Goal: Task Accomplishment & Management: Manage account settings

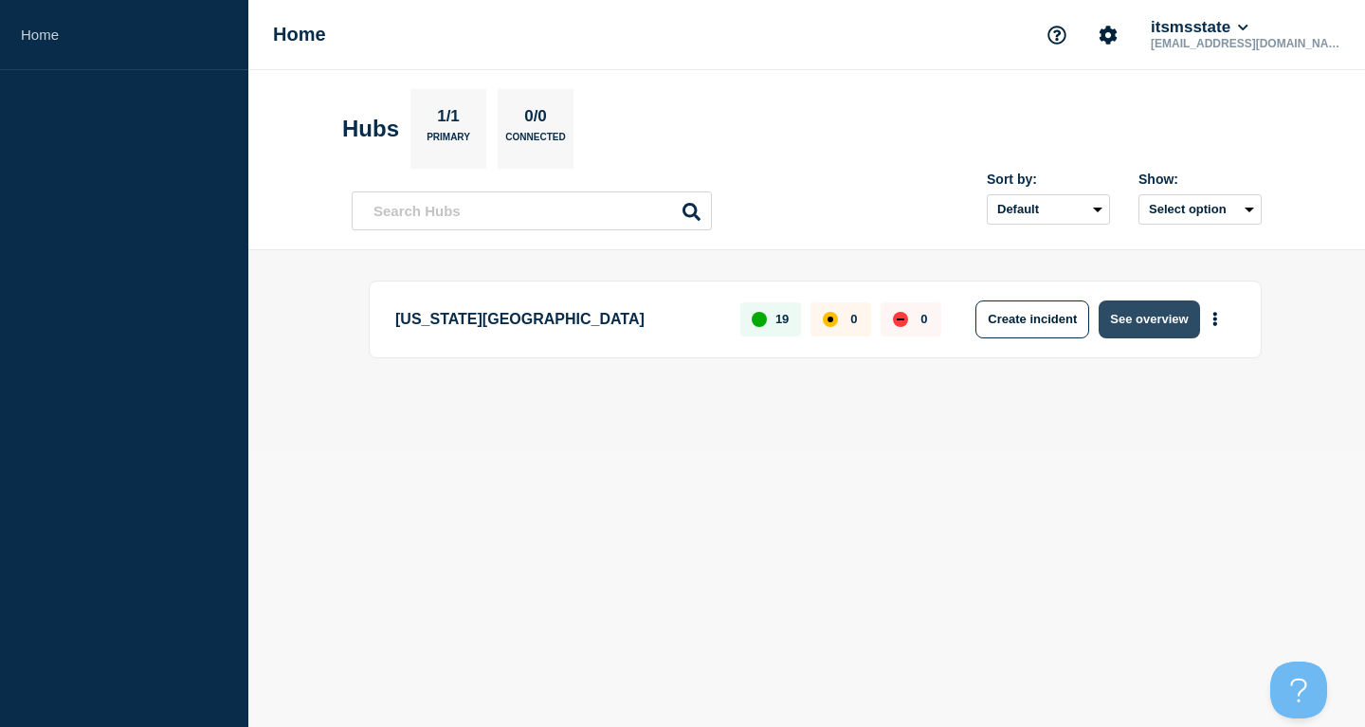
click at [1146, 317] on button "See overview" at bounding box center [1149, 320] width 100 height 38
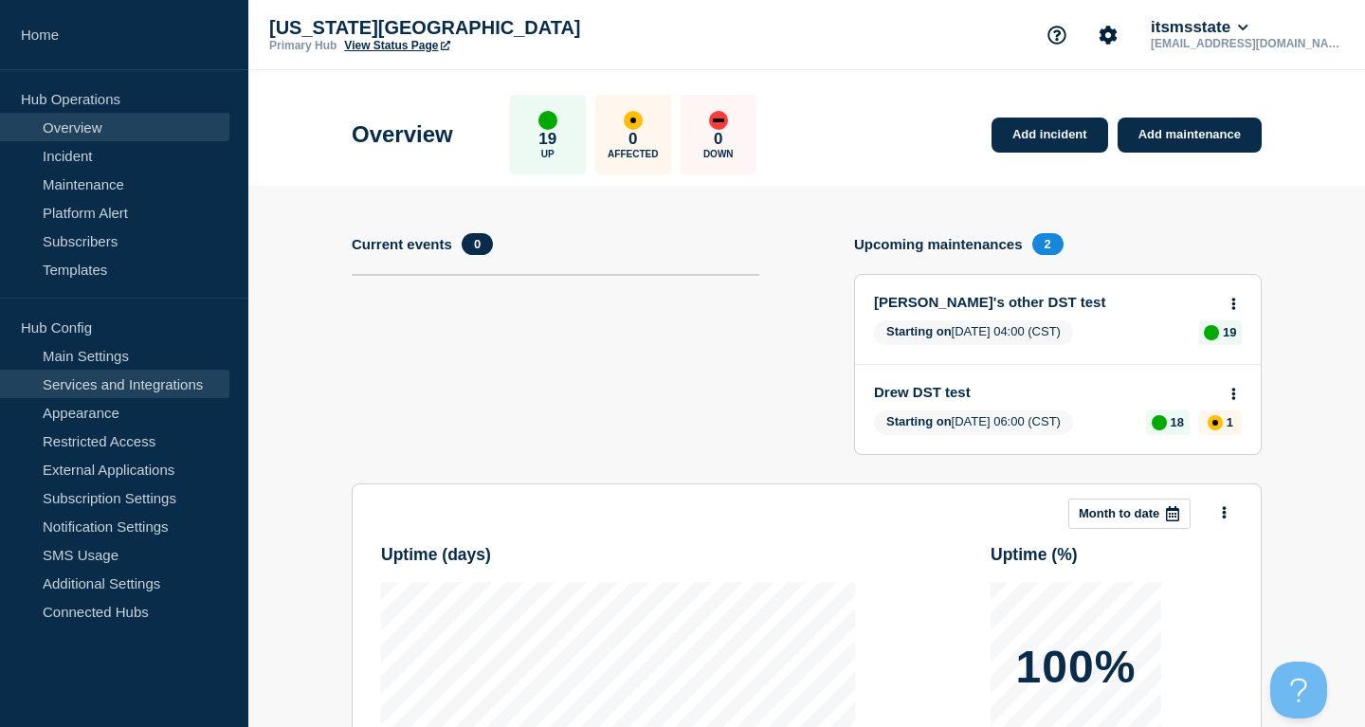
click at [161, 387] on link "Services and Integrations" at bounding box center [114, 384] width 229 height 28
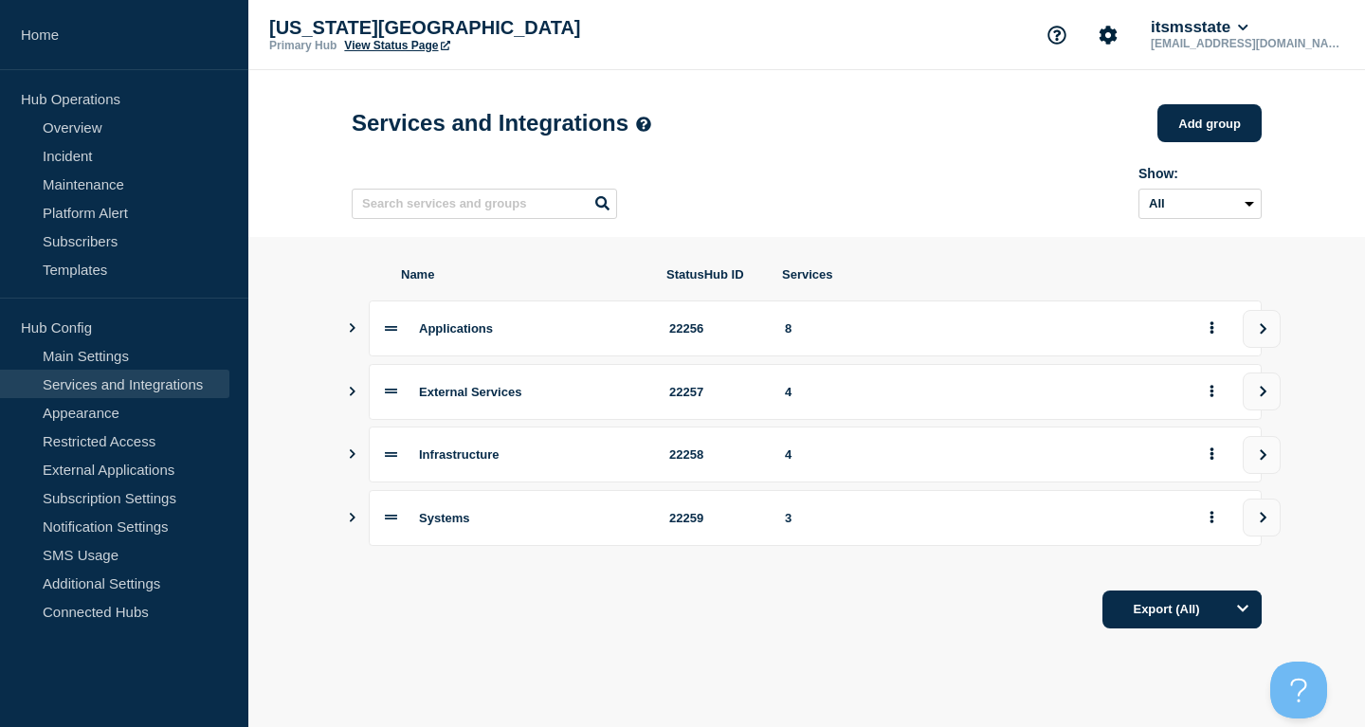
click at [521, 399] on span "External Services" at bounding box center [470, 392] width 102 height 14
click at [356, 396] on icon "Show services" at bounding box center [352, 391] width 12 height 9
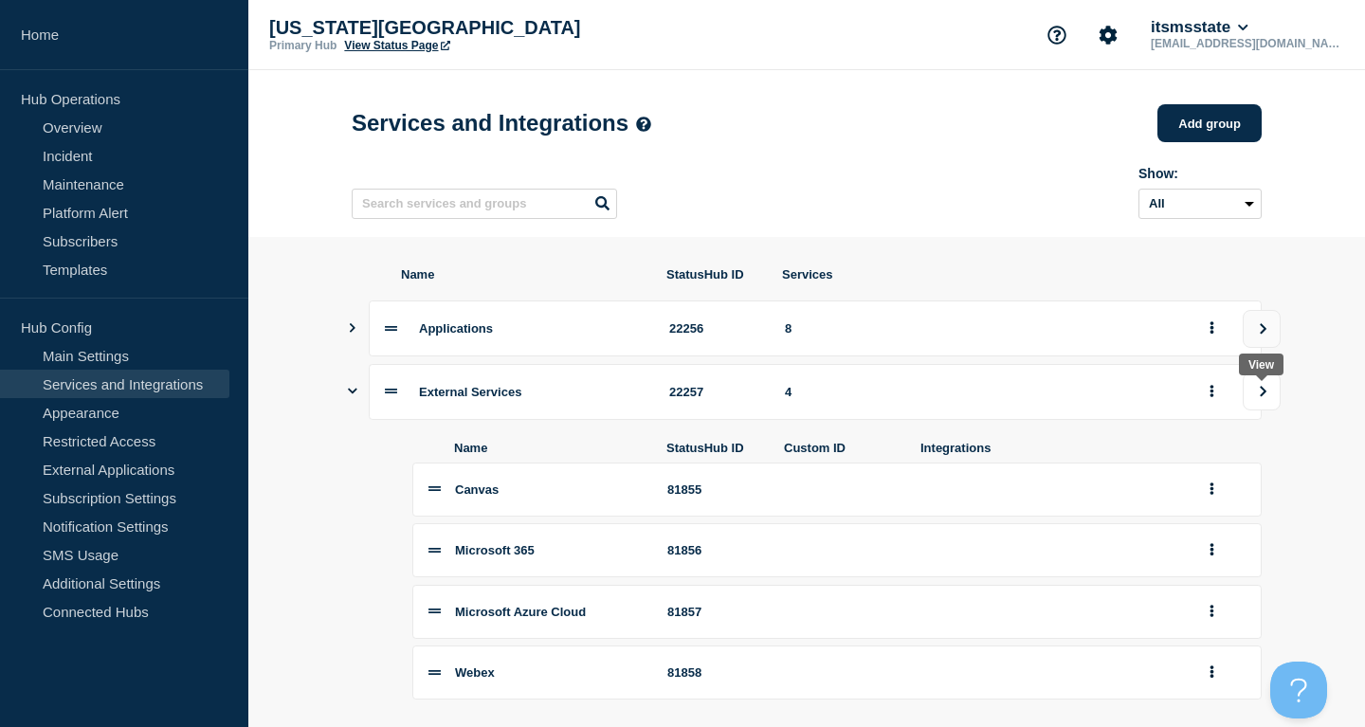
click at [1265, 410] on button "view group" at bounding box center [1262, 392] width 38 height 38
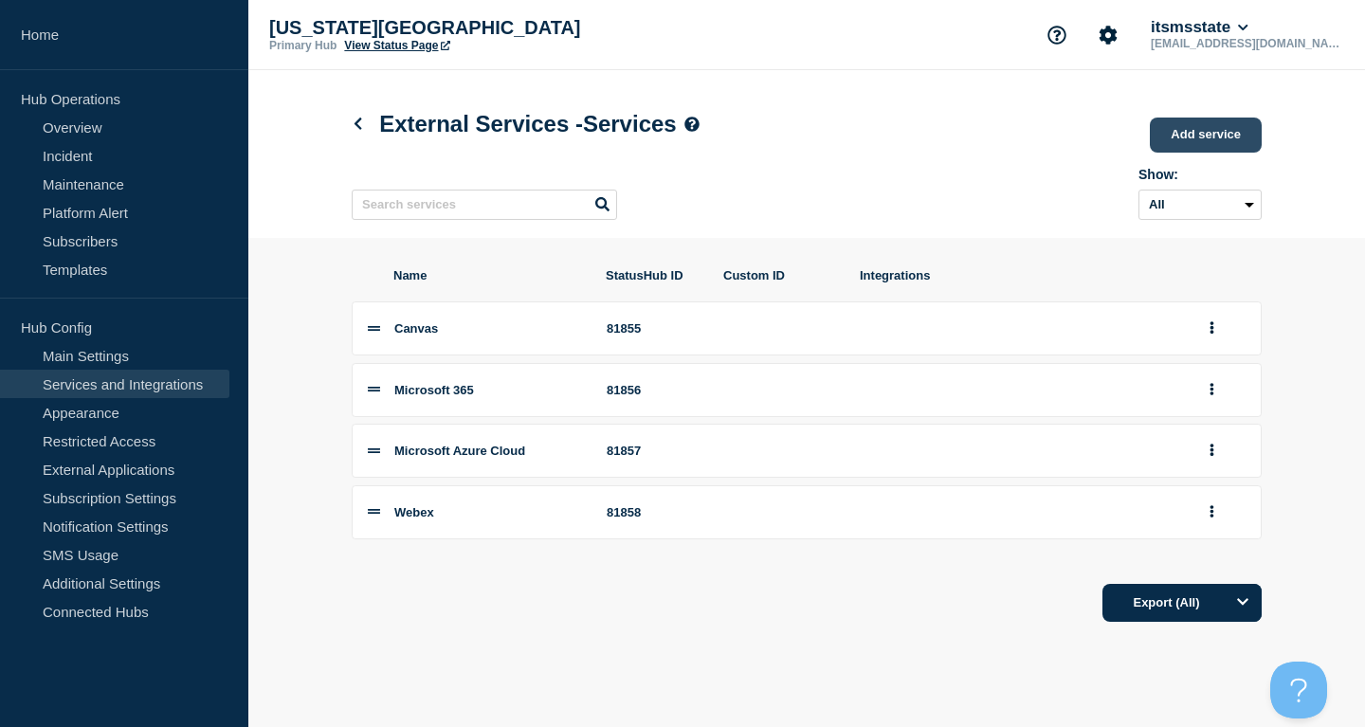
click at [1219, 135] on link "Add service" at bounding box center [1206, 135] width 112 height 35
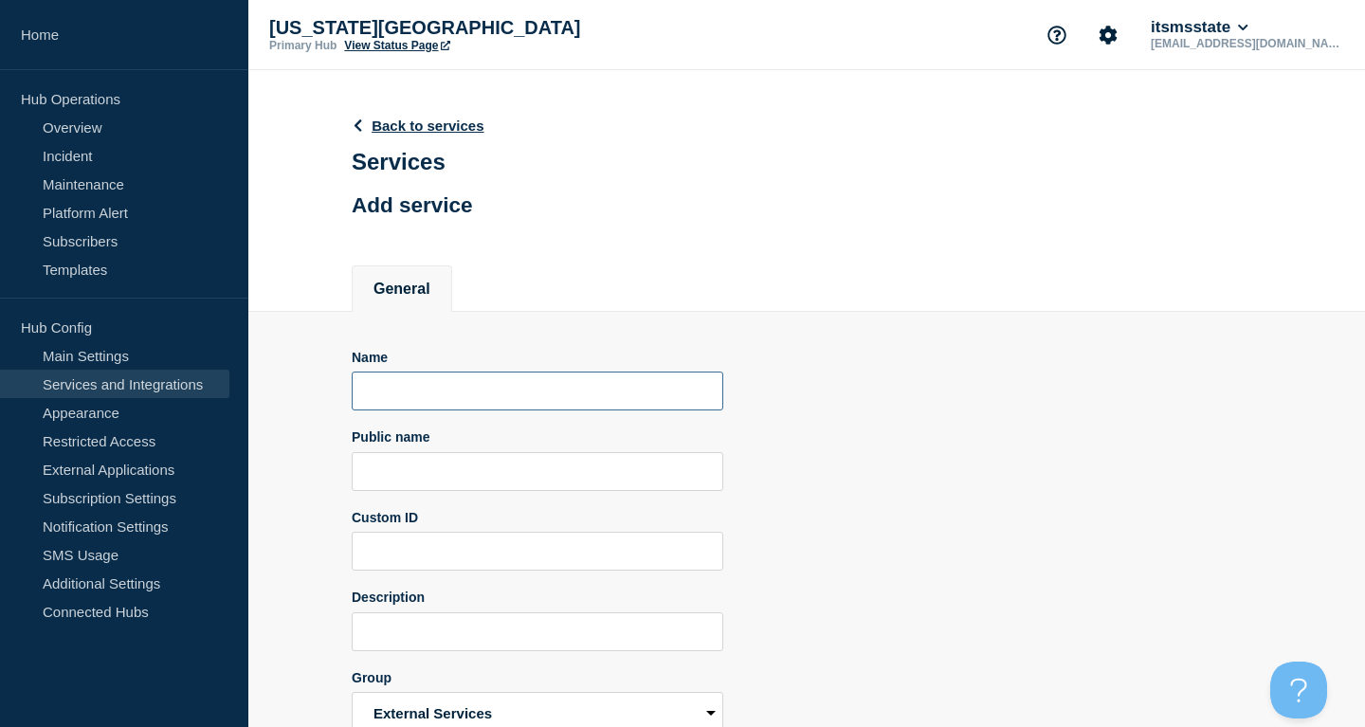
click at [498, 411] on input "Name" at bounding box center [538, 391] width 372 height 39
type input "BullyBuy"
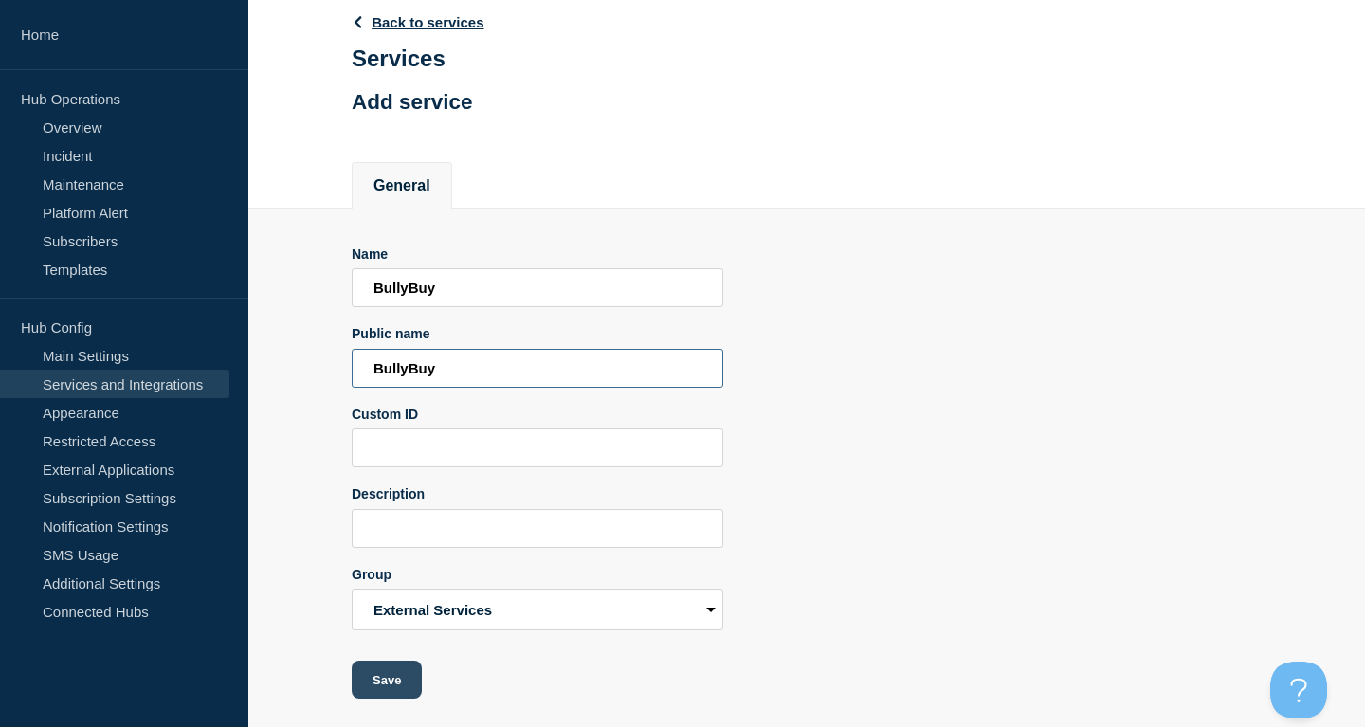
type input "BullyBuy"
click at [385, 687] on button "Save" at bounding box center [387, 680] width 70 height 38
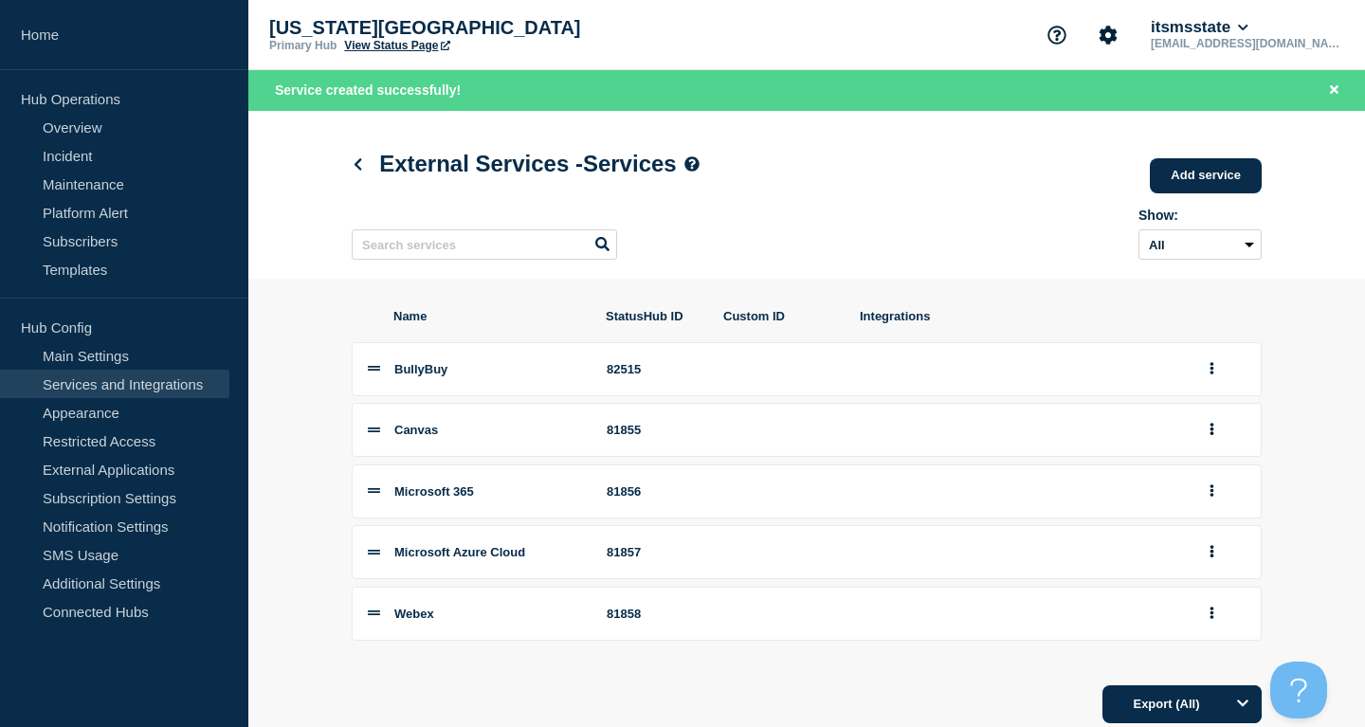
click at [361, 156] on h1 "External Services - Services" at bounding box center [526, 164] width 348 height 27
click at [361, 159] on link at bounding box center [362, 164] width 20 height 16
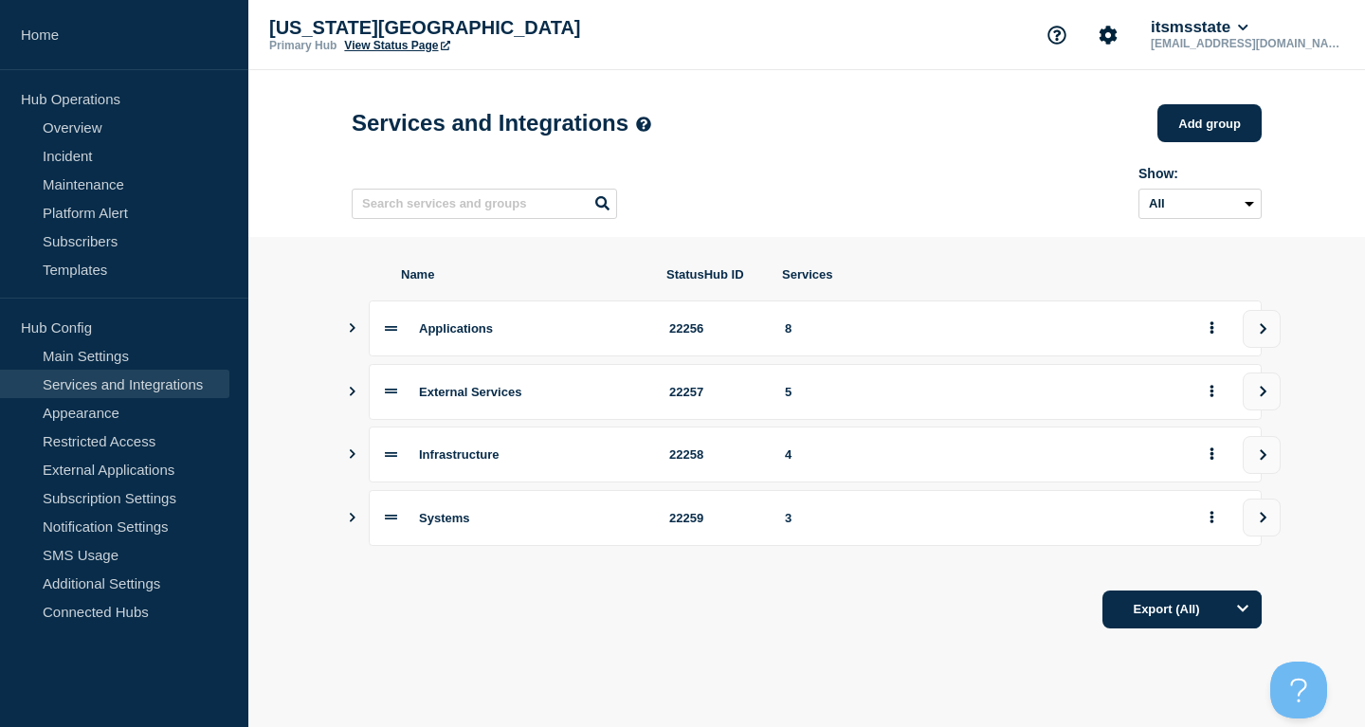
click at [352, 343] on button "Show services" at bounding box center [352, 329] width 9 height 56
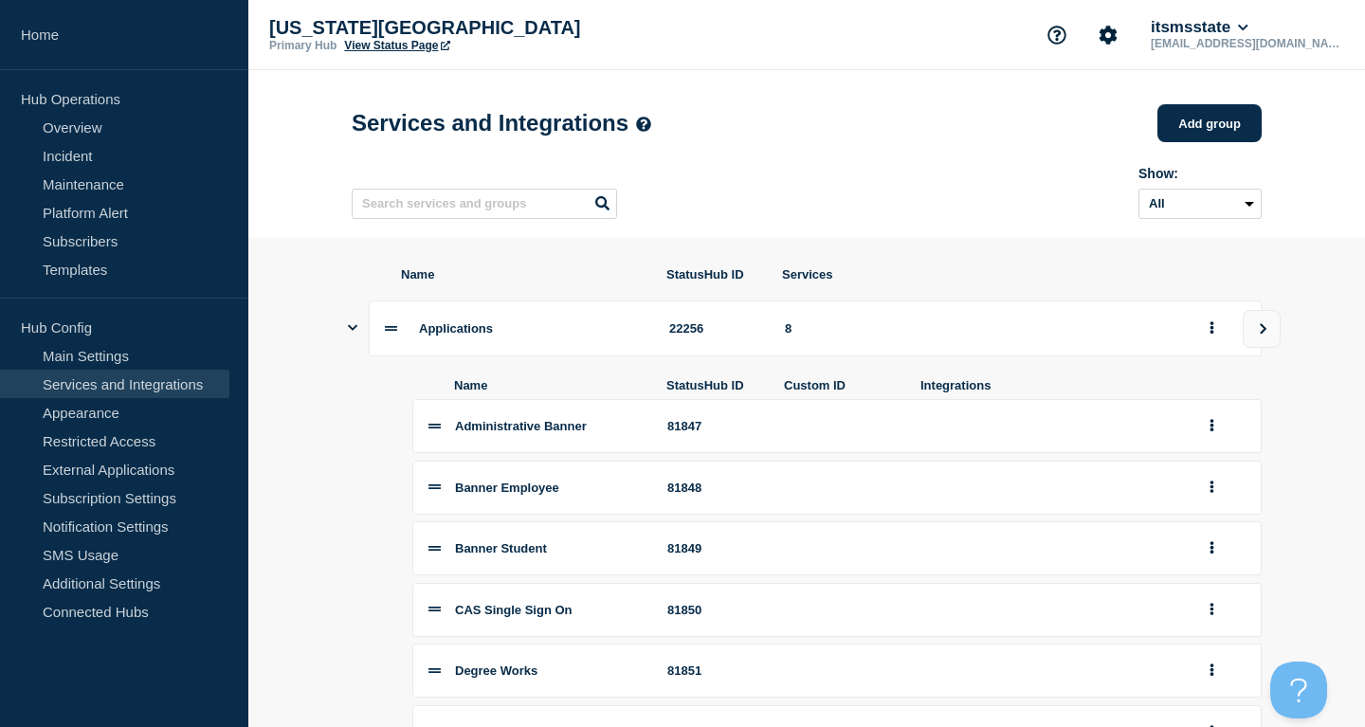
click at [352, 331] on icon "Show services" at bounding box center [352, 328] width 9 height 6
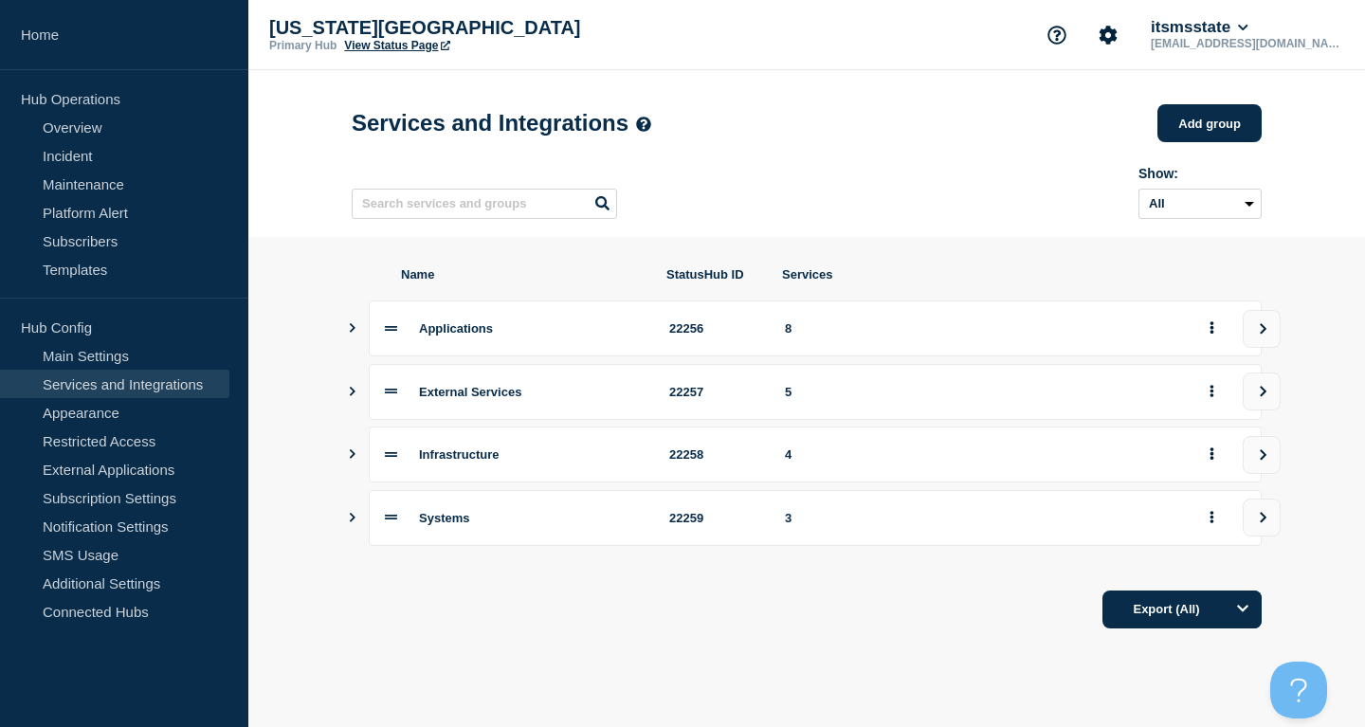
click at [352, 333] on icon "Show services" at bounding box center [352, 327] width 12 height 9
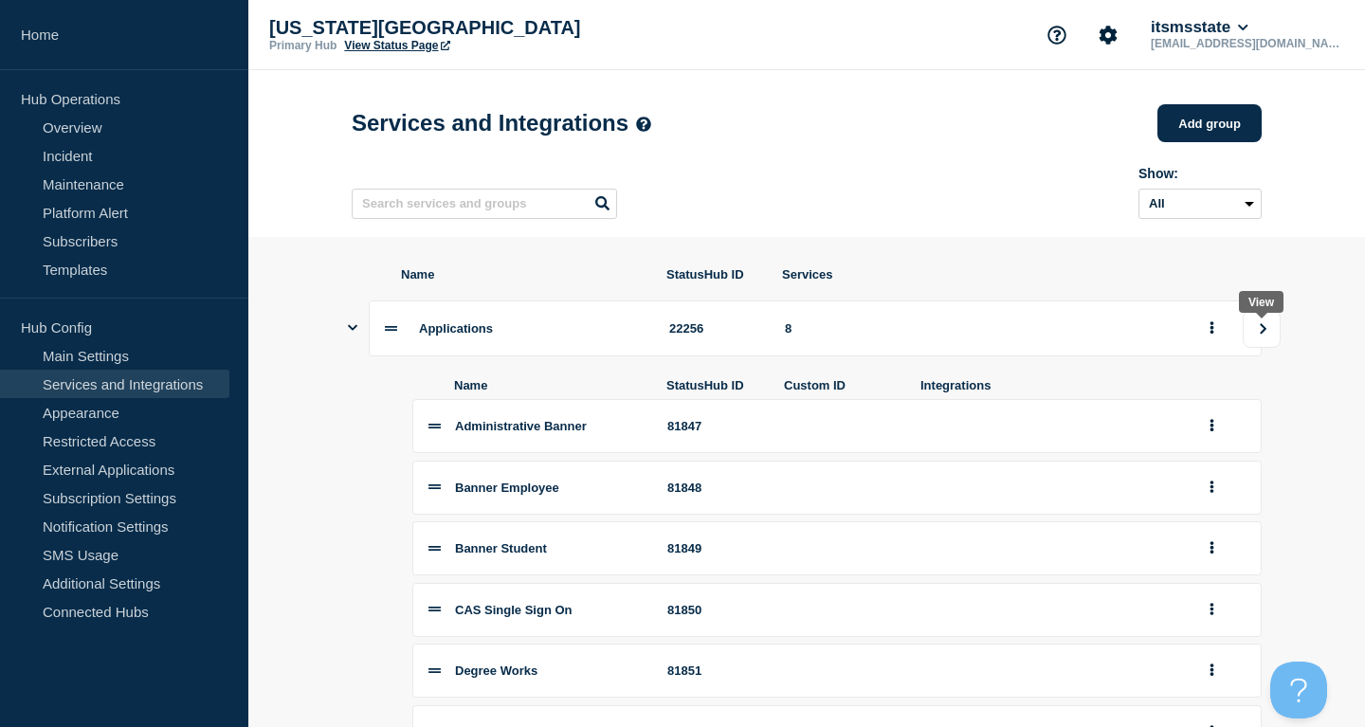
click at [1275, 342] on button "view group" at bounding box center [1262, 329] width 38 height 38
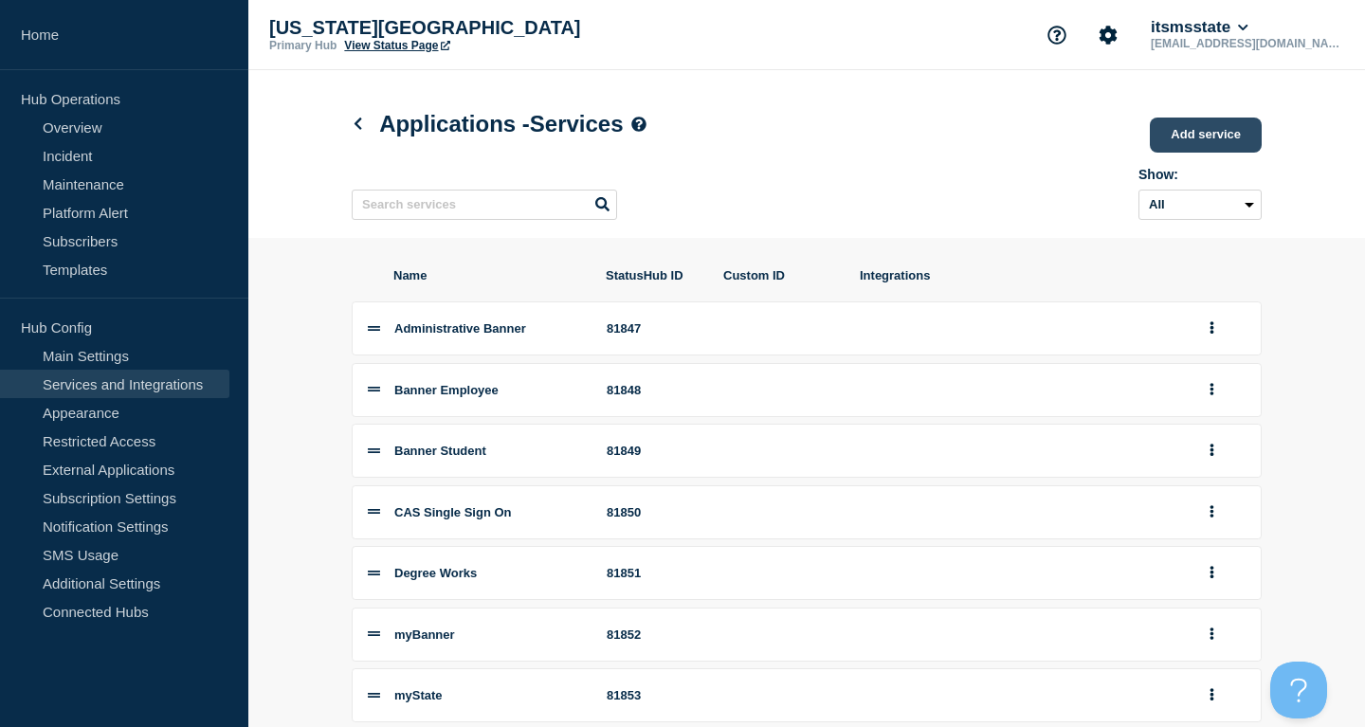
click at [1197, 153] on link "Add service" at bounding box center [1206, 135] width 112 height 35
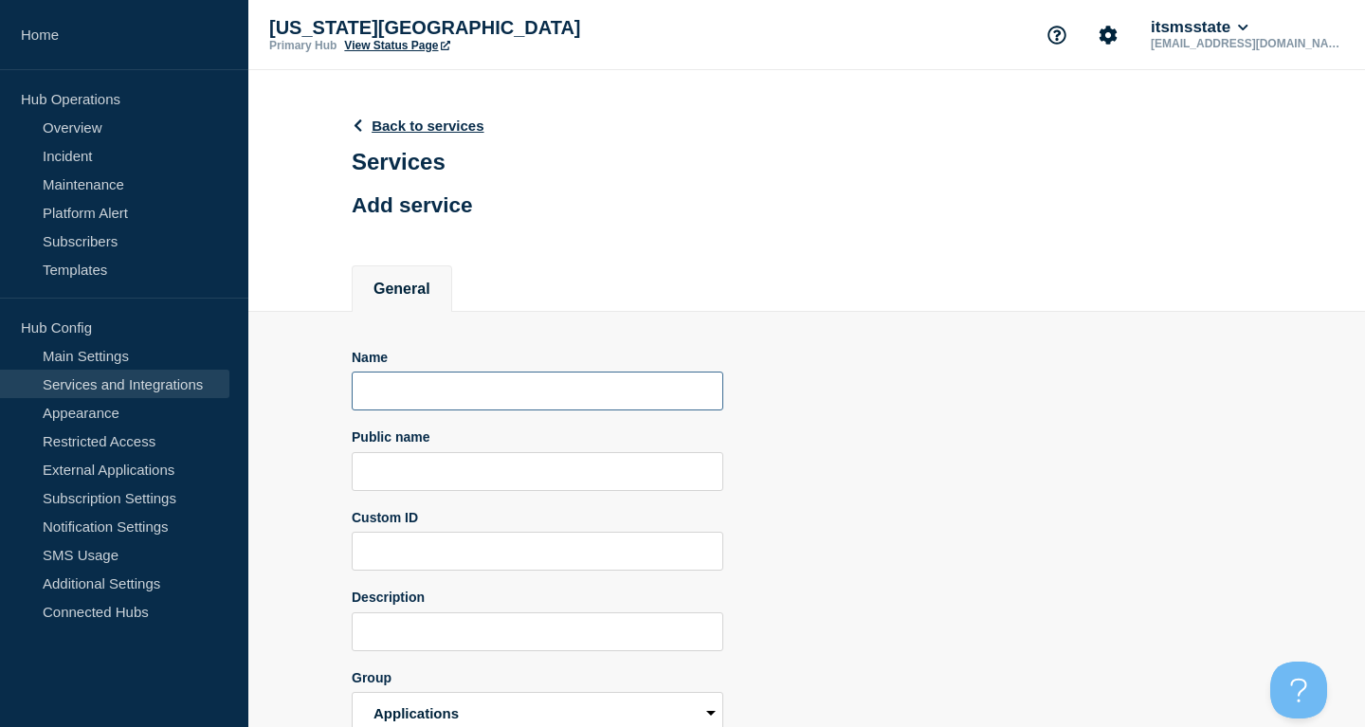
click at [471, 408] on input "Name" at bounding box center [538, 391] width 372 height 39
type input "AssetWorks"
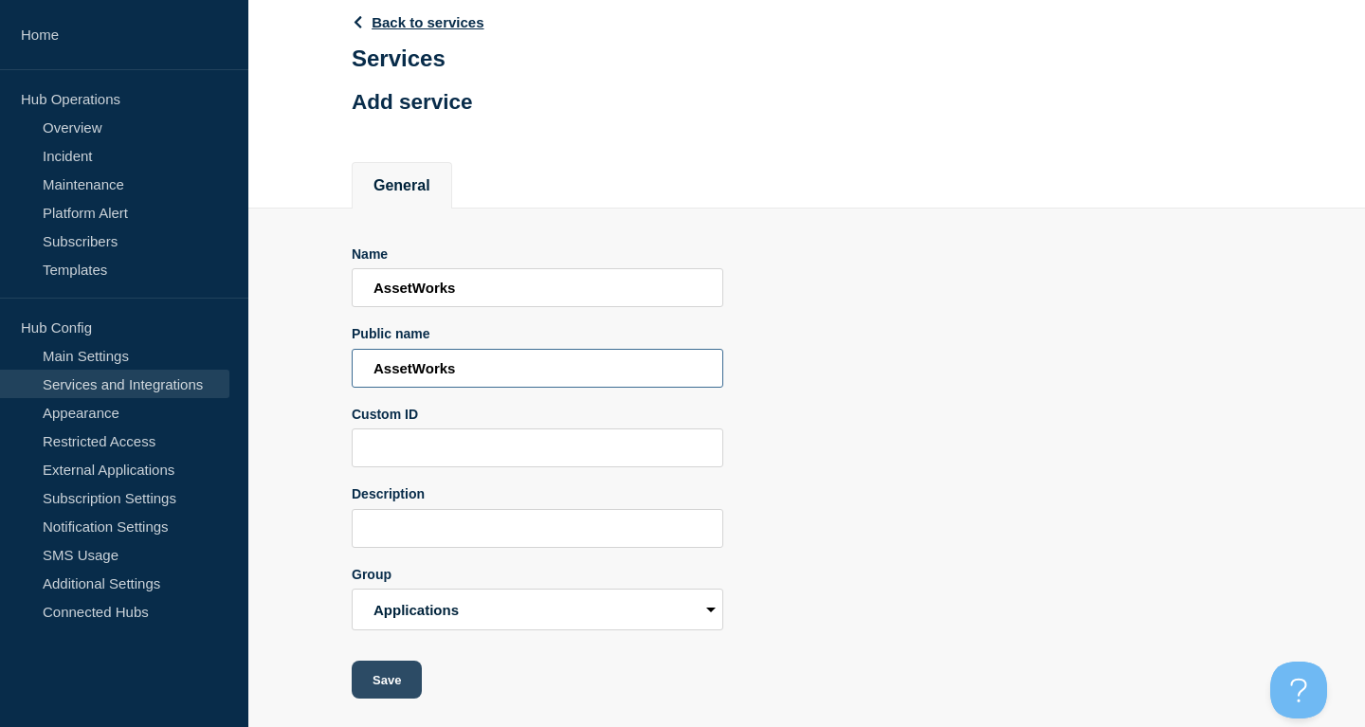
type input "AssetWorks"
click at [409, 680] on button "Save" at bounding box center [387, 680] width 70 height 38
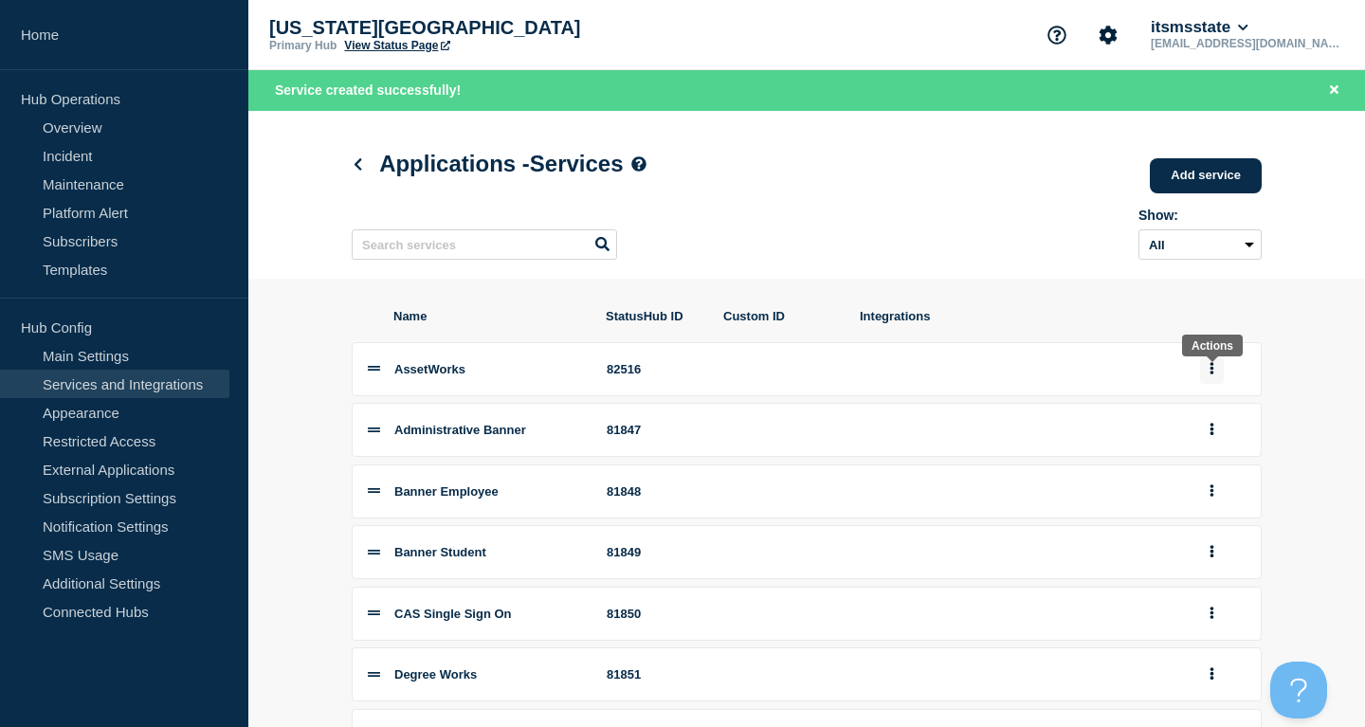
click at [1210, 374] on icon "group actions" at bounding box center [1212, 368] width 5 height 12
click at [1302, 403] on section "Name StatusHub ID Custom ID Integrations AssetWorks 82516 Edit Delete Move to T…" at bounding box center [806, 639] width 1117 height 720
click at [1210, 435] on icon "group actions" at bounding box center [1212, 429] width 5 height 12
click at [1217, 570] on button "Top" at bounding box center [1223, 554] width 95 height 29
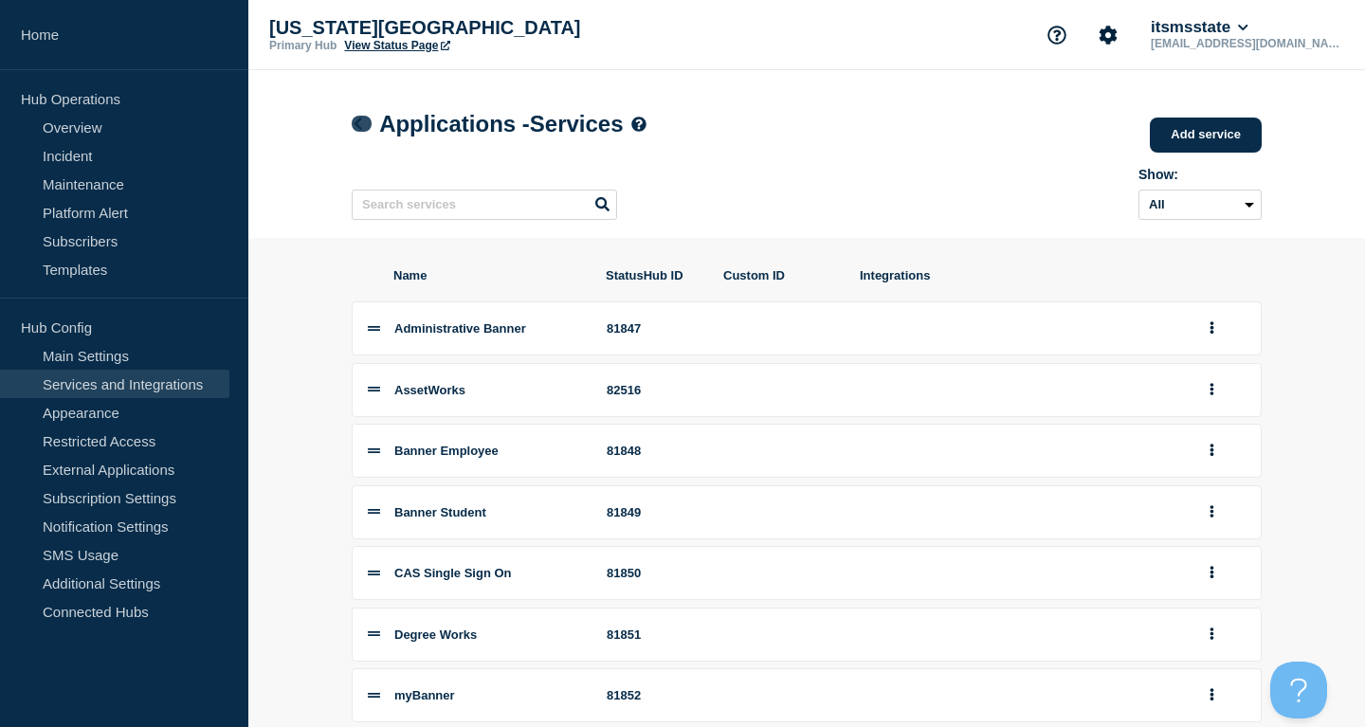
click at [366, 120] on link at bounding box center [362, 124] width 20 height 16
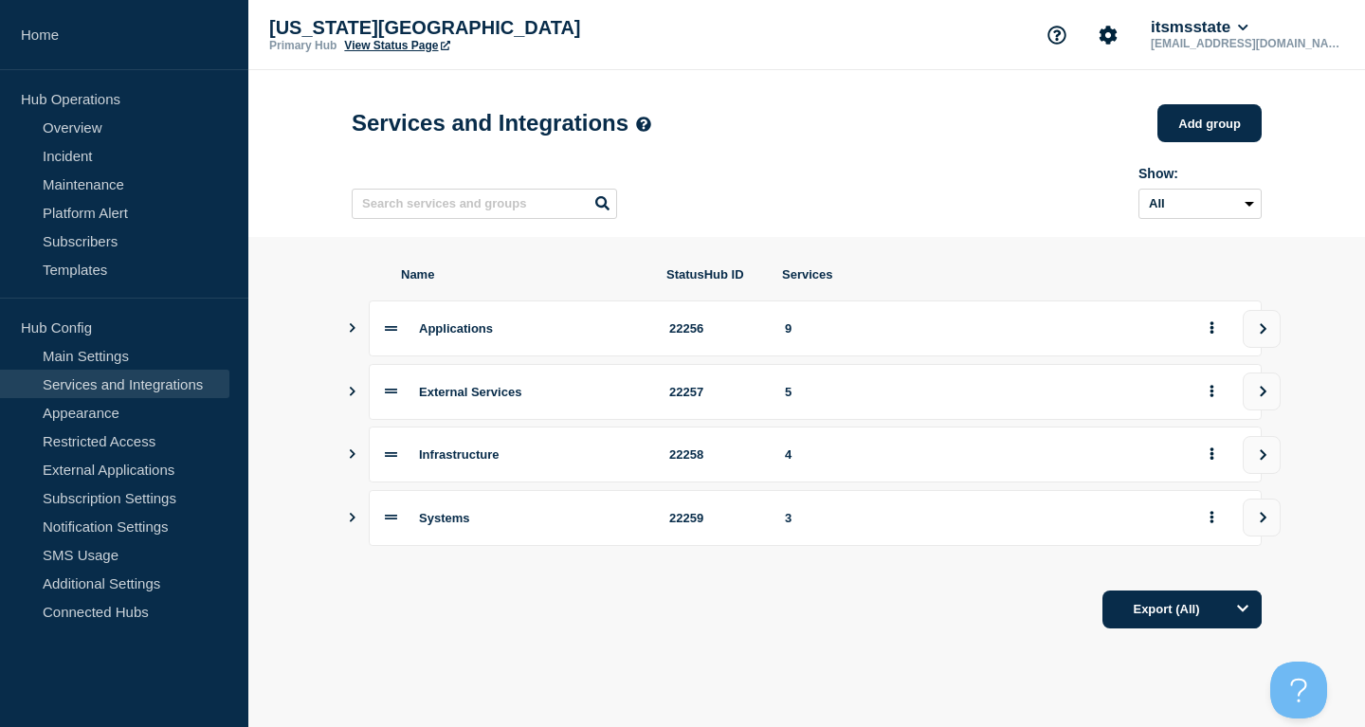
click at [351, 333] on icon "Show services" at bounding box center [352, 327] width 12 height 9
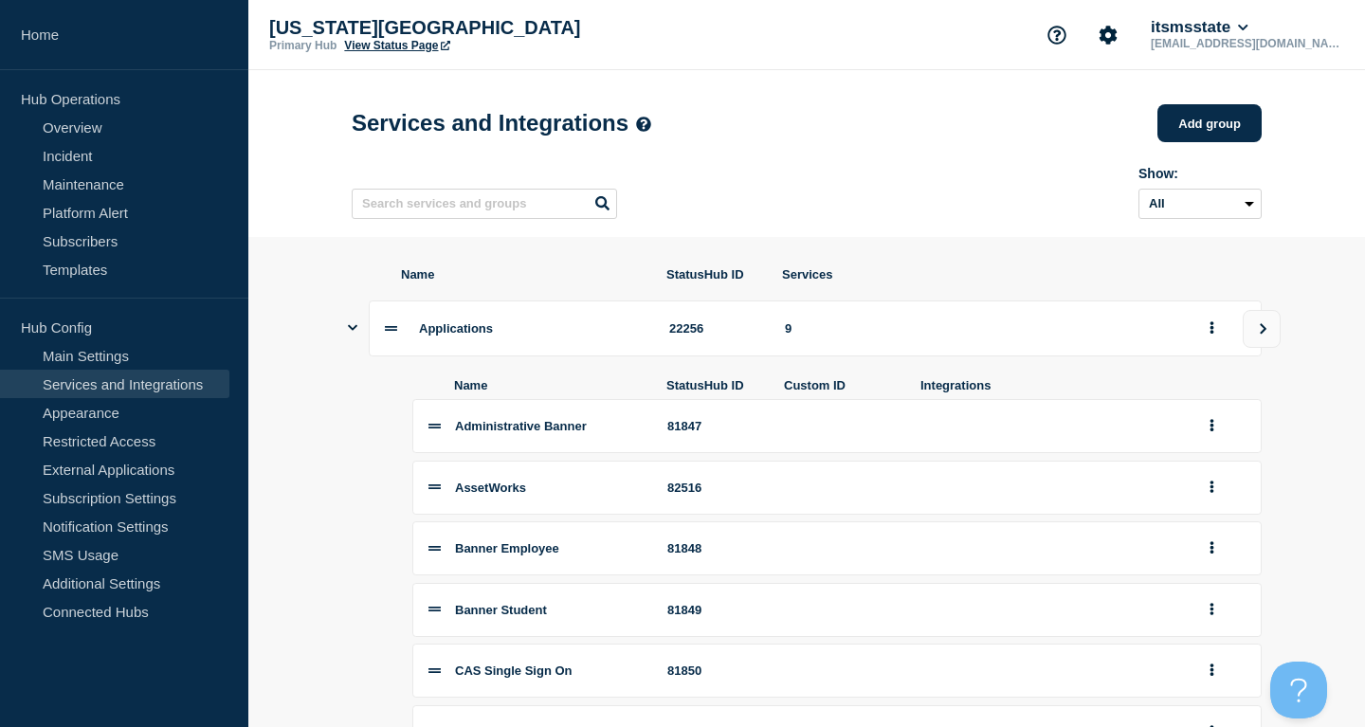
scroll to position [97, 0]
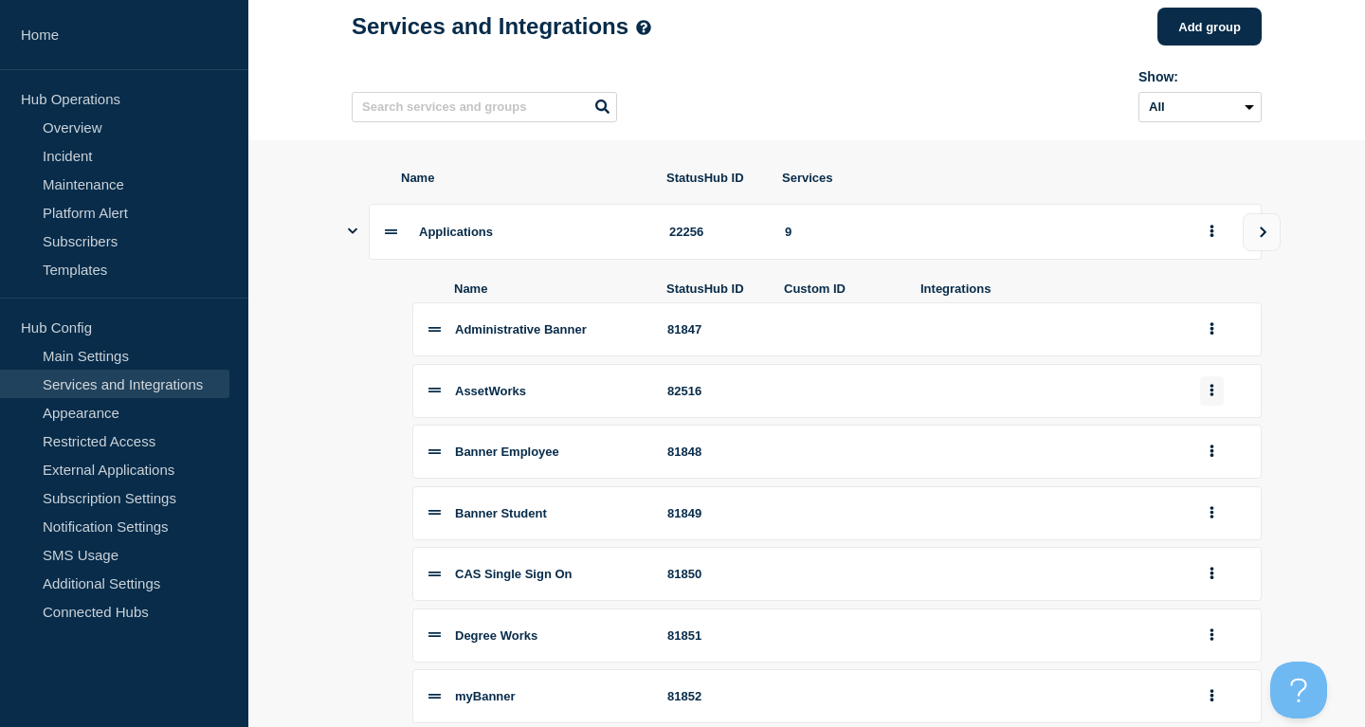
click at [1219, 406] on button "group actions" at bounding box center [1212, 390] width 24 height 29
click at [1213, 433] on button "Edit" at bounding box center [1223, 425] width 95 height 29
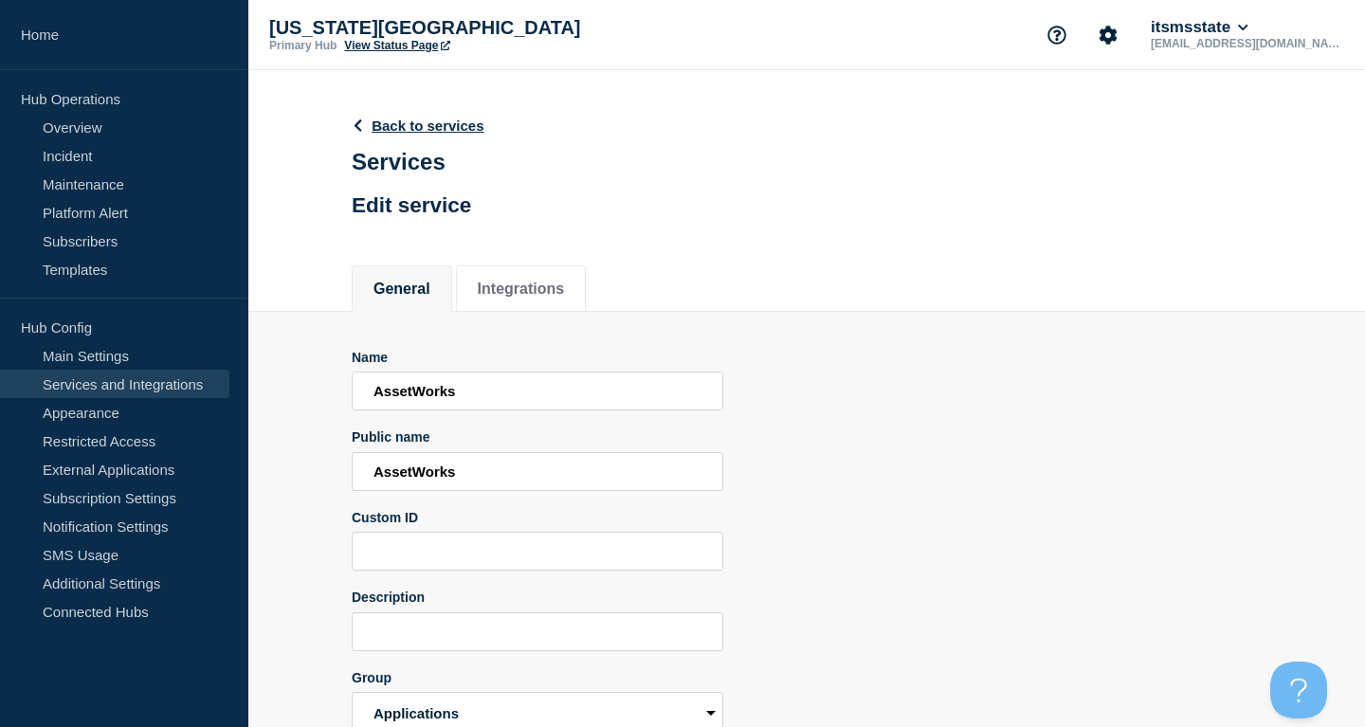
scroll to position [118, 0]
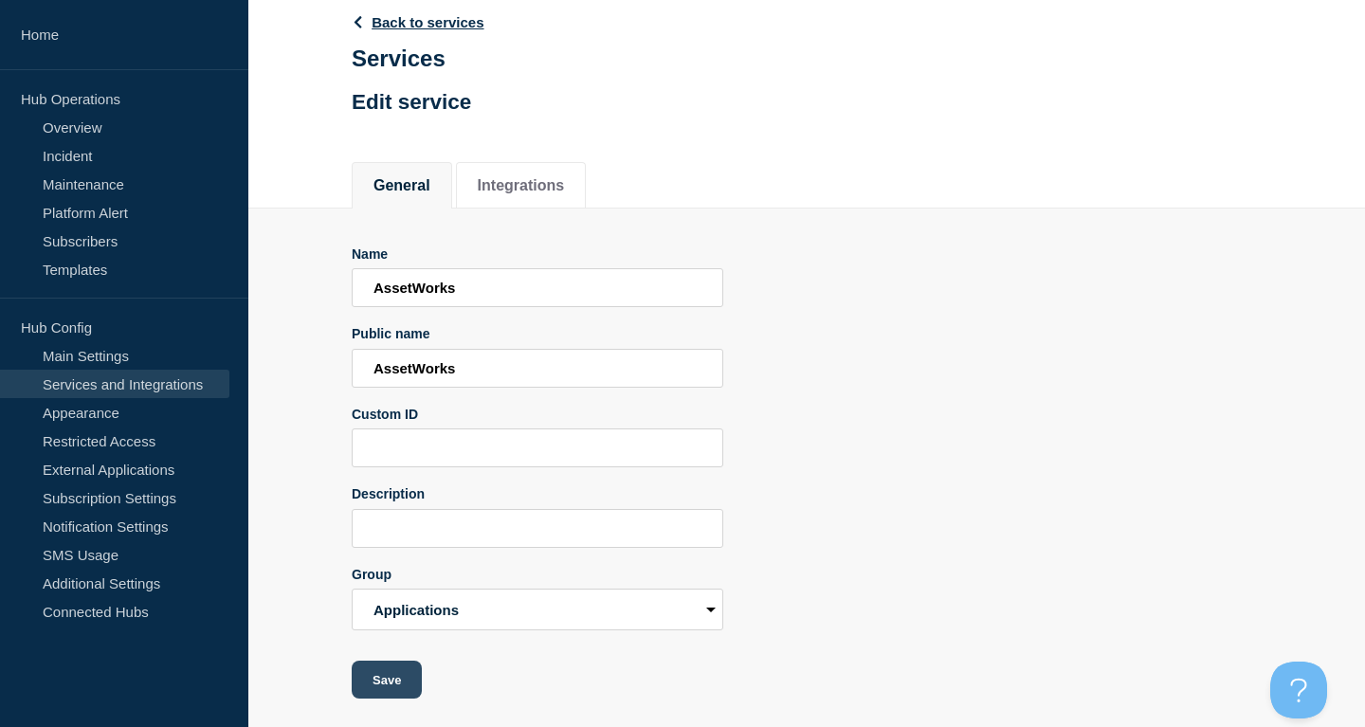
click at [388, 675] on button "Save" at bounding box center [387, 680] width 70 height 38
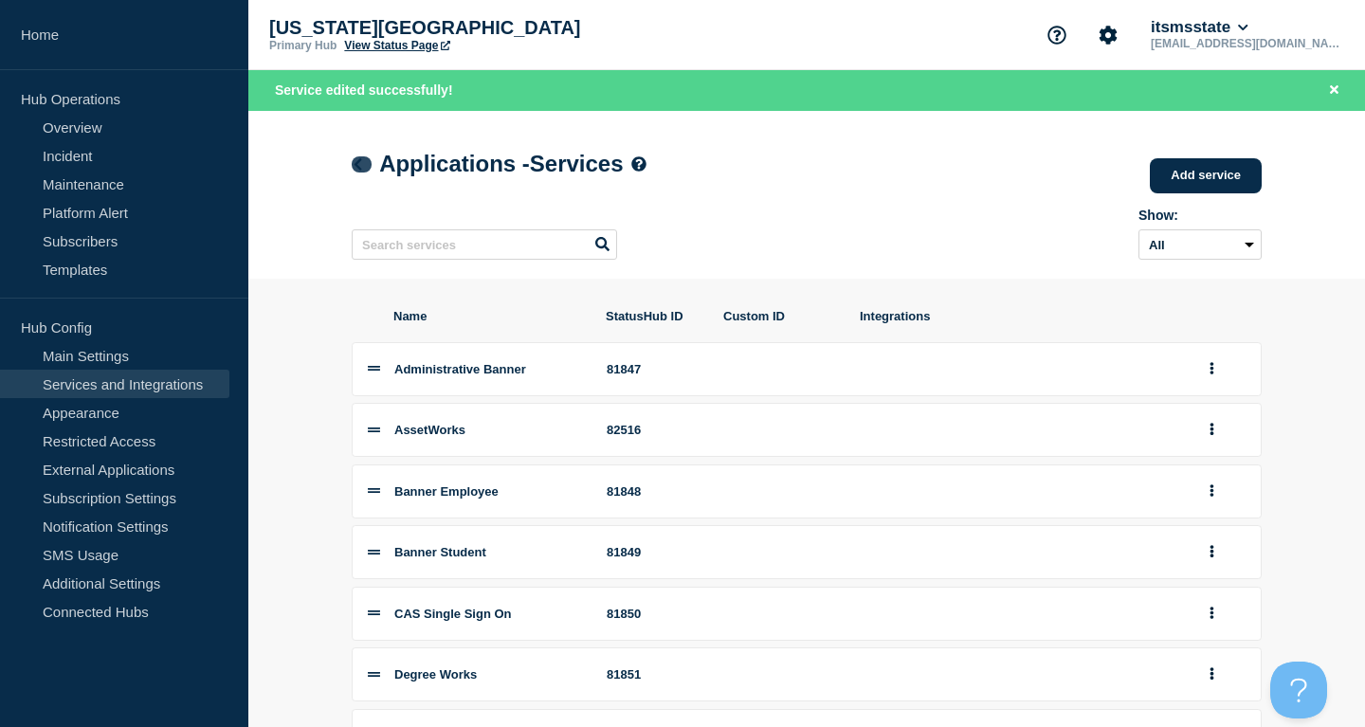
click at [368, 166] on link at bounding box center [362, 164] width 20 height 16
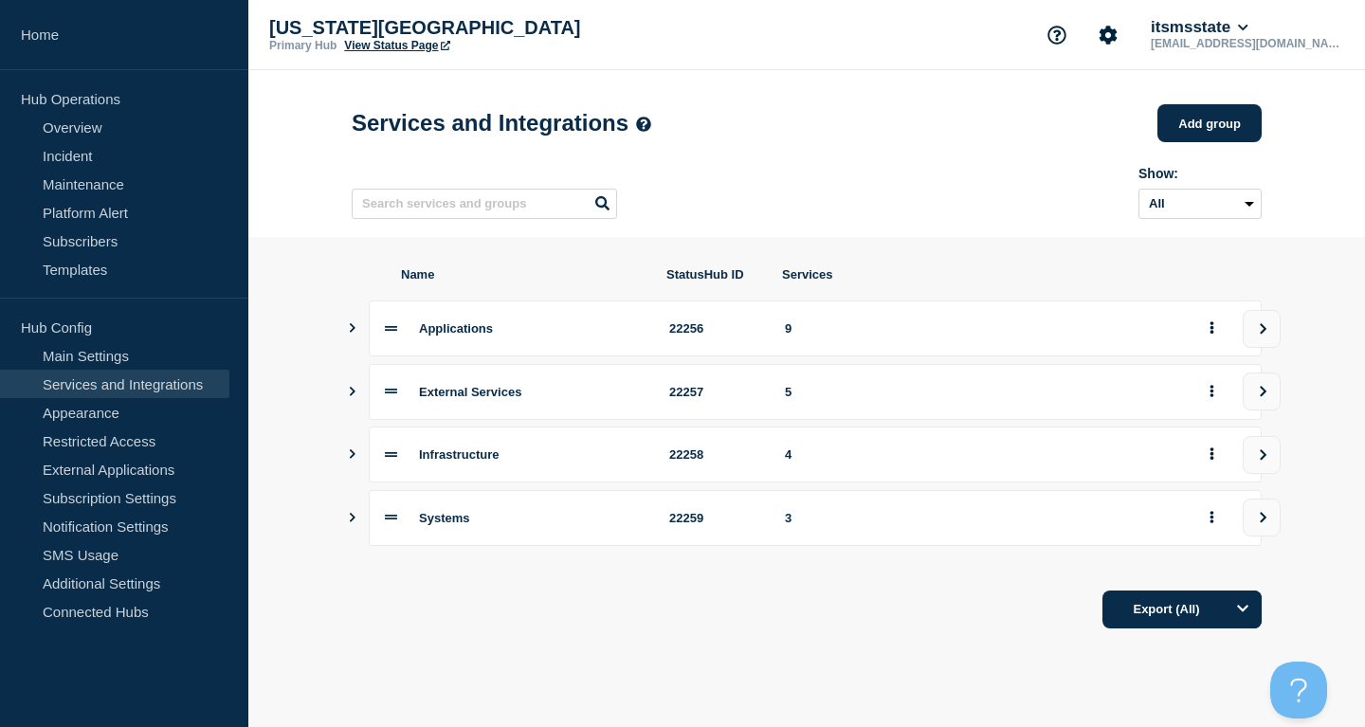
click at [353, 522] on icon "Show services" at bounding box center [352, 517] width 12 height 9
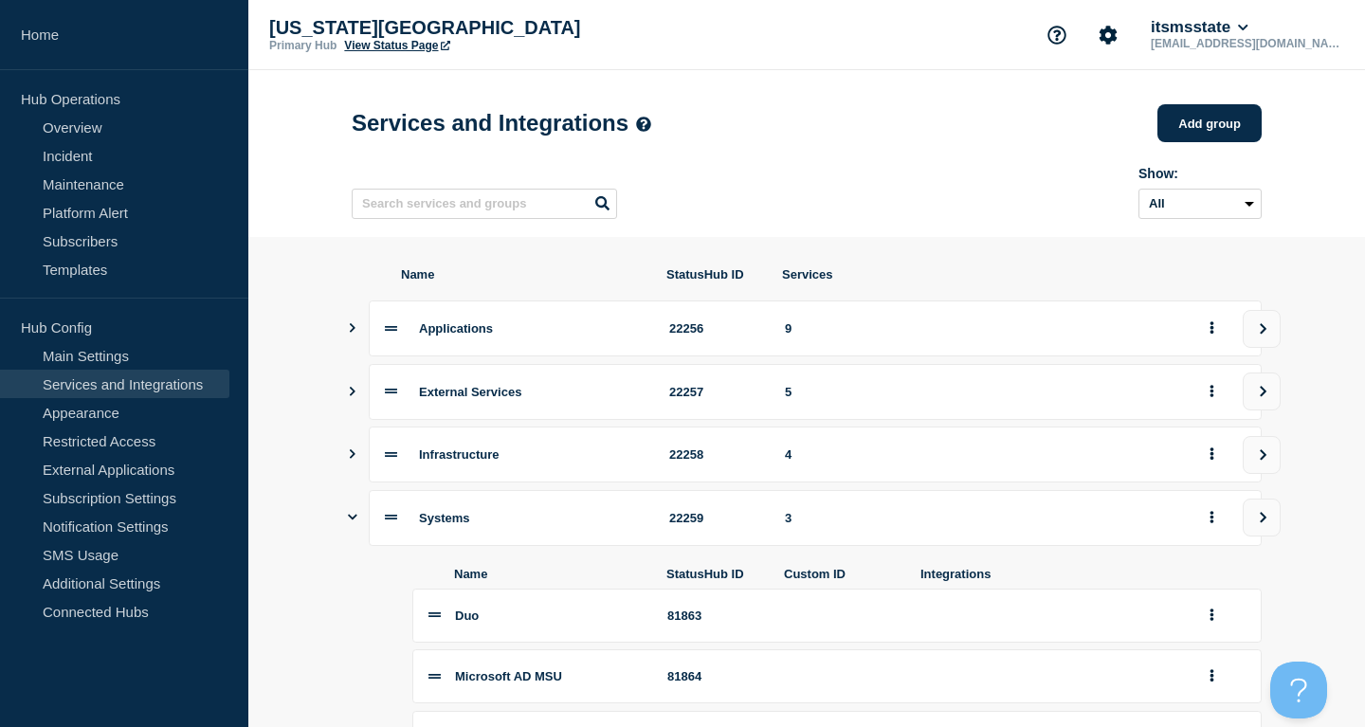
click at [355, 348] on button "Show services" at bounding box center [352, 329] width 9 height 56
click at [346, 334] on section "Name StatusHub ID Services Applications 22256 9 External Services 22257 5 Infra…" at bounding box center [806, 569] width 1117 height 664
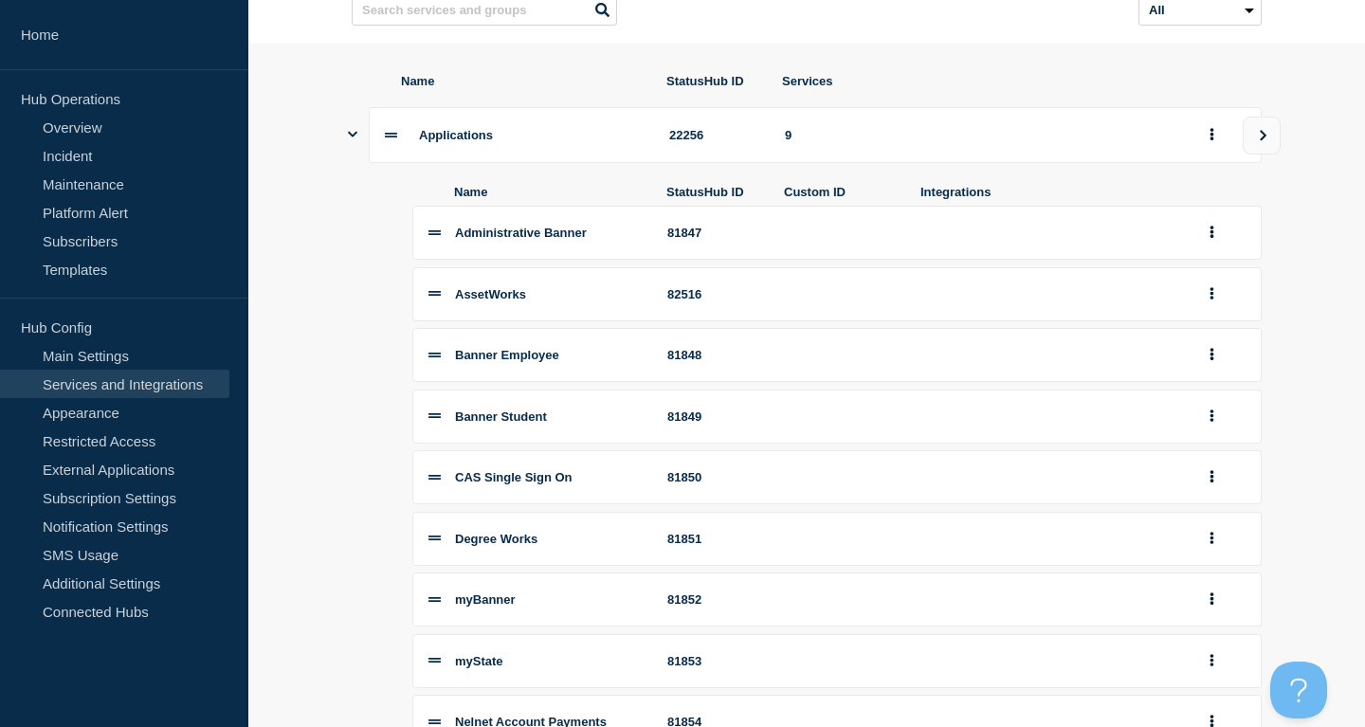
scroll to position [387, 0]
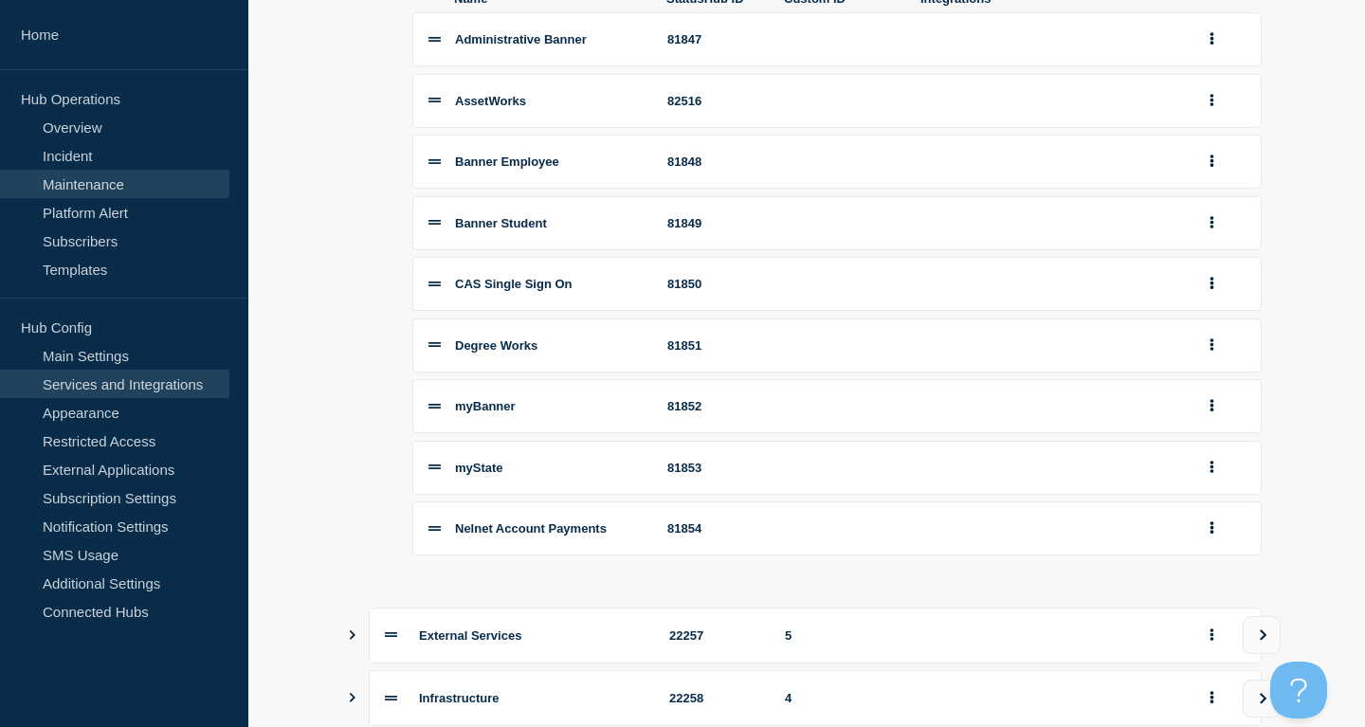
click at [141, 183] on link "Maintenance" at bounding box center [114, 184] width 229 height 28
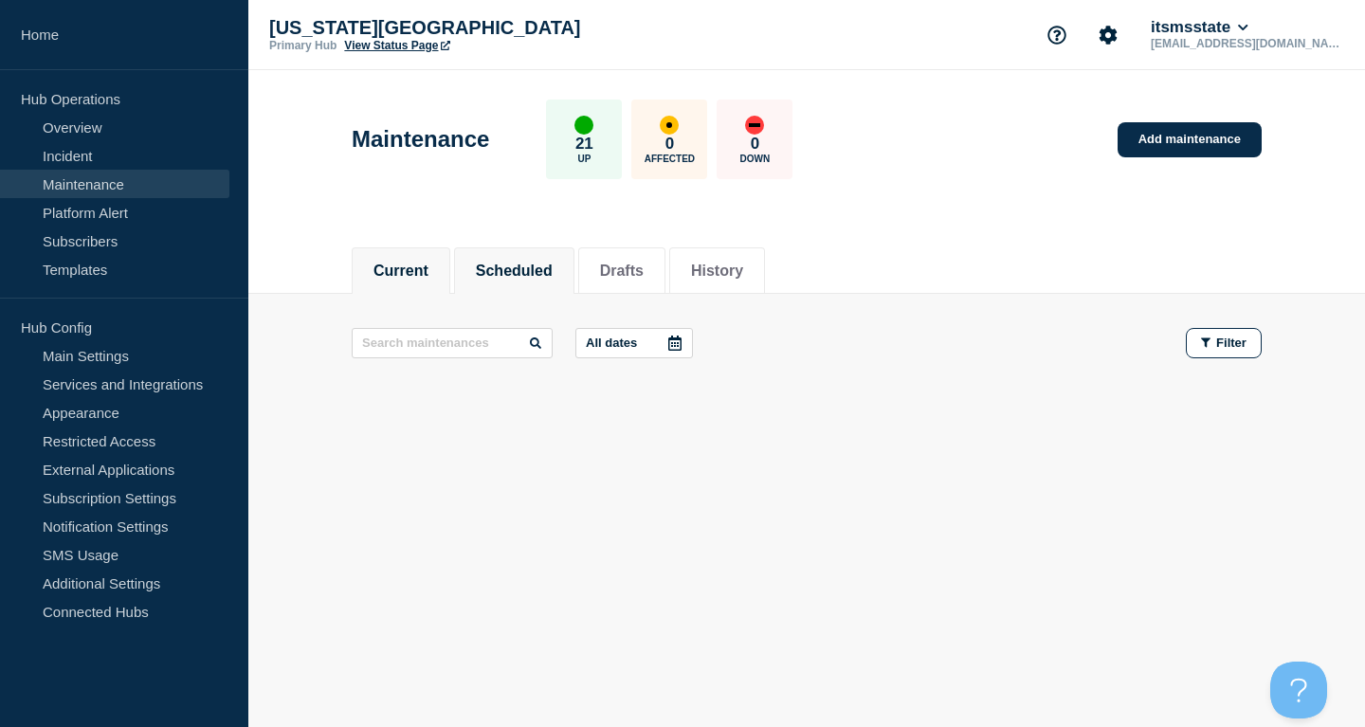
click at [501, 254] on li "Scheduled" at bounding box center [514, 270] width 120 height 46
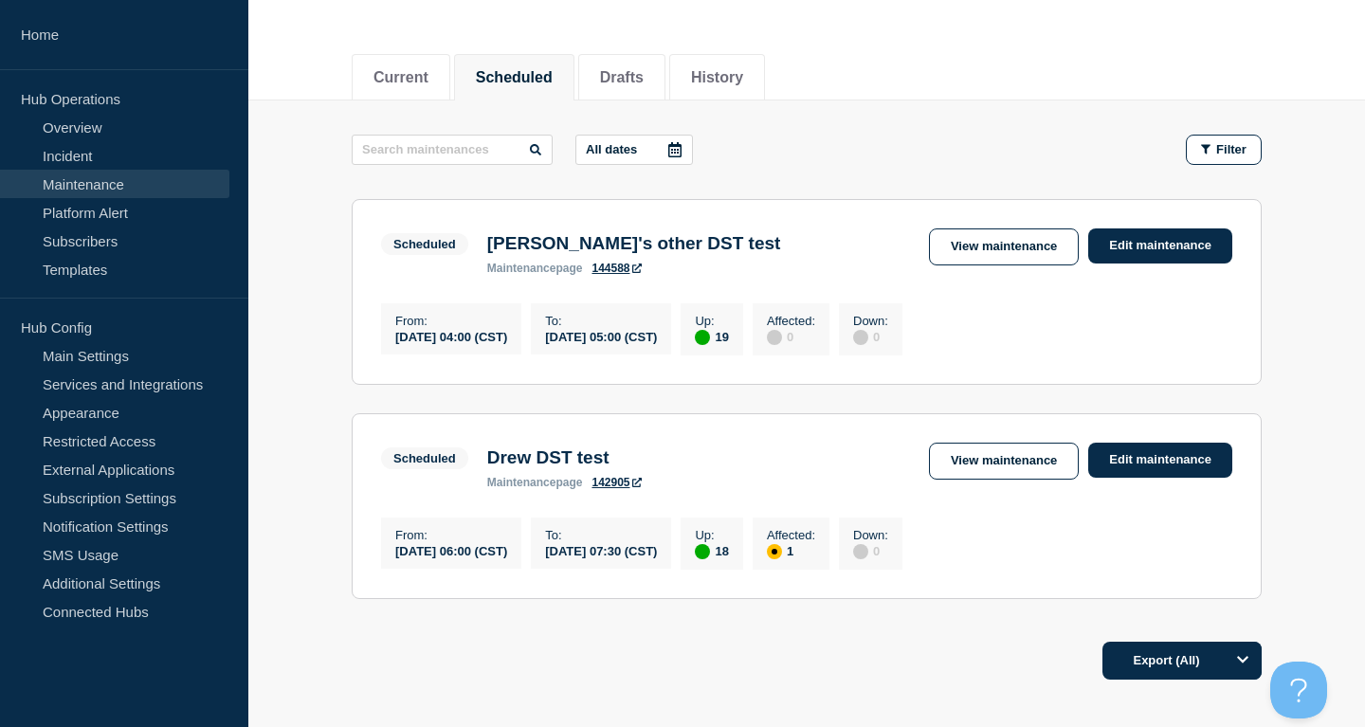
scroll to position [97, 0]
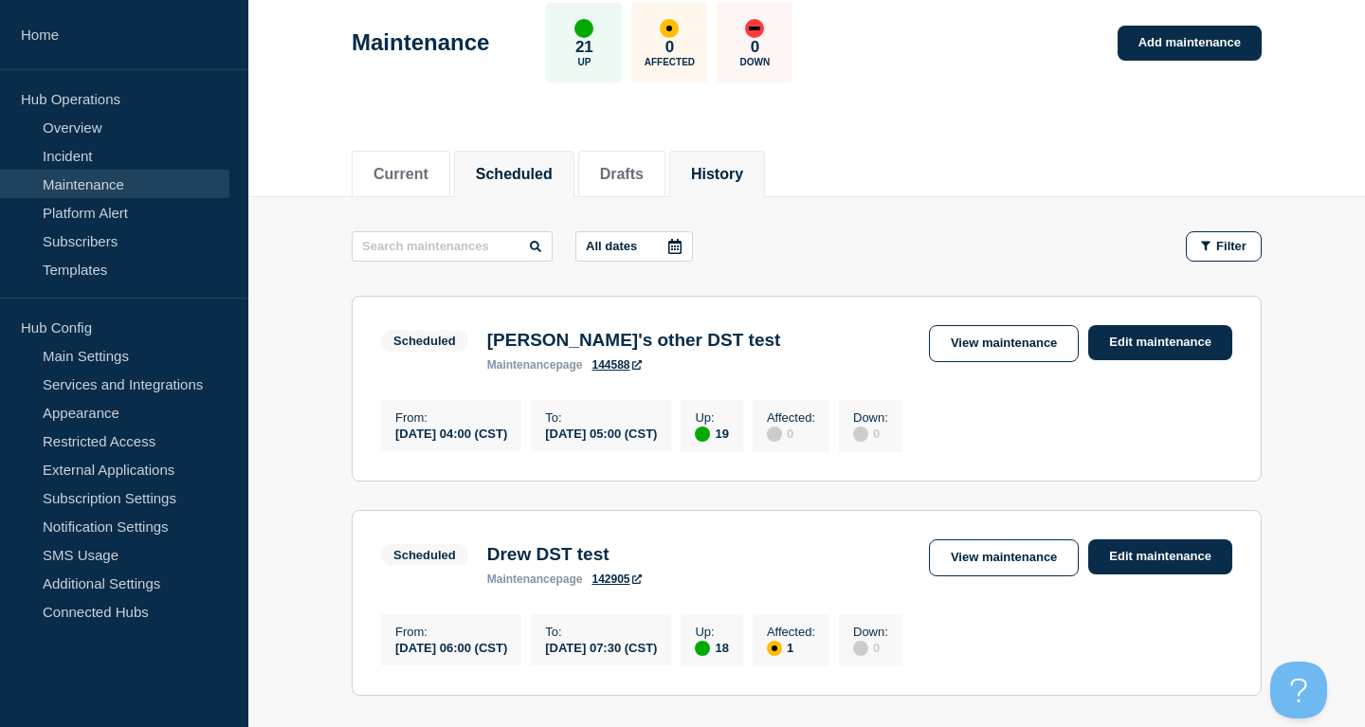
click at [724, 182] on li "History" at bounding box center [717, 174] width 96 height 46
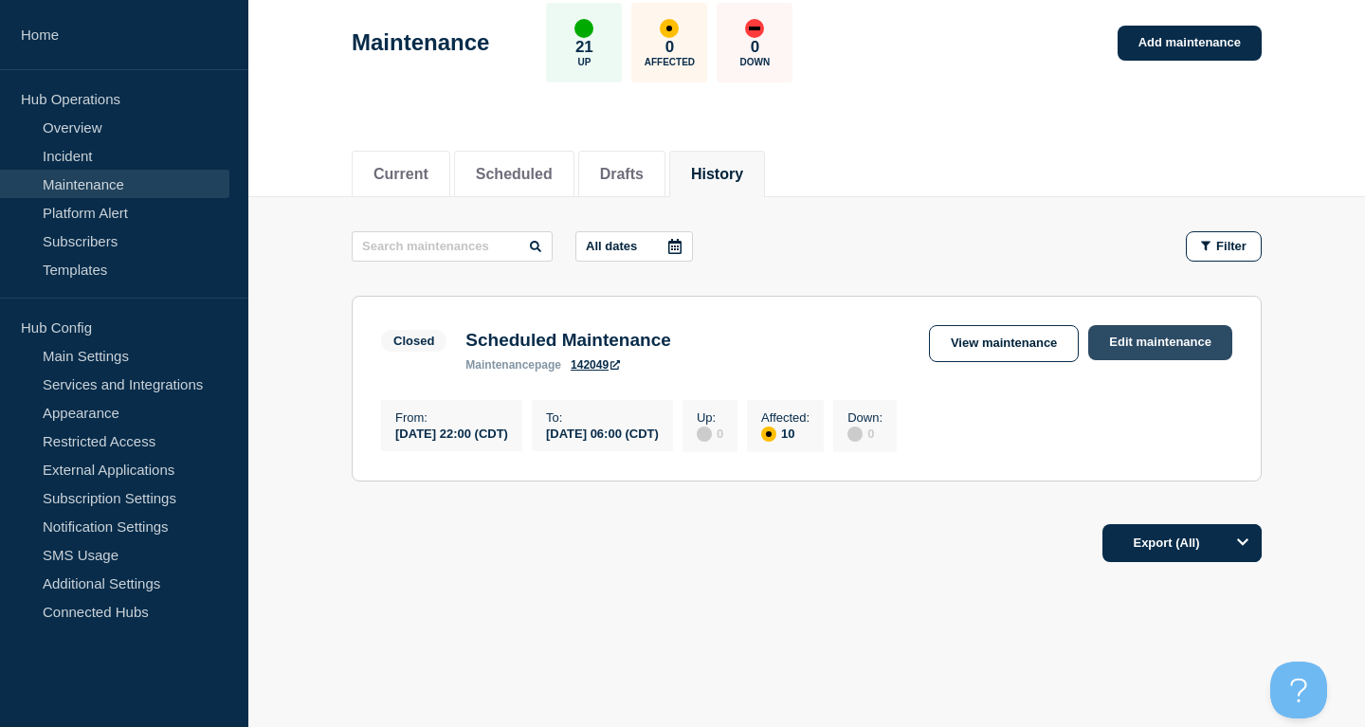
click at [1138, 354] on link "Edit maintenance" at bounding box center [1160, 342] width 144 height 35
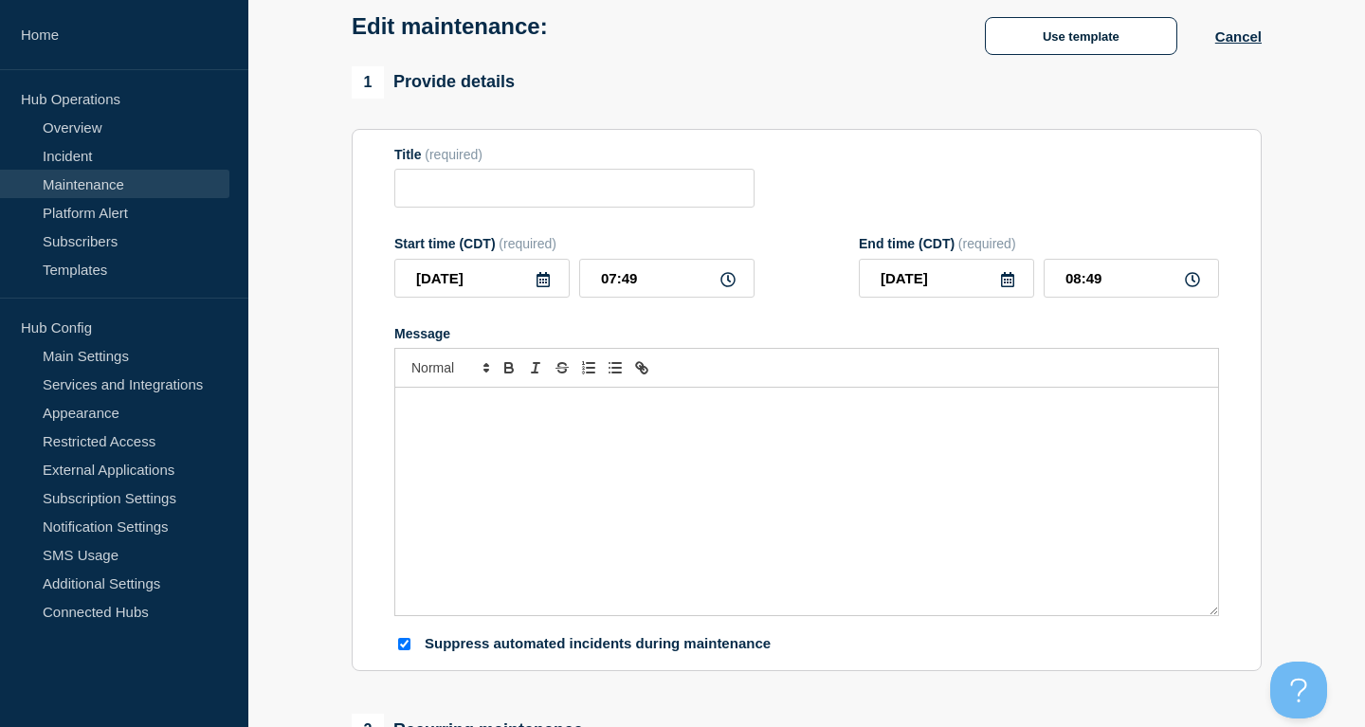
type input "Scheduled Maintenance"
type input "2025-09-18"
type input "22:00"
type input "2025-09-19"
type input "06:00"
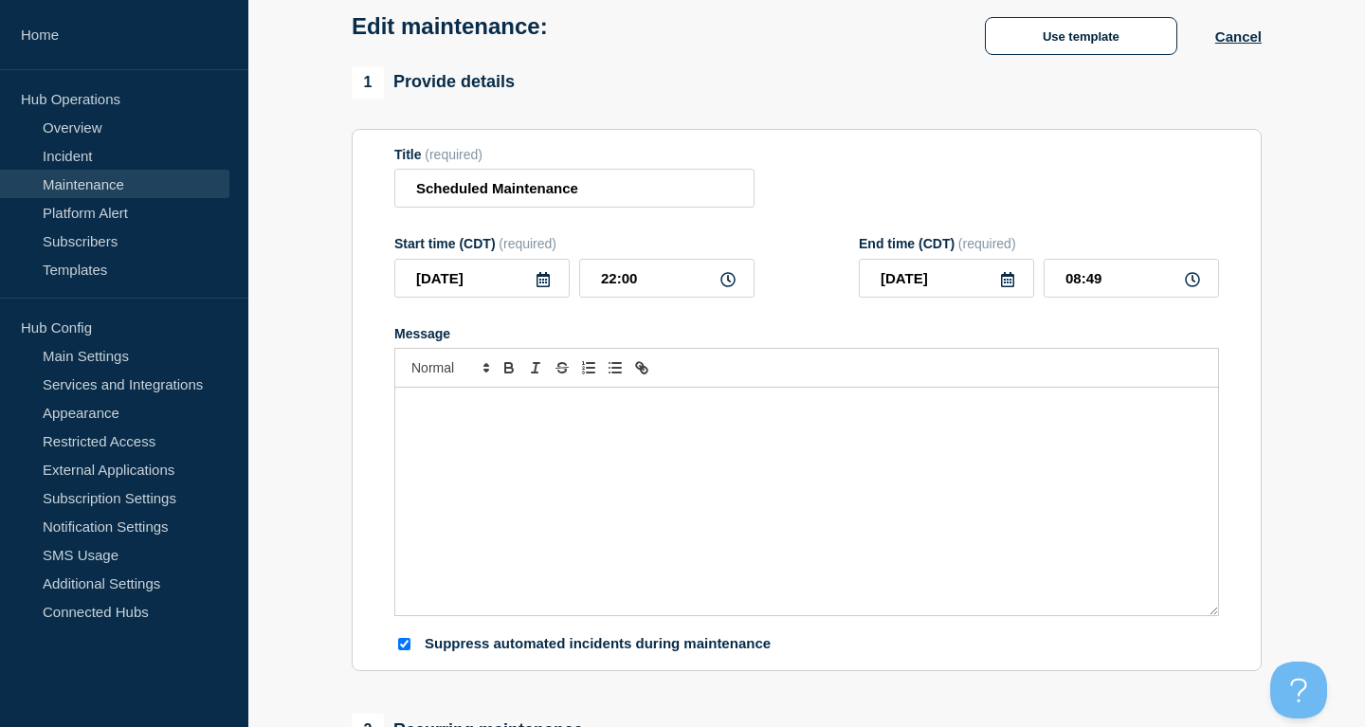
checkbox input "true"
checkbox input "false"
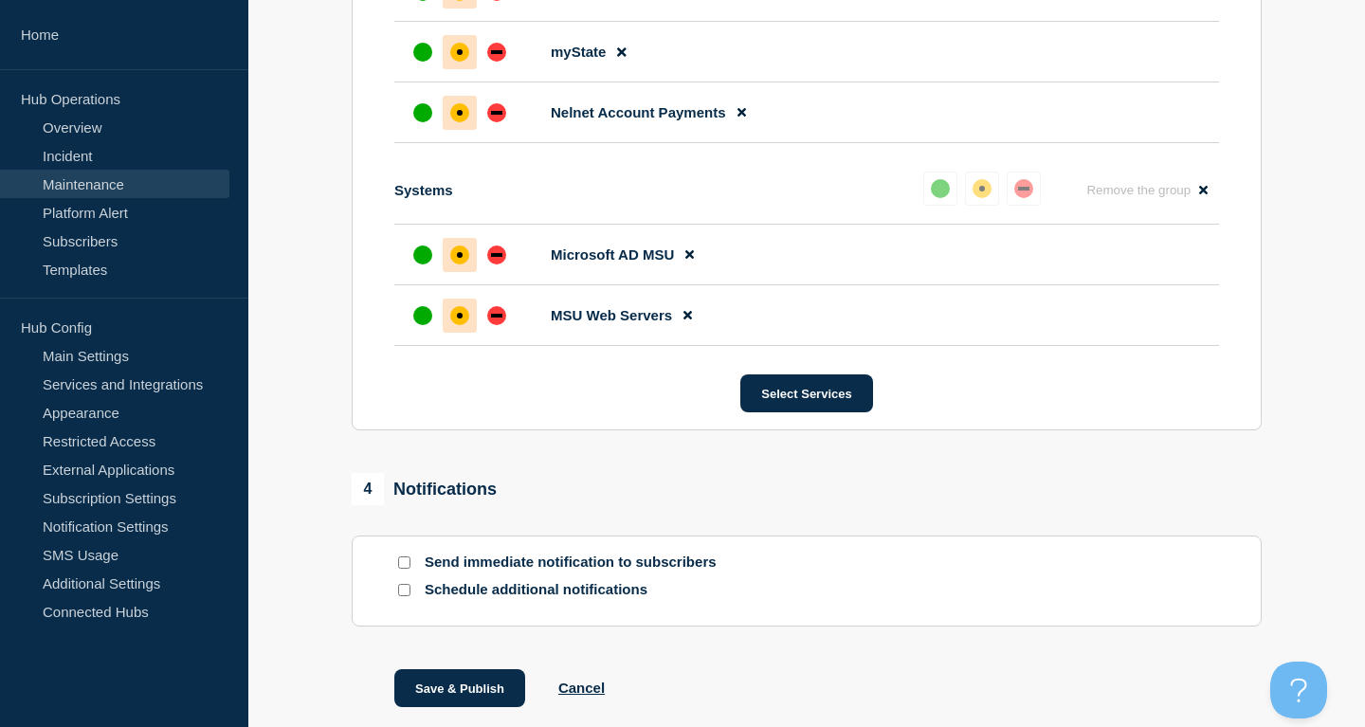
scroll to position [1579, 0]
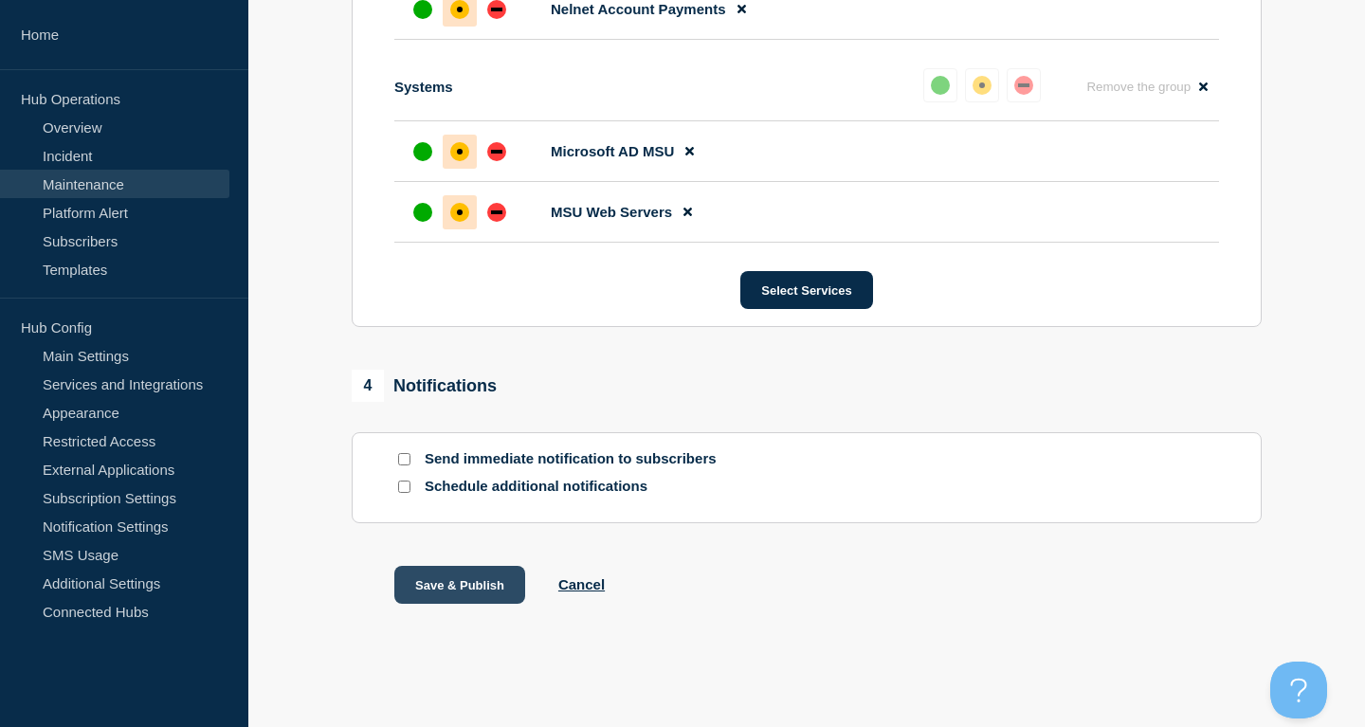
click at [491, 582] on button "Save & Publish" at bounding box center [459, 585] width 131 height 38
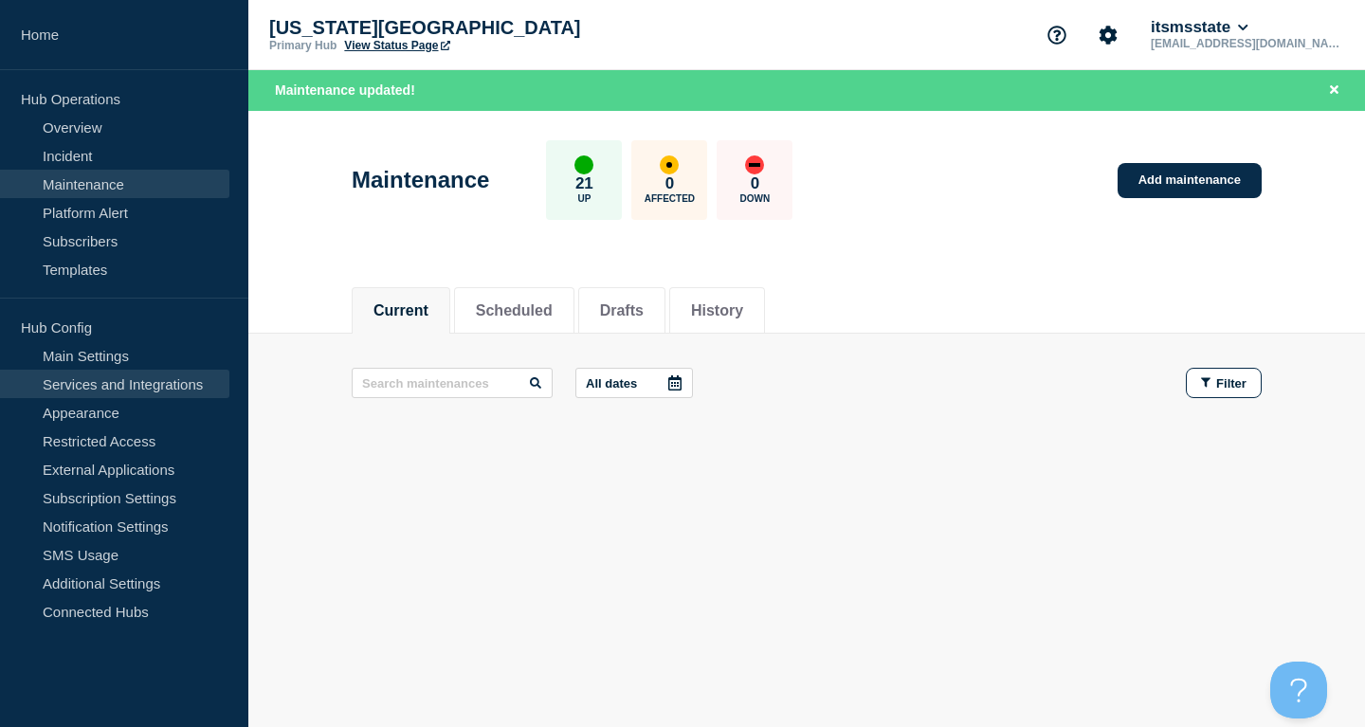
click at [113, 375] on link "Services and Integrations" at bounding box center [114, 384] width 229 height 28
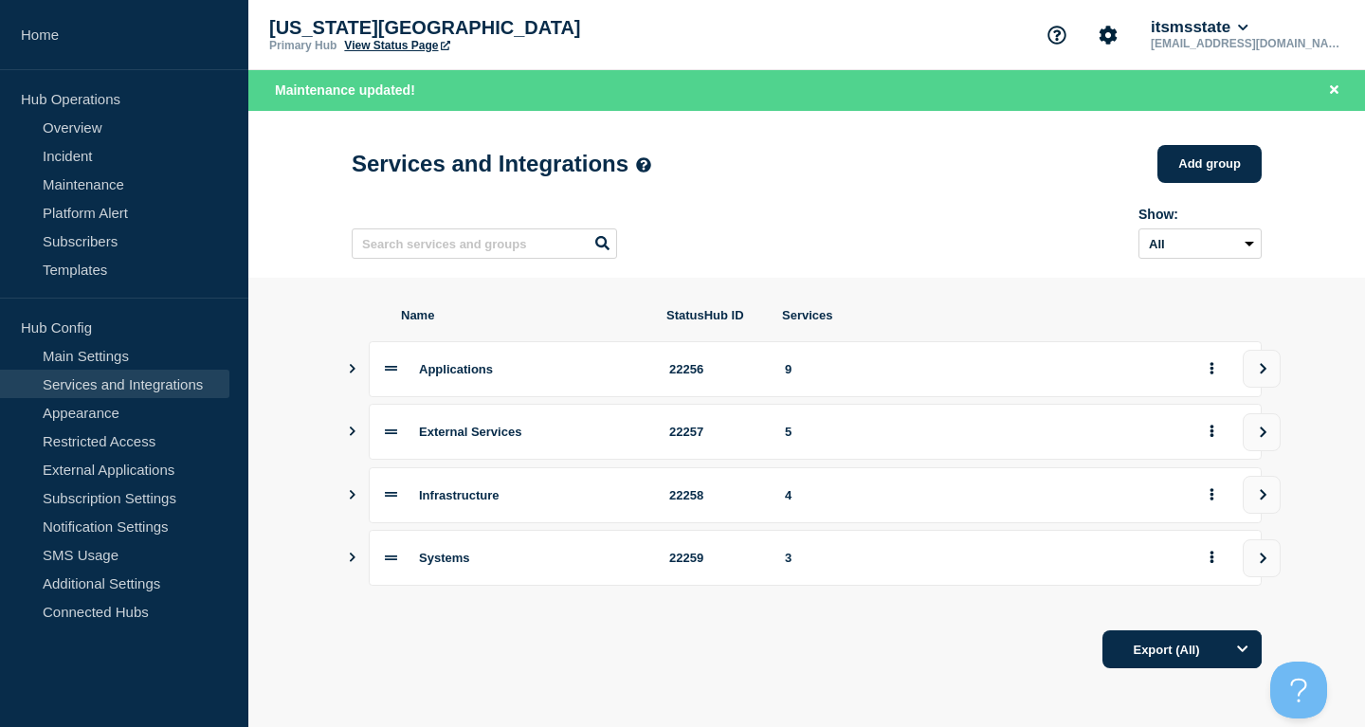
click at [351, 435] on button "Show services" at bounding box center [352, 432] width 9 height 56
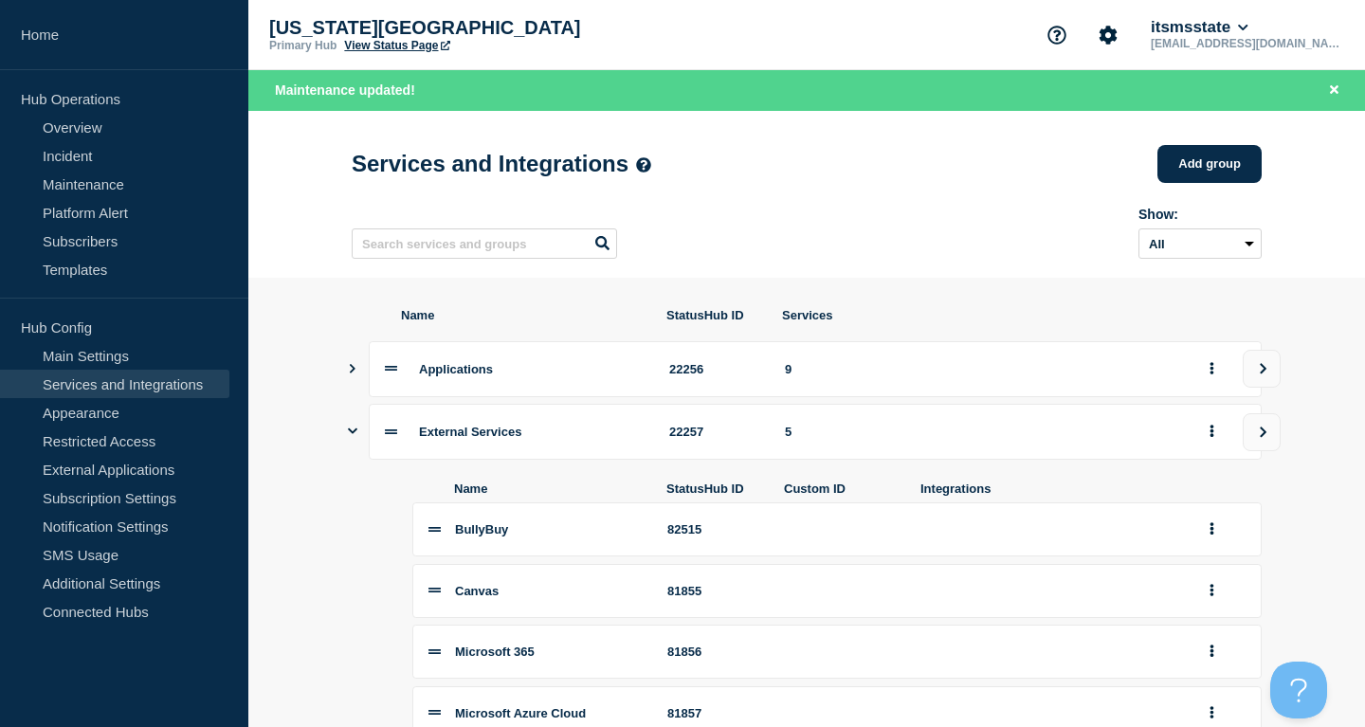
click at [356, 437] on icon "Show services" at bounding box center [352, 431] width 9 height 12
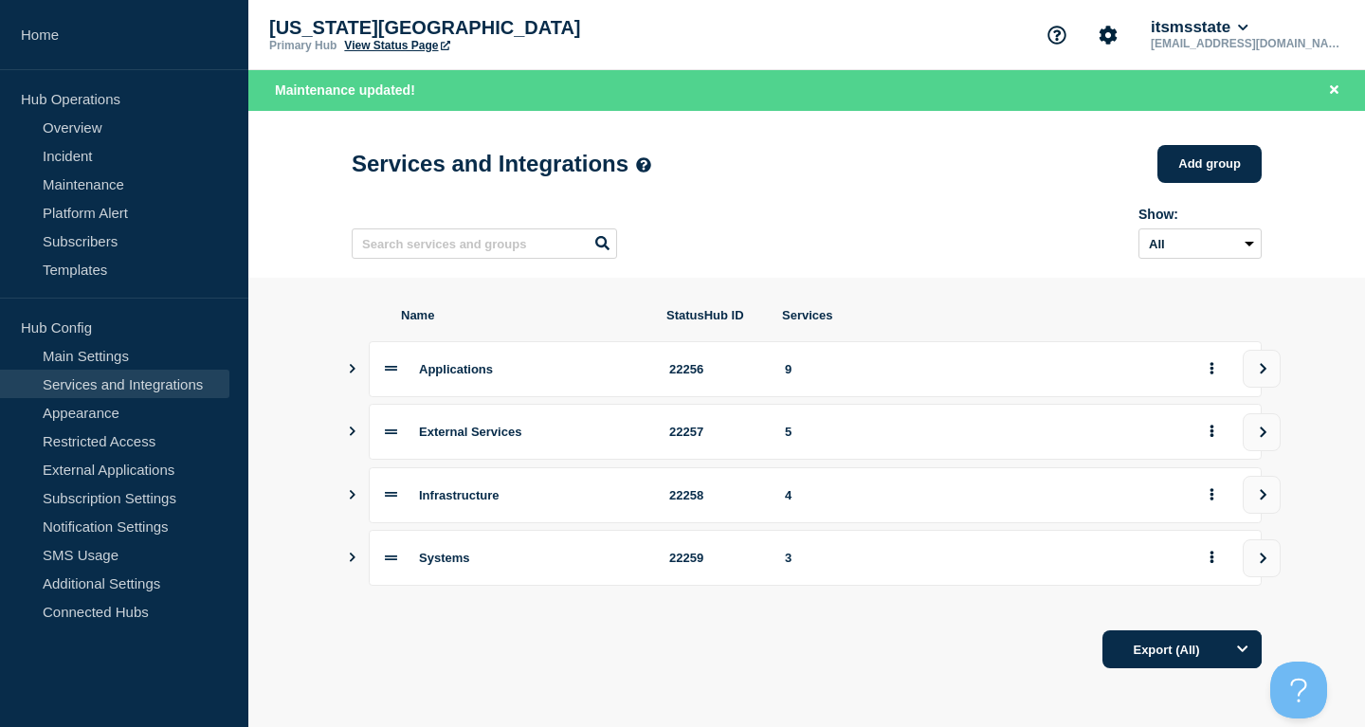
click at [352, 436] on icon "Show services" at bounding box center [352, 431] width 12 height 9
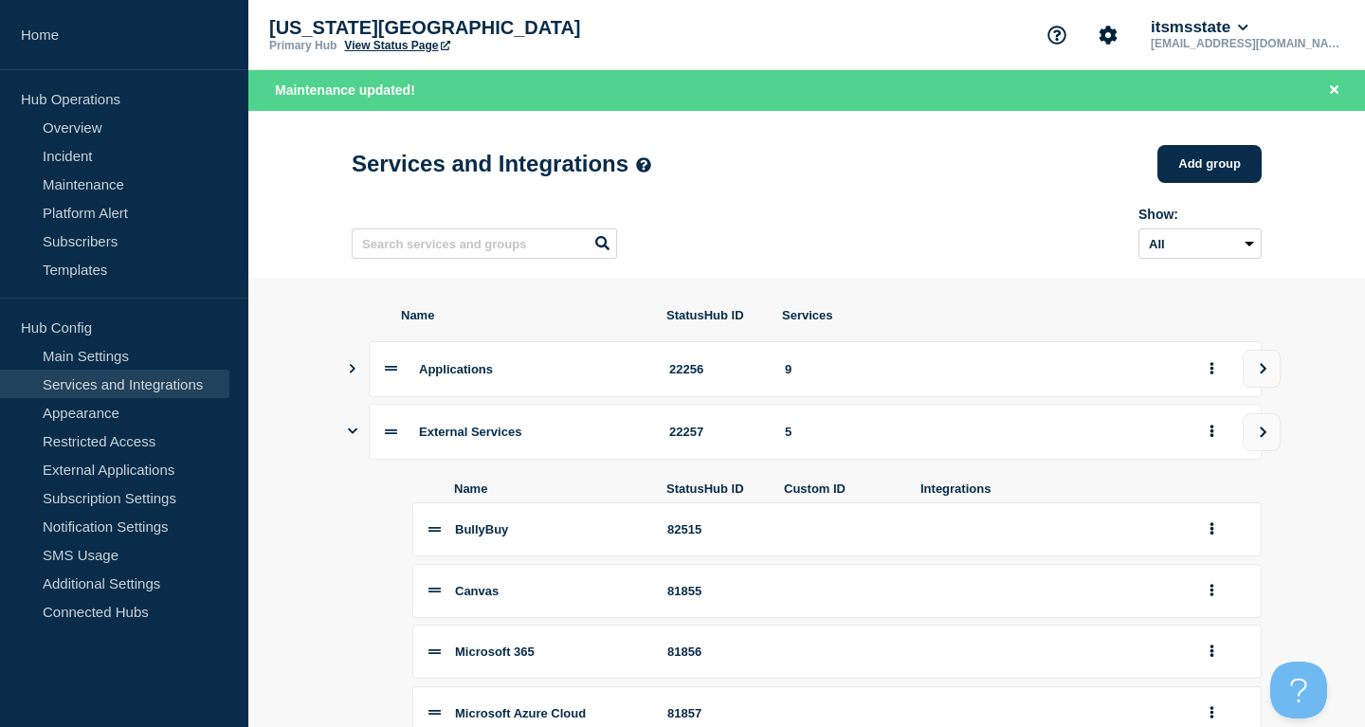
click at [349, 391] on button "Show services" at bounding box center [352, 369] width 9 height 56
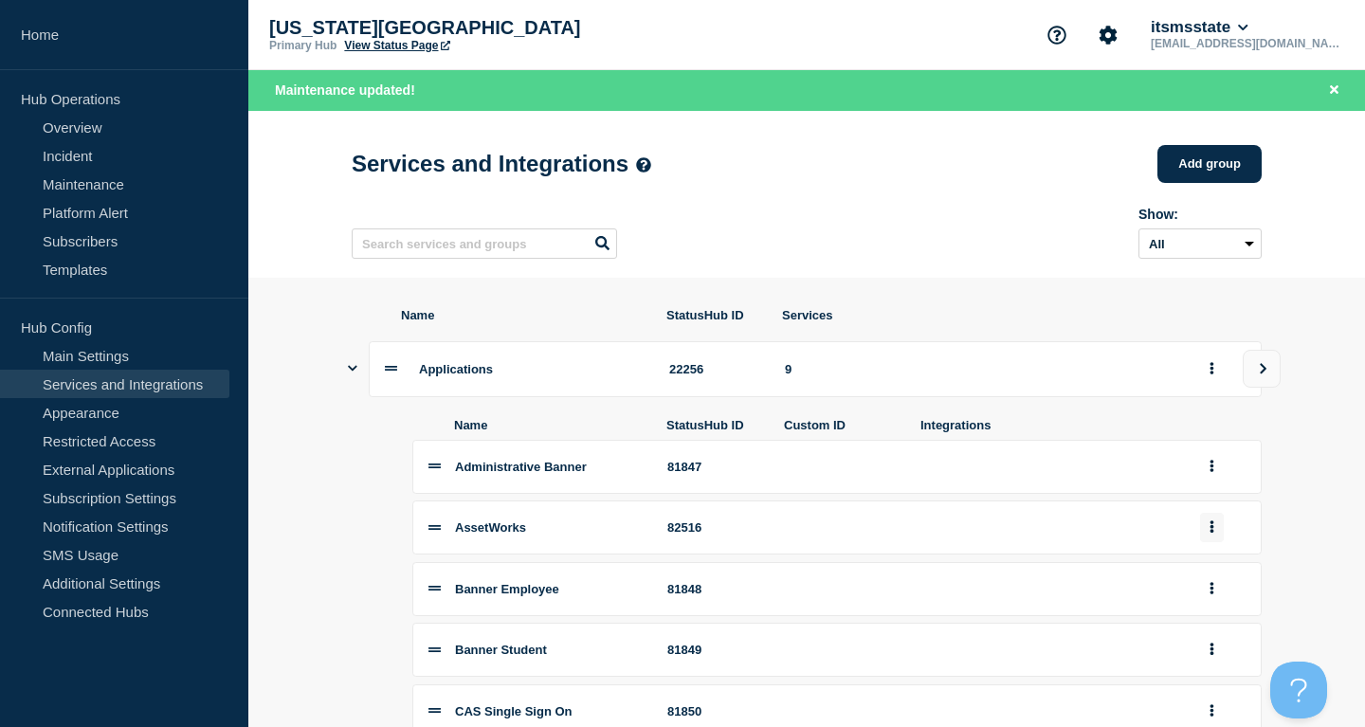
click at [1213, 533] on icon "group actions" at bounding box center [1212, 526] width 5 height 12
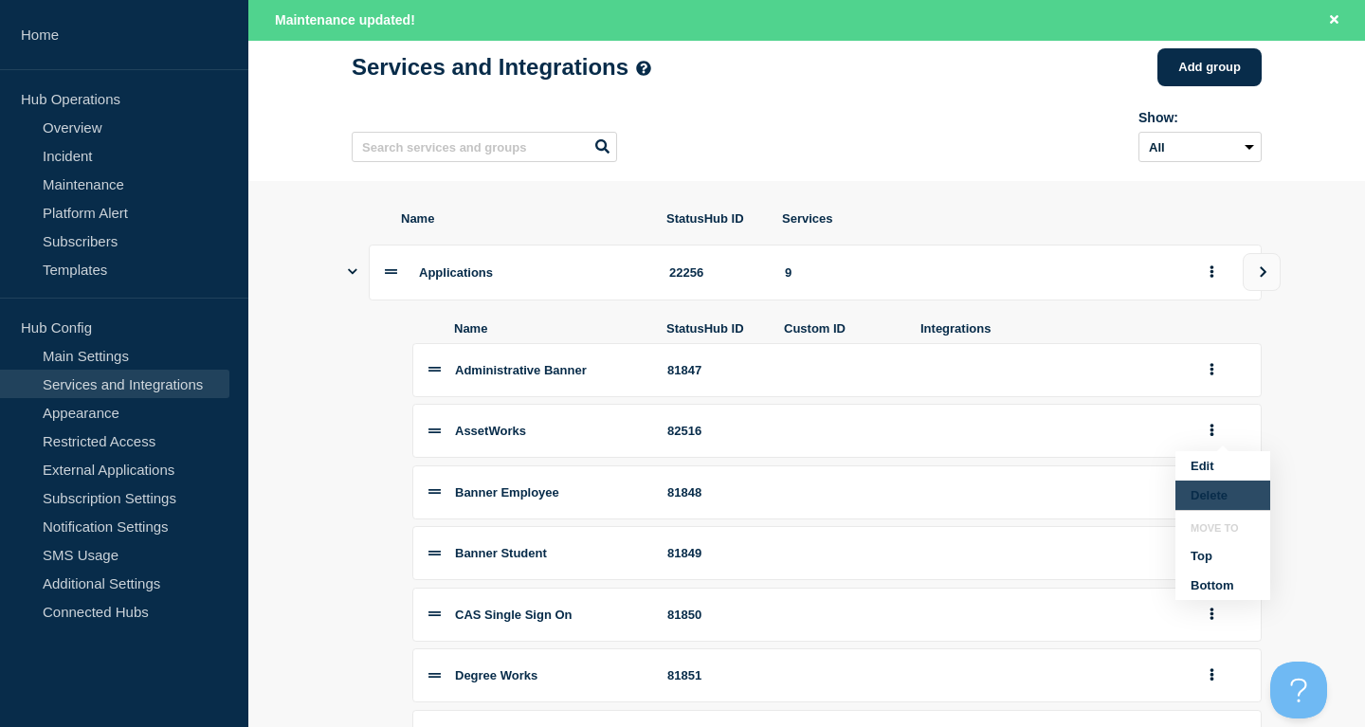
click at [1219, 510] on button "Delete" at bounding box center [1223, 495] width 95 height 29
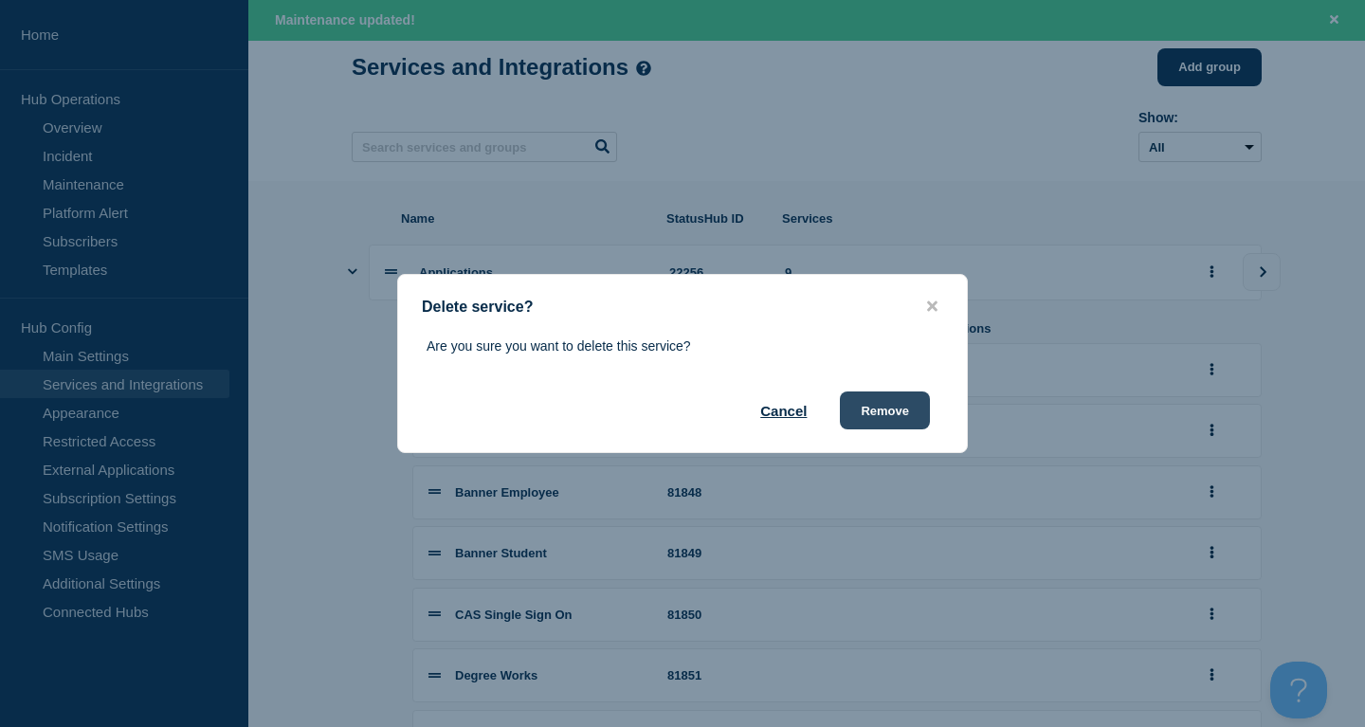
click at [867, 413] on button "Remove" at bounding box center [885, 411] width 90 height 38
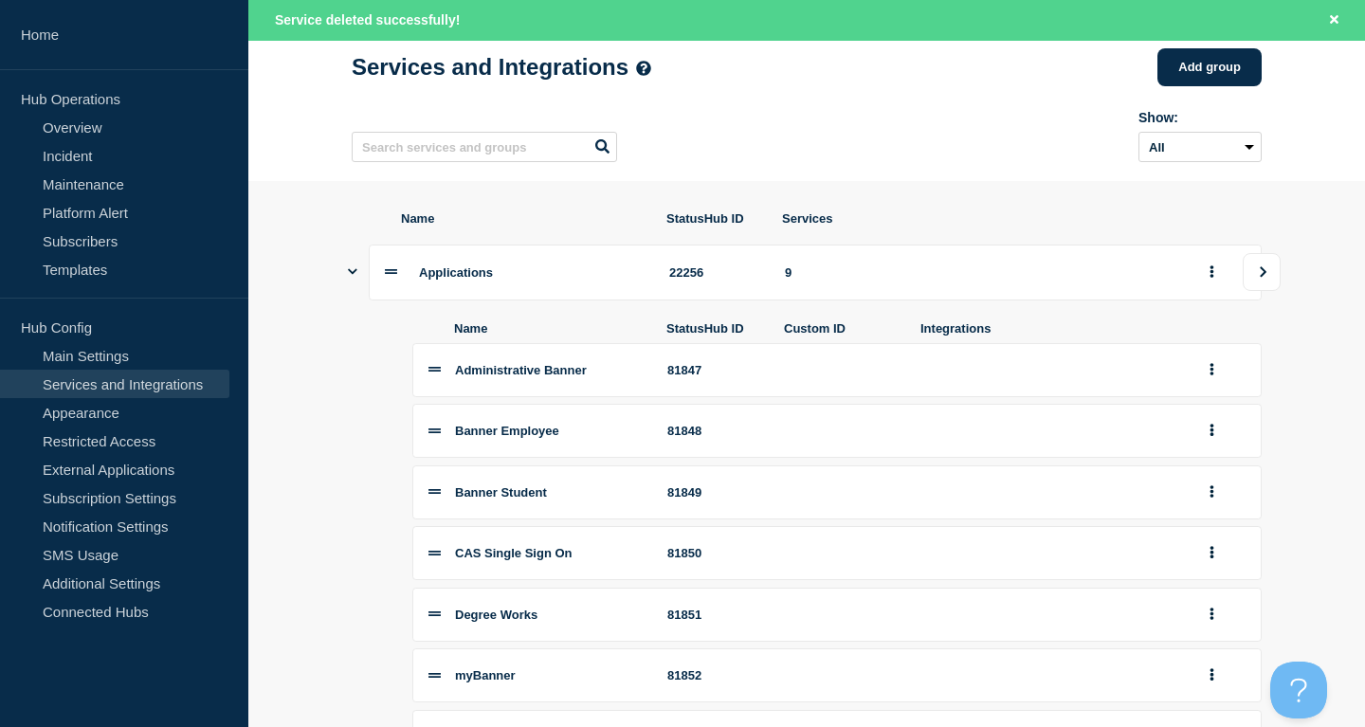
click at [1259, 277] on icon "view group" at bounding box center [1263, 271] width 12 height 11
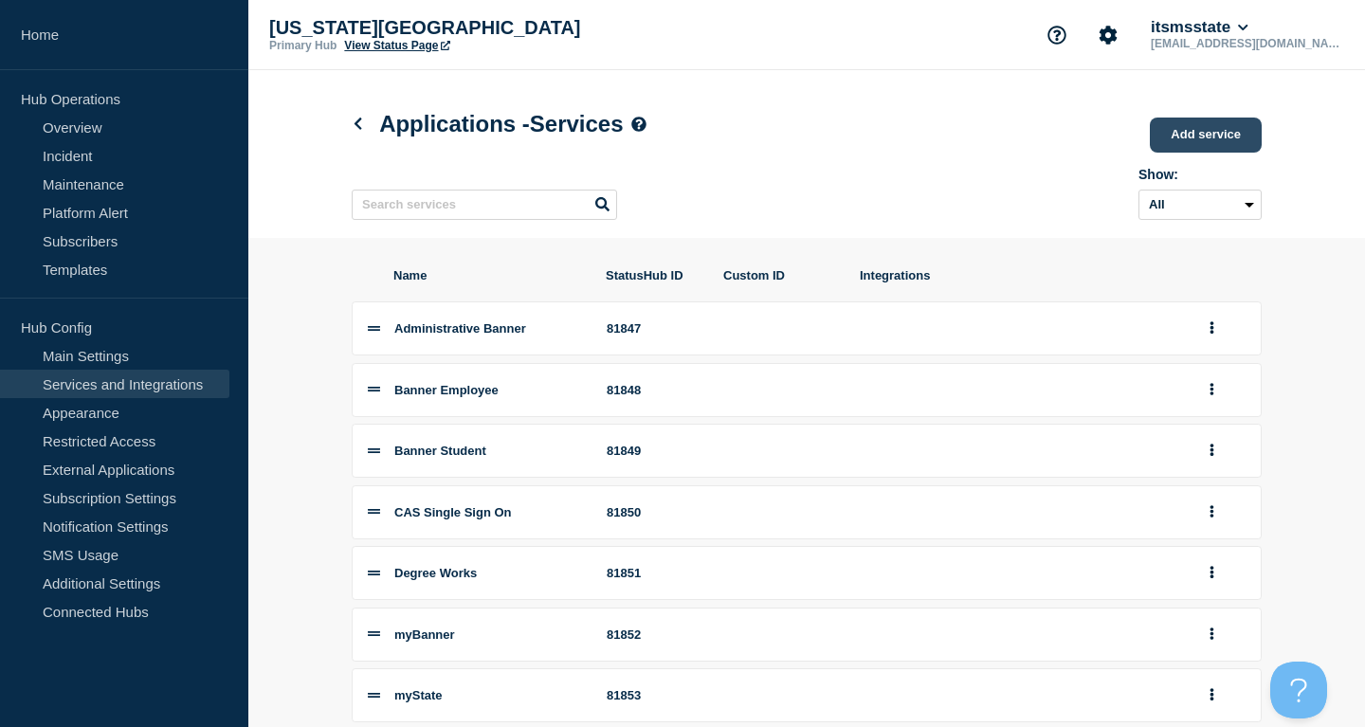
click at [1217, 138] on link "Add service" at bounding box center [1206, 135] width 112 height 35
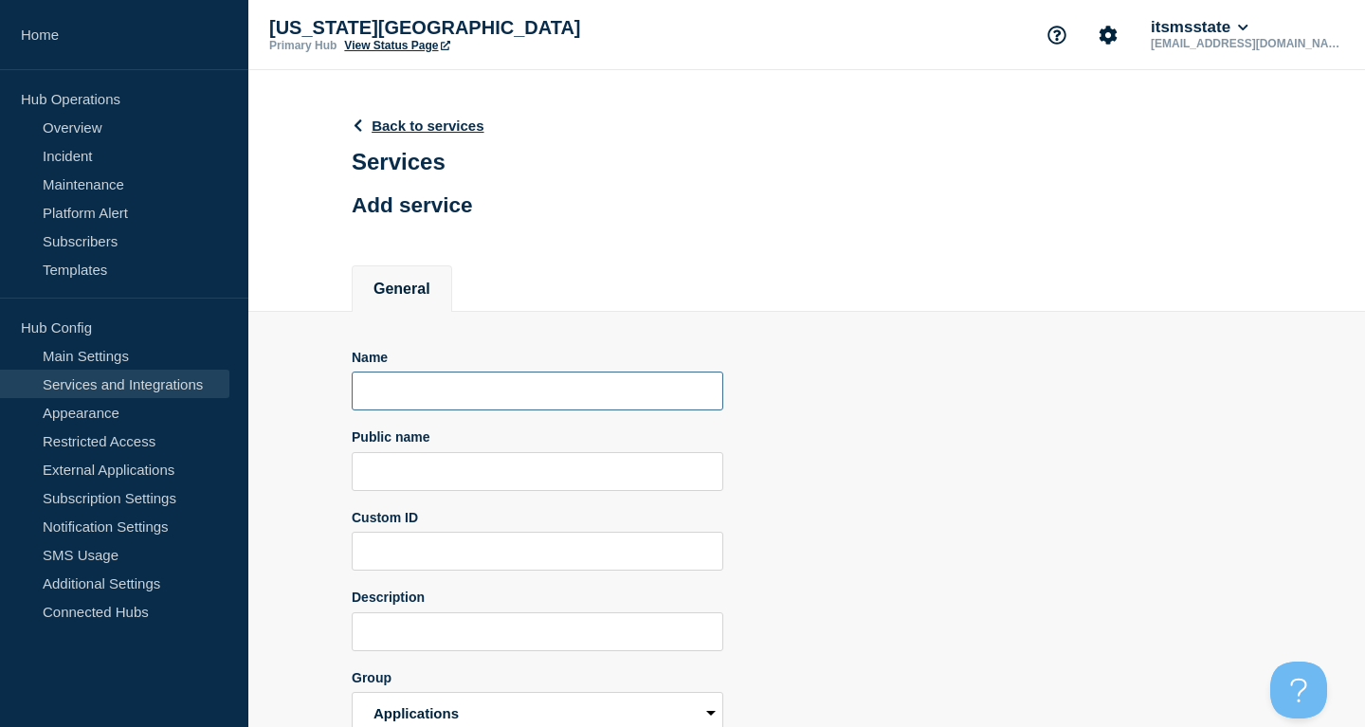
click at [496, 398] on input "Name" at bounding box center [538, 391] width 372 height 39
type input "AssetWorks"
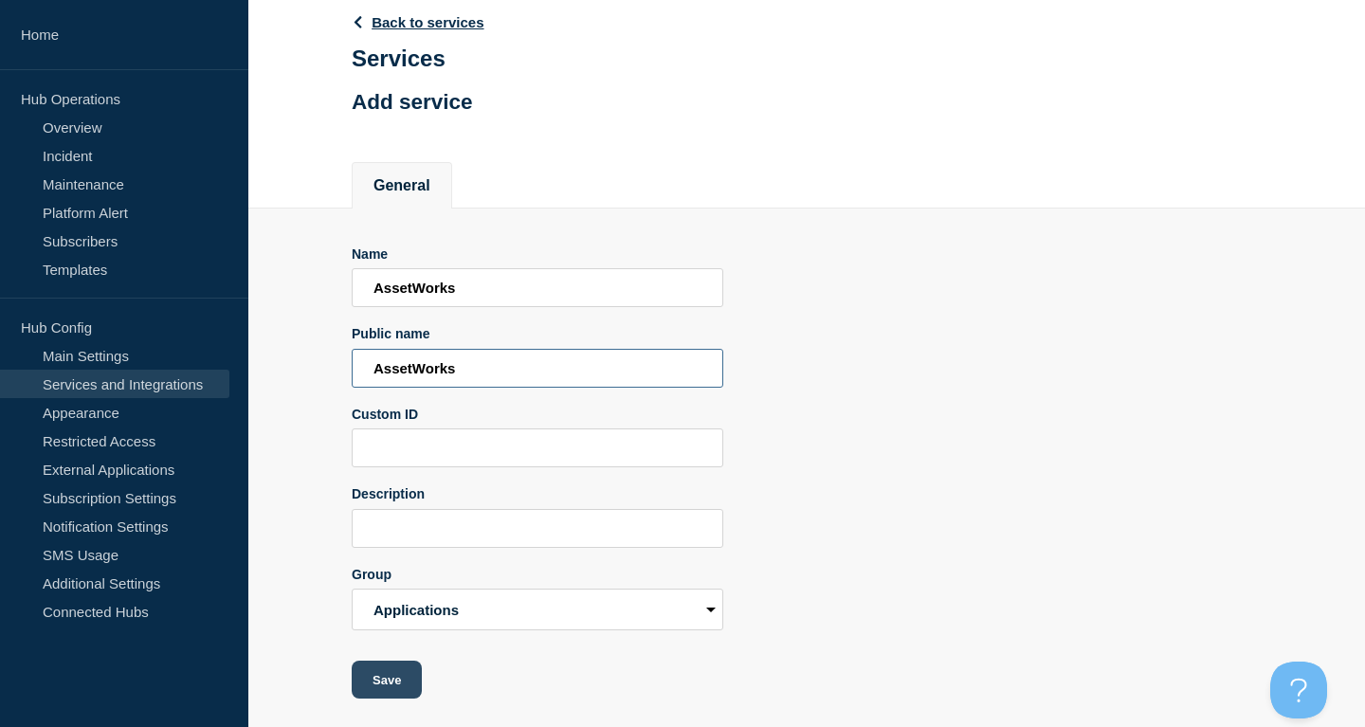
type input "AssetWorks"
click at [383, 678] on button "Save" at bounding box center [387, 680] width 70 height 38
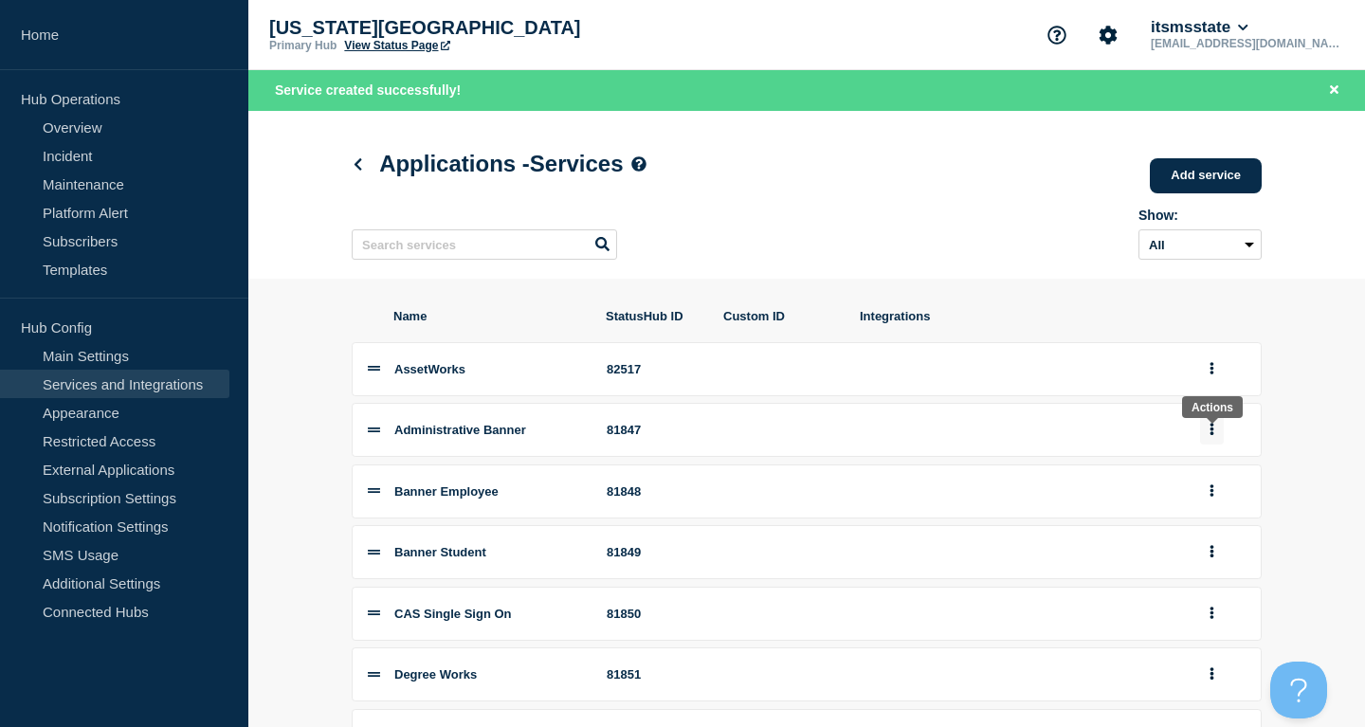
click at [1208, 437] on button "group actions" at bounding box center [1212, 429] width 24 height 29
click at [1205, 569] on button "Top" at bounding box center [1223, 554] width 95 height 29
click at [1210, 182] on link "Add service" at bounding box center [1206, 175] width 112 height 35
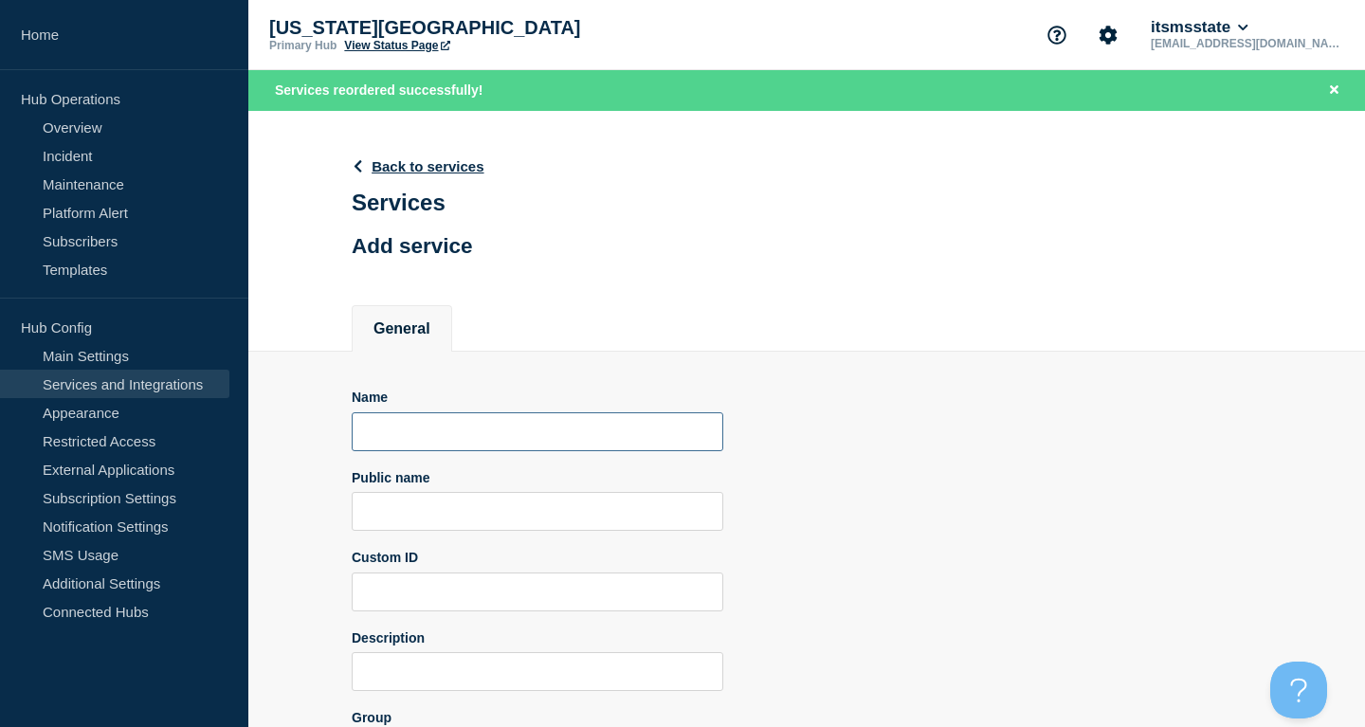
click at [520, 428] on input "Name" at bounding box center [538, 431] width 372 height 39
type input "AssetWorks2"
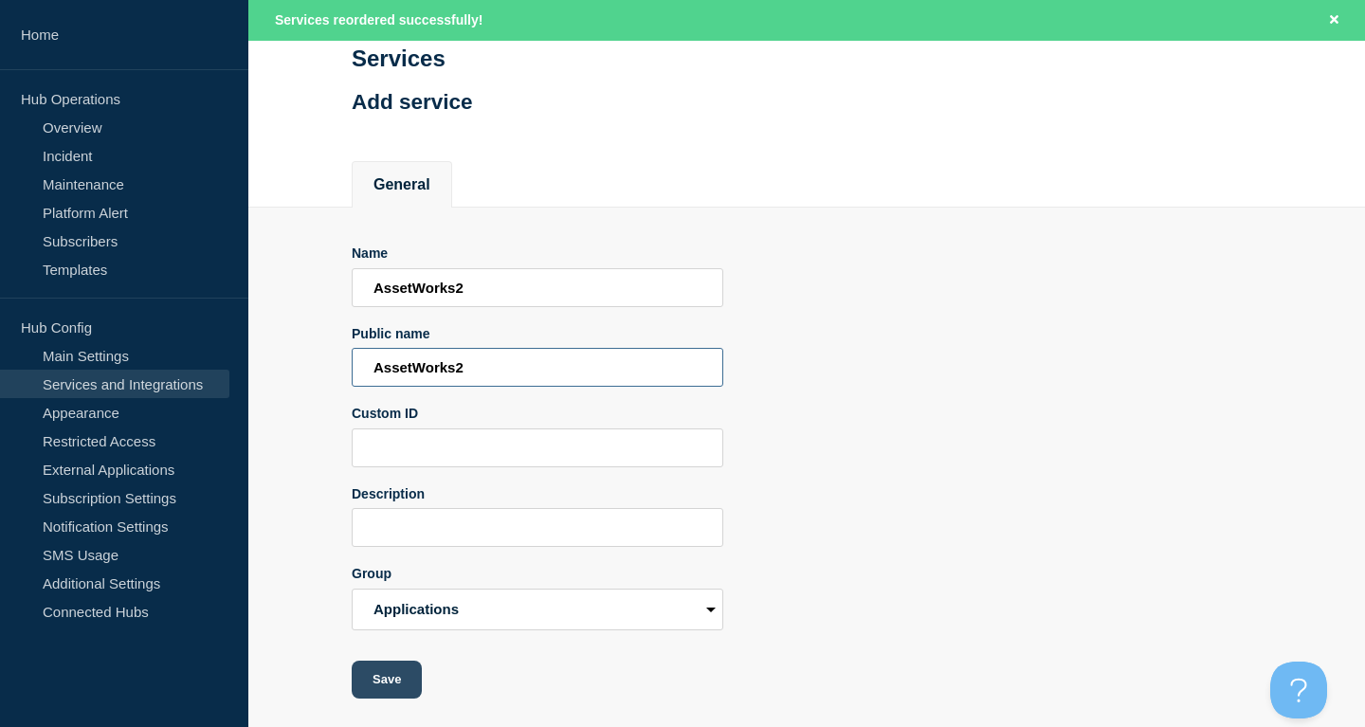
type input "AssetWorks2"
click at [373, 689] on button "Save" at bounding box center [387, 680] width 70 height 38
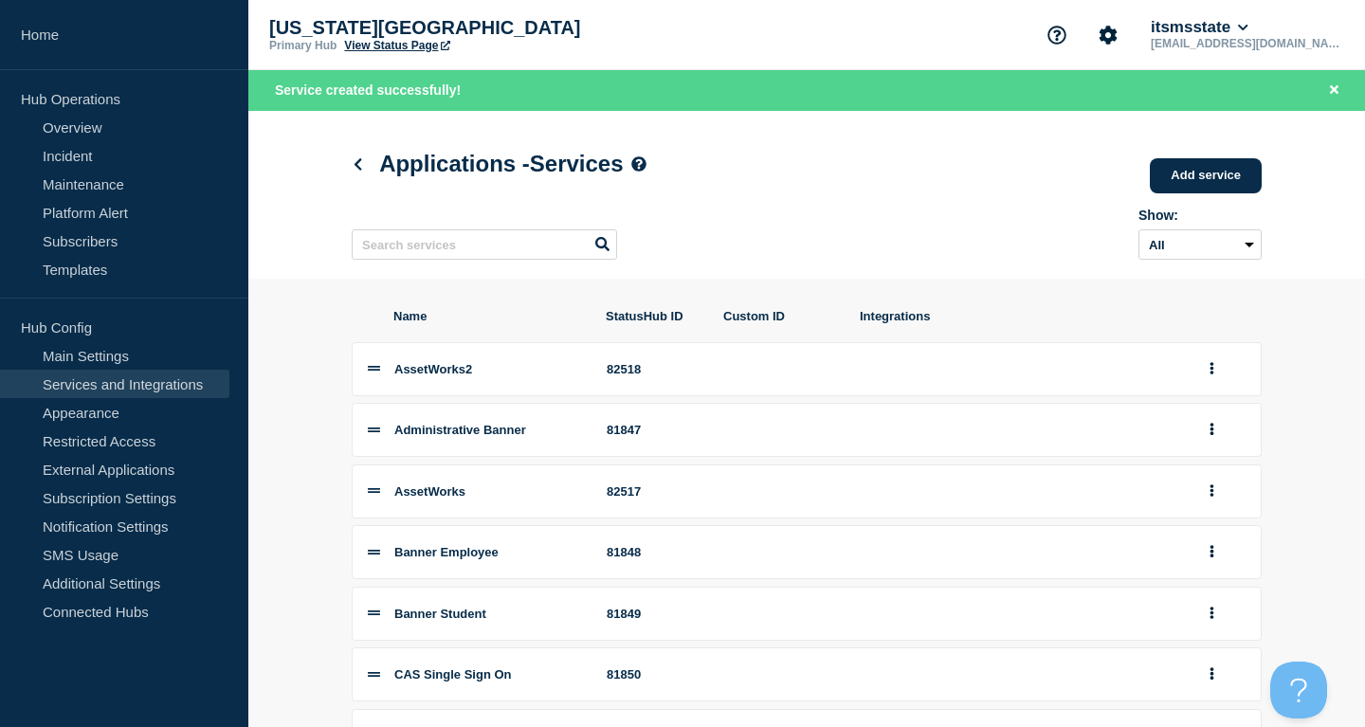
click at [373, 163] on h1 "Applications - Services" at bounding box center [499, 164] width 295 height 27
click at [363, 163] on icon at bounding box center [358, 164] width 14 height 12
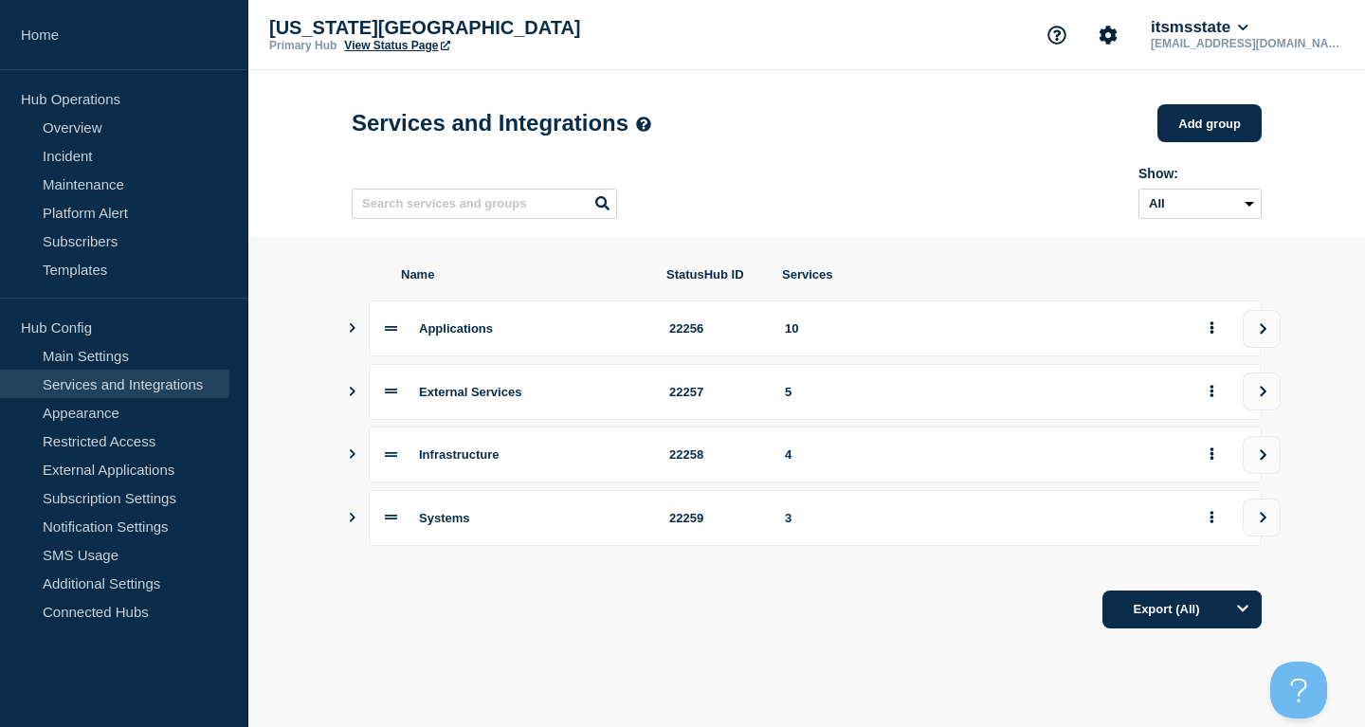
drag, startPoint x: 347, startPoint y: 331, endPoint x: 354, endPoint y: 344, distance: 14.8
click at [350, 331] on section "Name StatusHub ID Services Applications 22256 10 External Services 22257 5 Infr…" at bounding box center [806, 448] width 1117 height 422
click at [350, 333] on icon "Show services" at bounding box center [352, 327] width 12 height 9
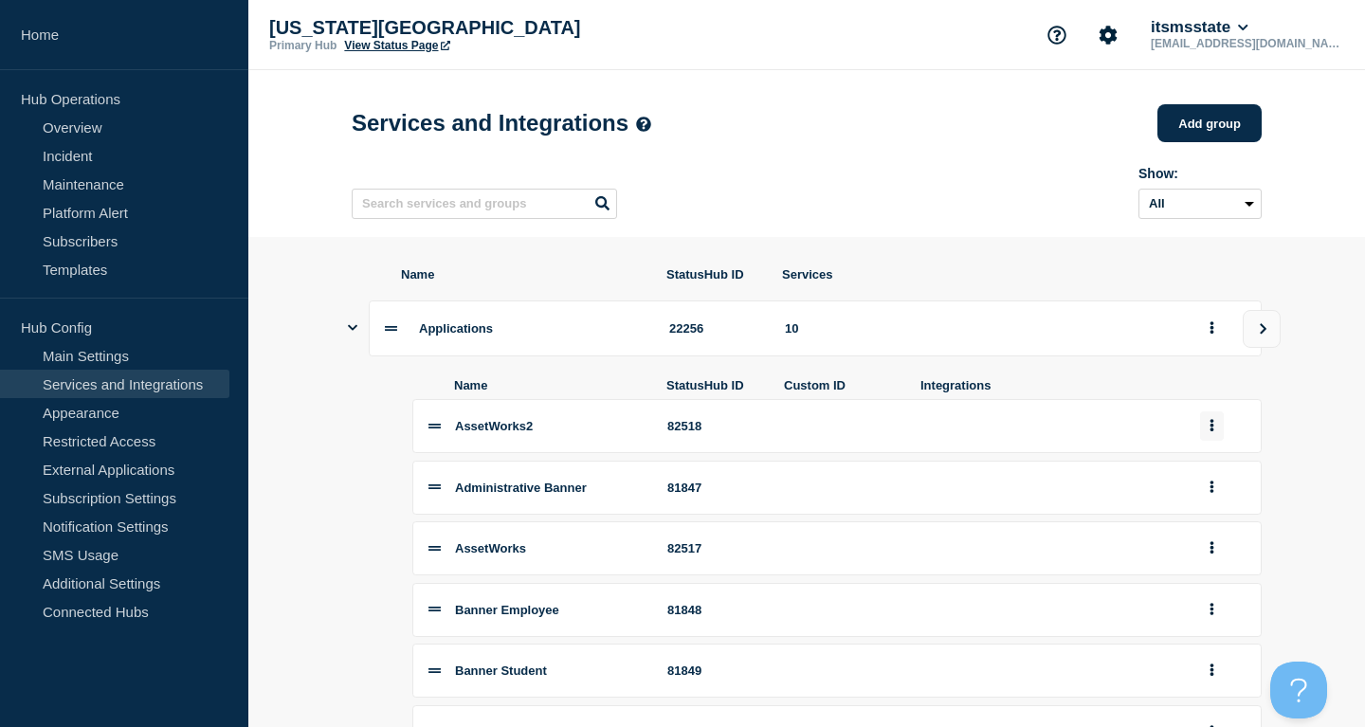
click at [1205, 439] on button "group actions" at bounding box center [1212, 425] width 24 height 29
click at [1232, 505] on button "Delete" at bounding box center [1223, 490] width 95 height 29
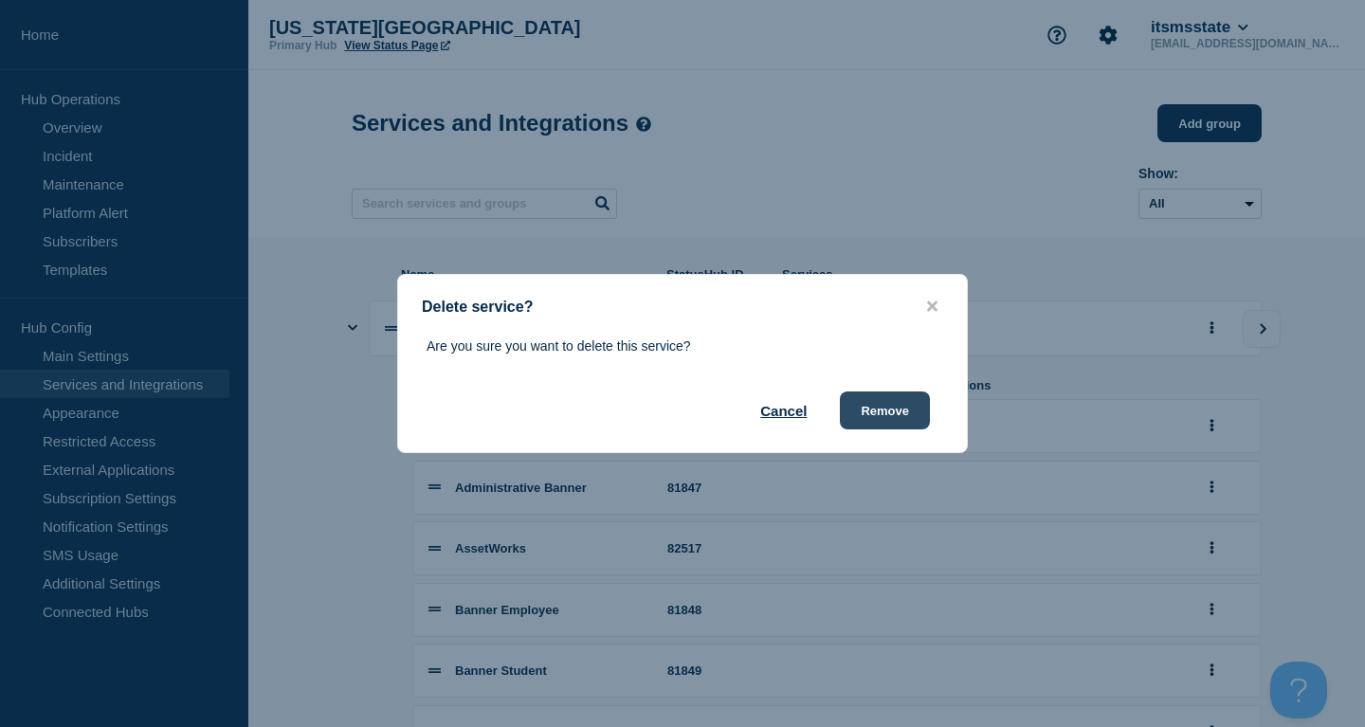
click at [869, 416] on button "Remove" at bounding box center [885, 411] width 90 height 38
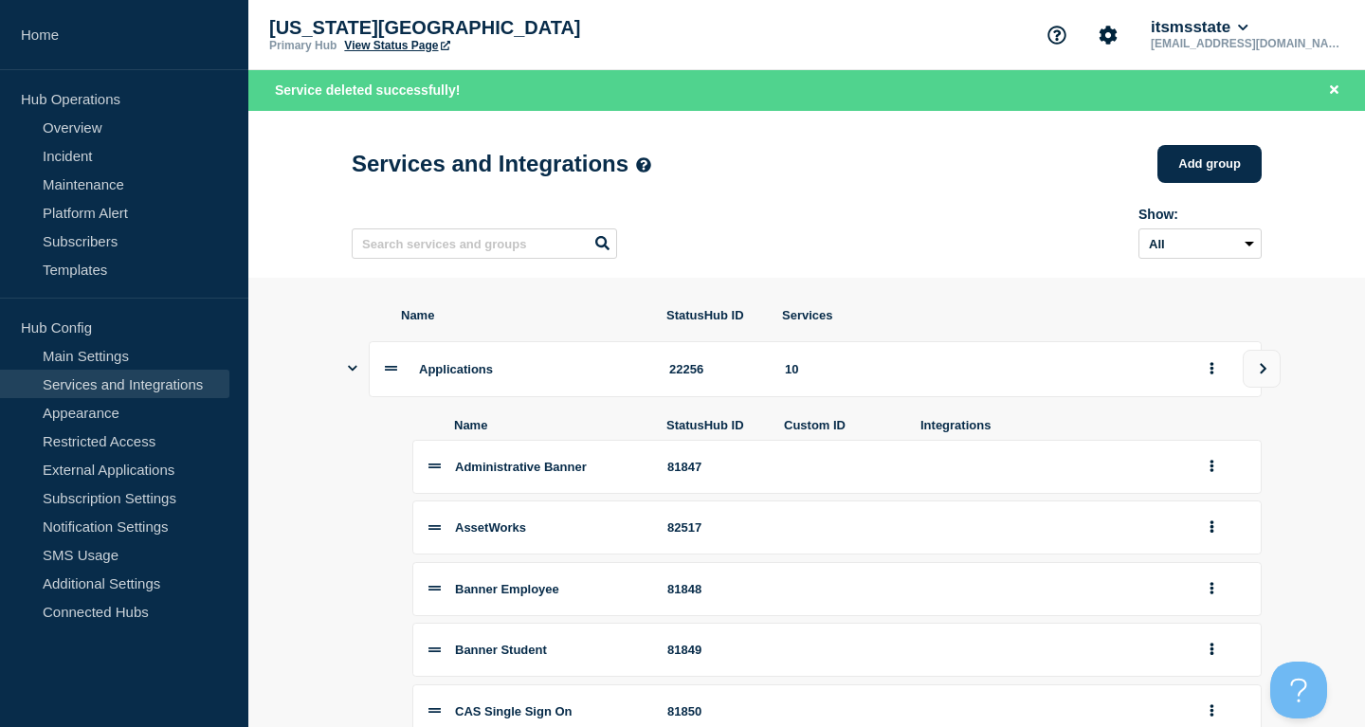
scroll to position [290, 0]
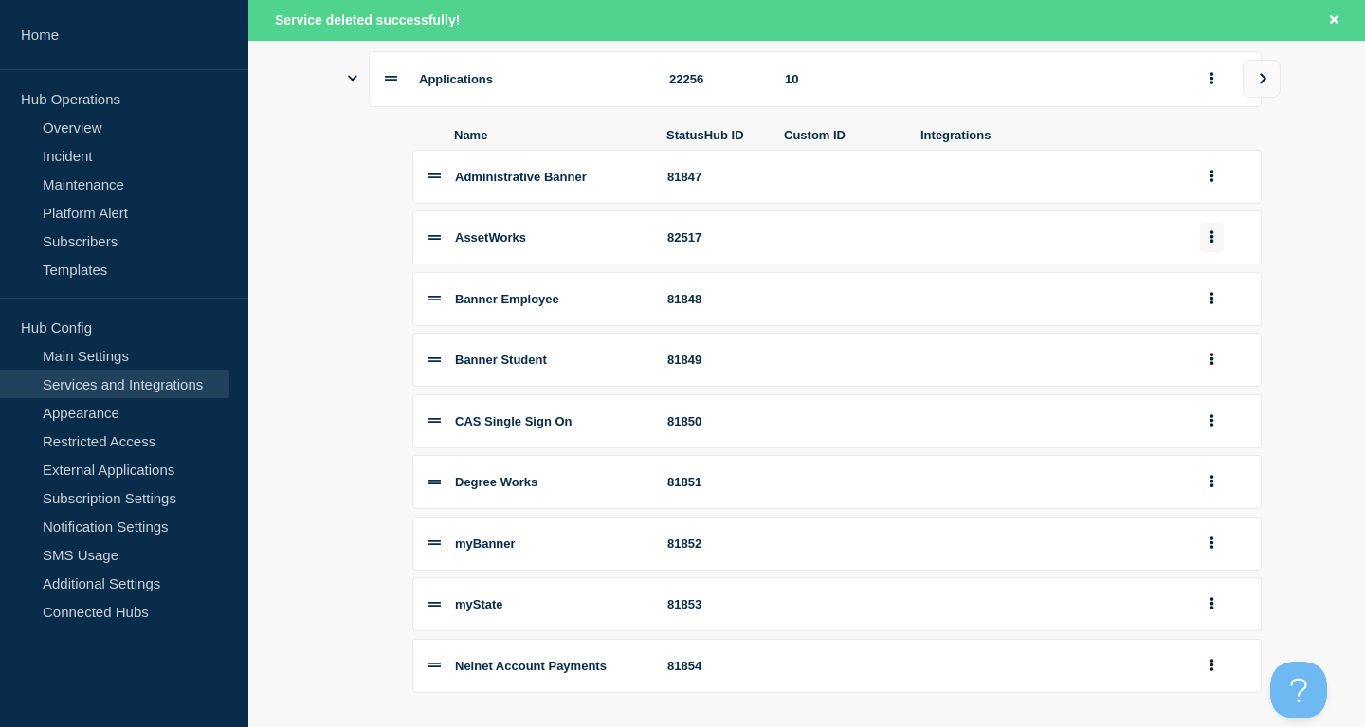
click at [1220, 251] on button "group actions" at bounding box center [1212, 237] width 24 height 29
click at [819, 302] on li "Banner Employee 81848" at bounding box center [836, 299] width 849 height 54
click at [1214, 314] on button "group actions" at bounding box center [1212, 298] width 24 height 29
click at [1213, 346] on button "Edit" at bounding box center [1223, 333] width 95 height 29
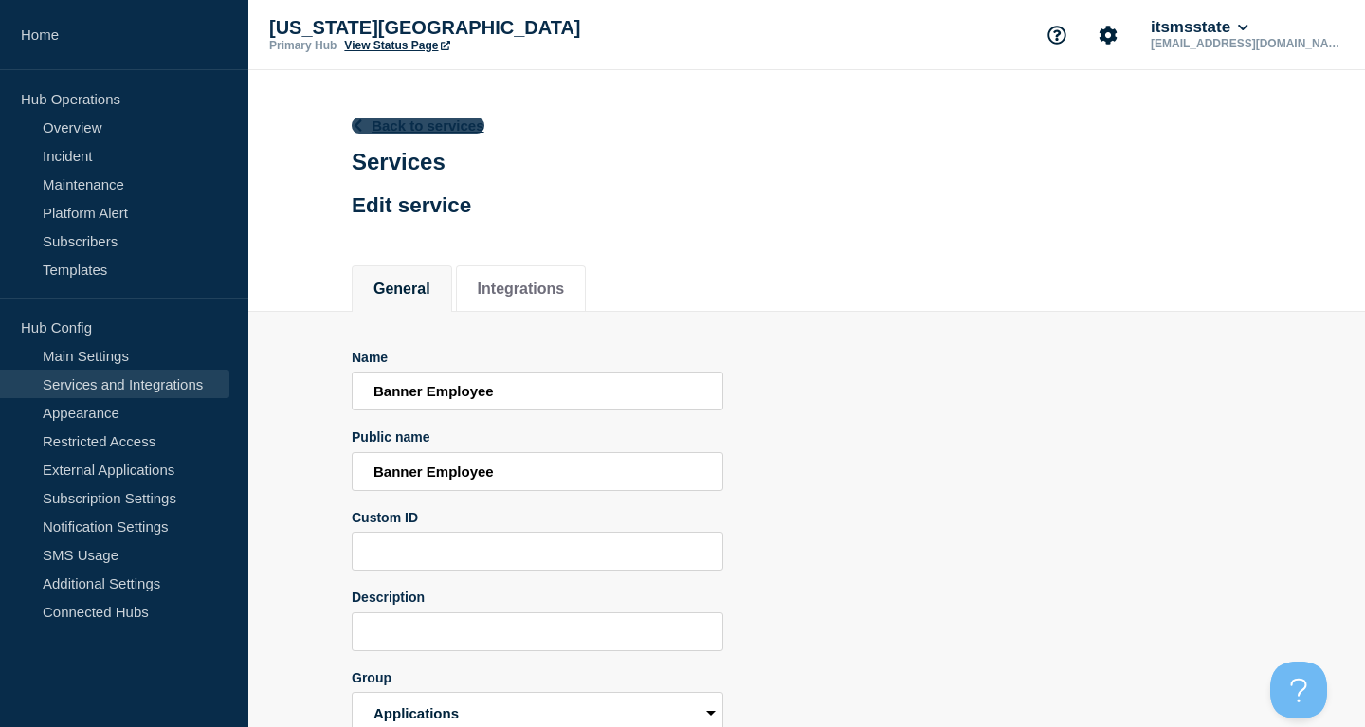
click at [432, 123] on link "Back to services" at bounding box center [418, 126] width 133 height 16
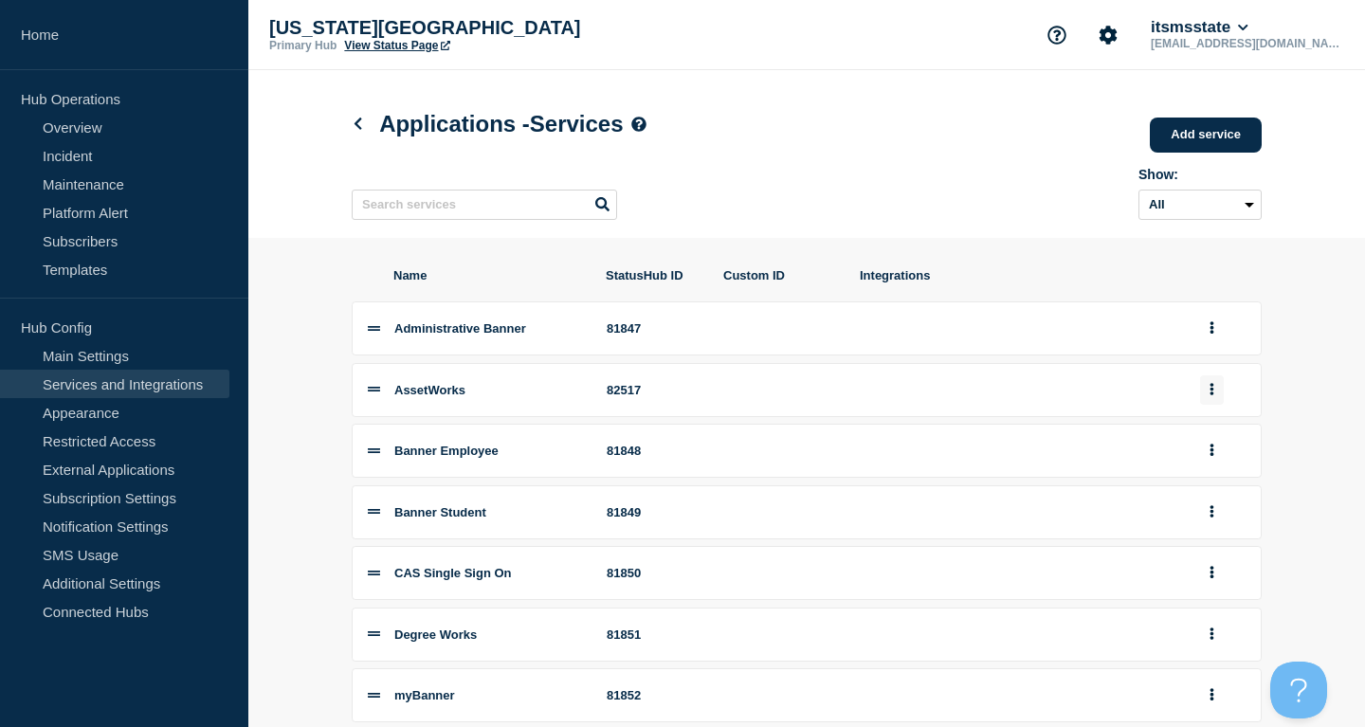
click at [1202, 405] on button "group actions" at bounding box center [1212, 389] width 24 height 29
click at [1202, 436] on button "Edit" at bounding box center [1223, 425] width 95 height 29
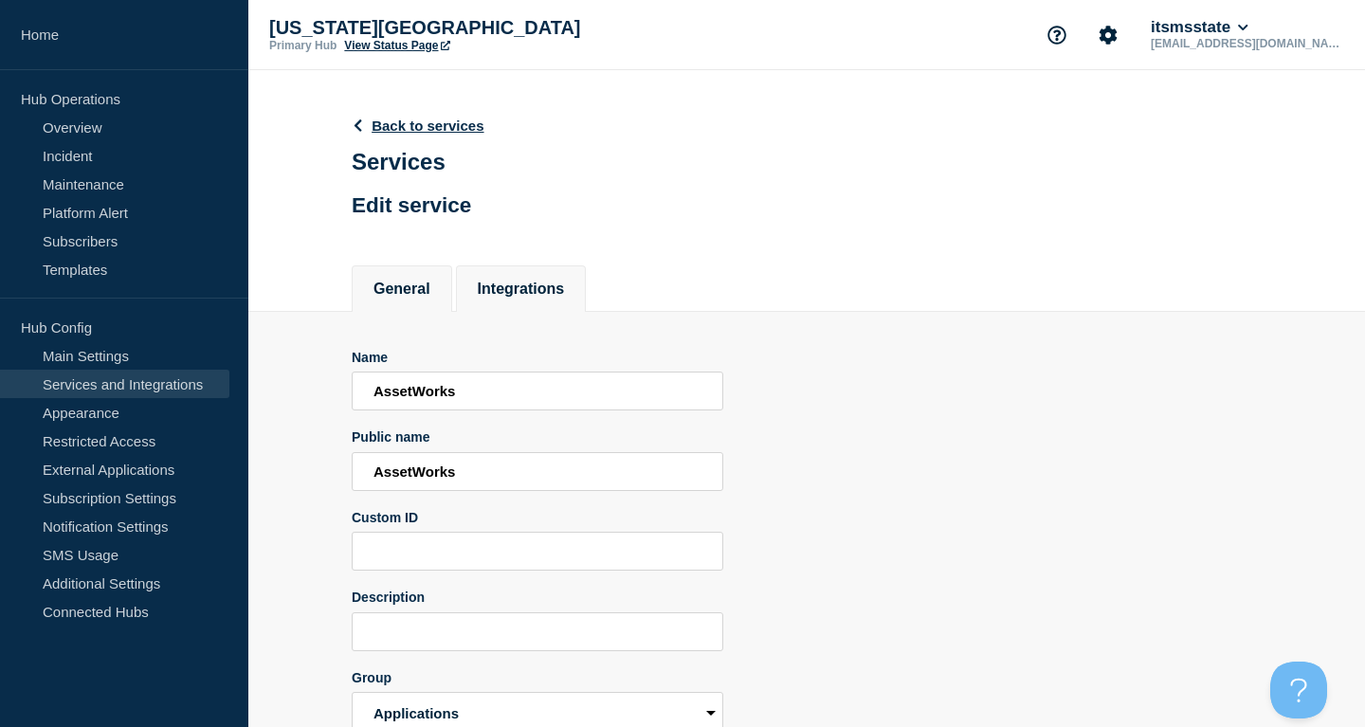
click at [524, 312] on li "Integrations" at bounding box center [521, 288] width 131 height 46
click at [558, 296] on button "Integrations" at bounding box center [521, 289] width 87 height 17
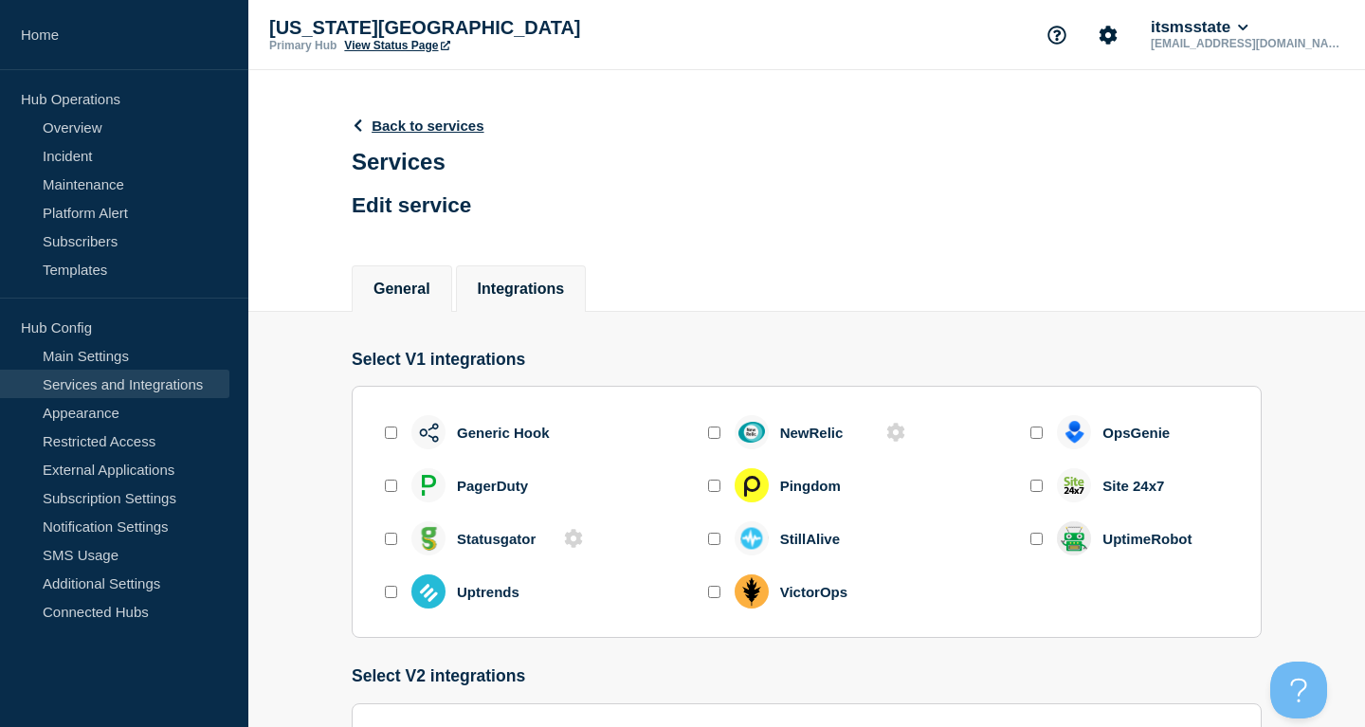
scroll to position [290, 0]
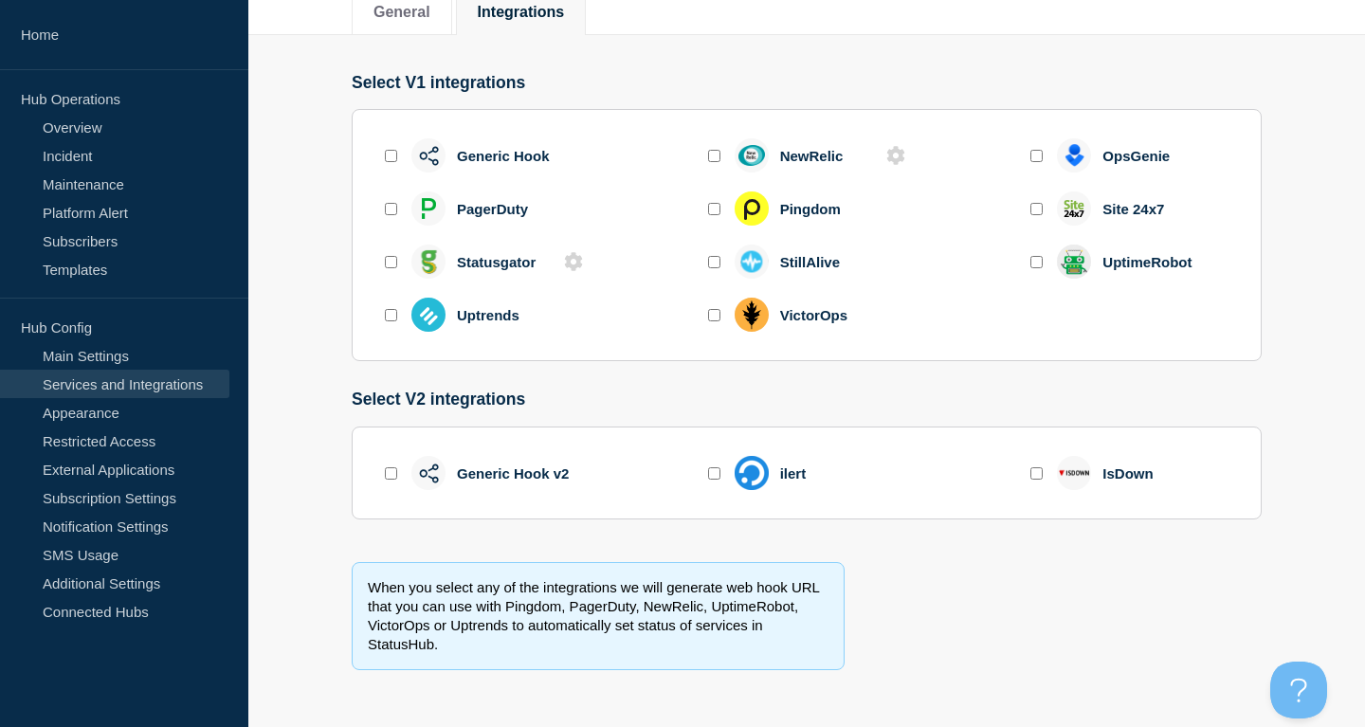
click at [390, 468] on input "enable generic_hook_v2" at bounding box center [391, 473] width 12 height 12
checkbox input "true"
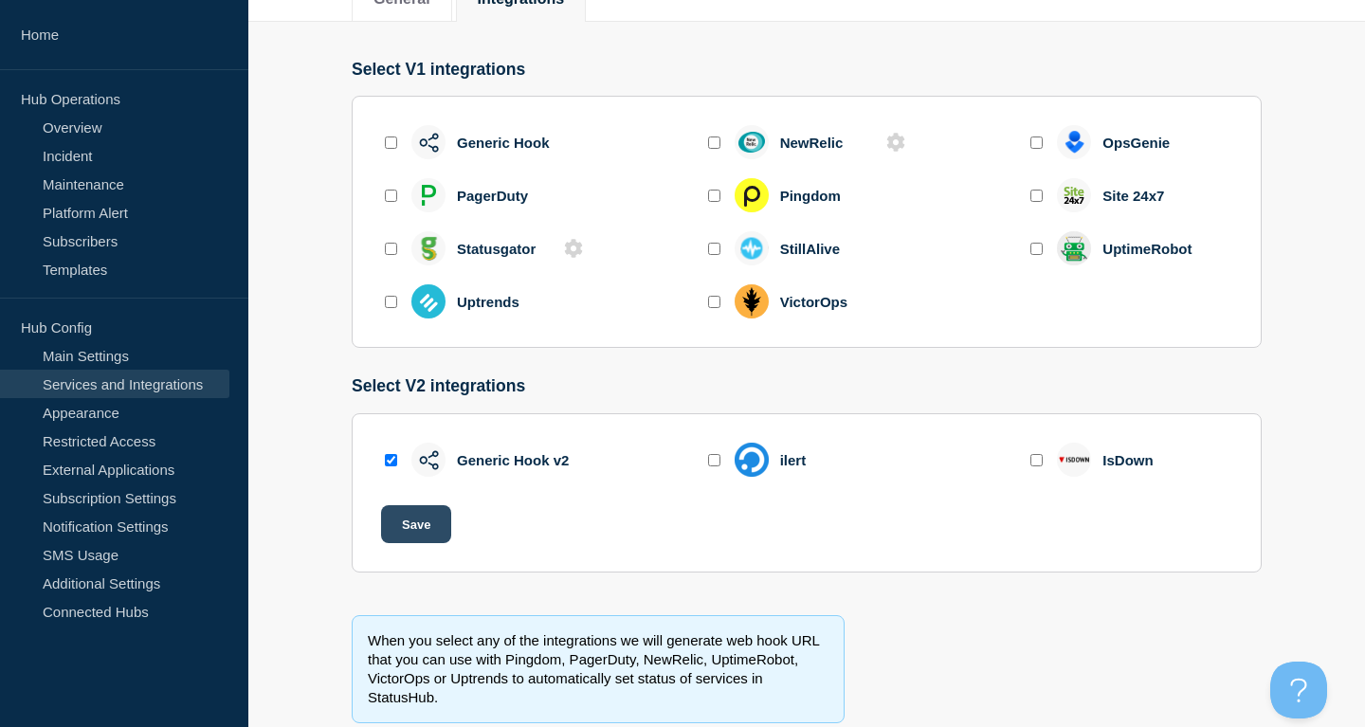
click at [417, 539] on button "Save" at bounding box center [416, 524] width 70 height 38
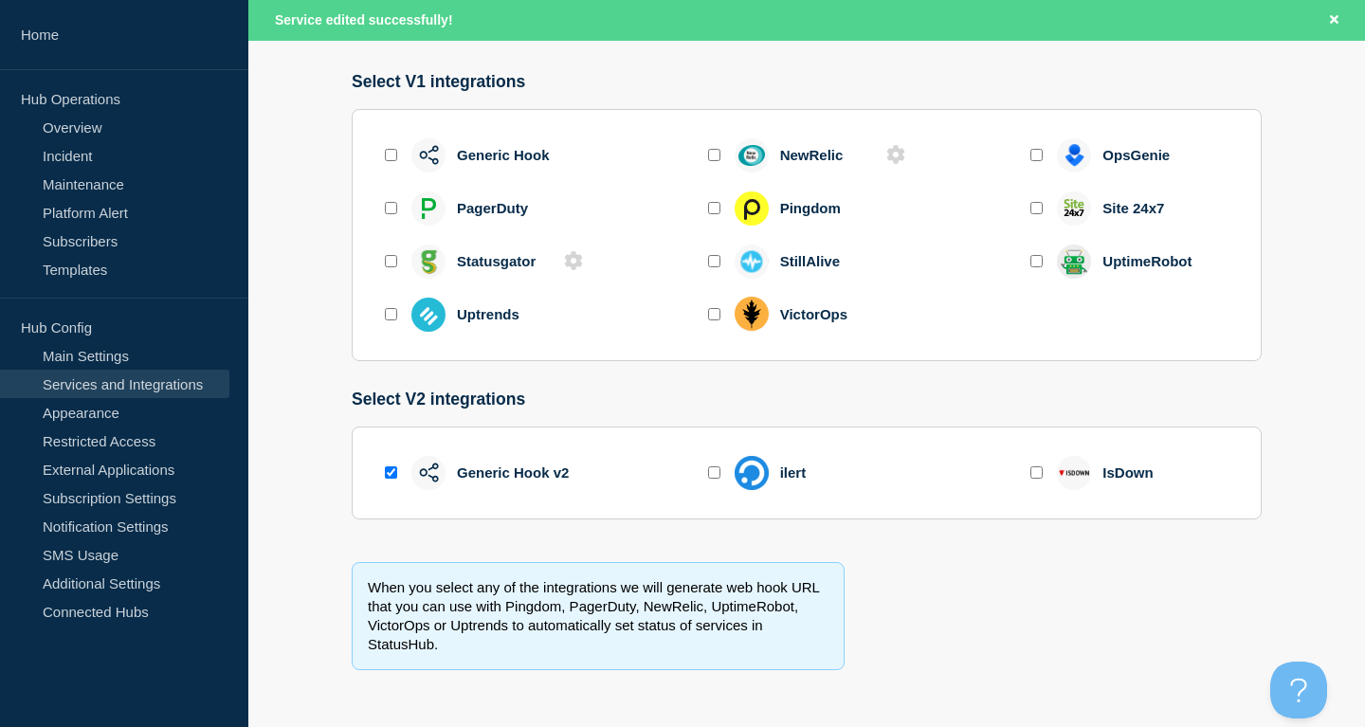
scroll to position [40, 0]
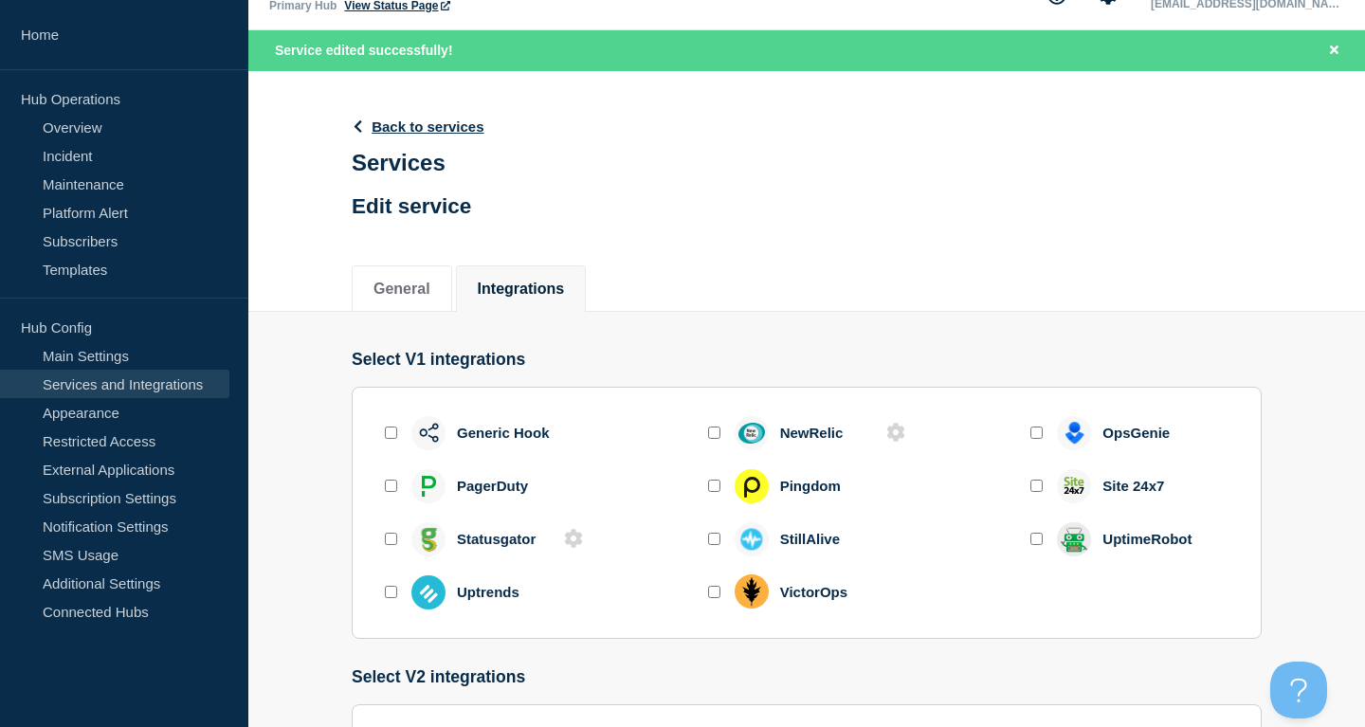
click at [388, 439] on input "enable generic_hook" at bounding box center [391, 433] width 12 height 12
checkbox input "true"
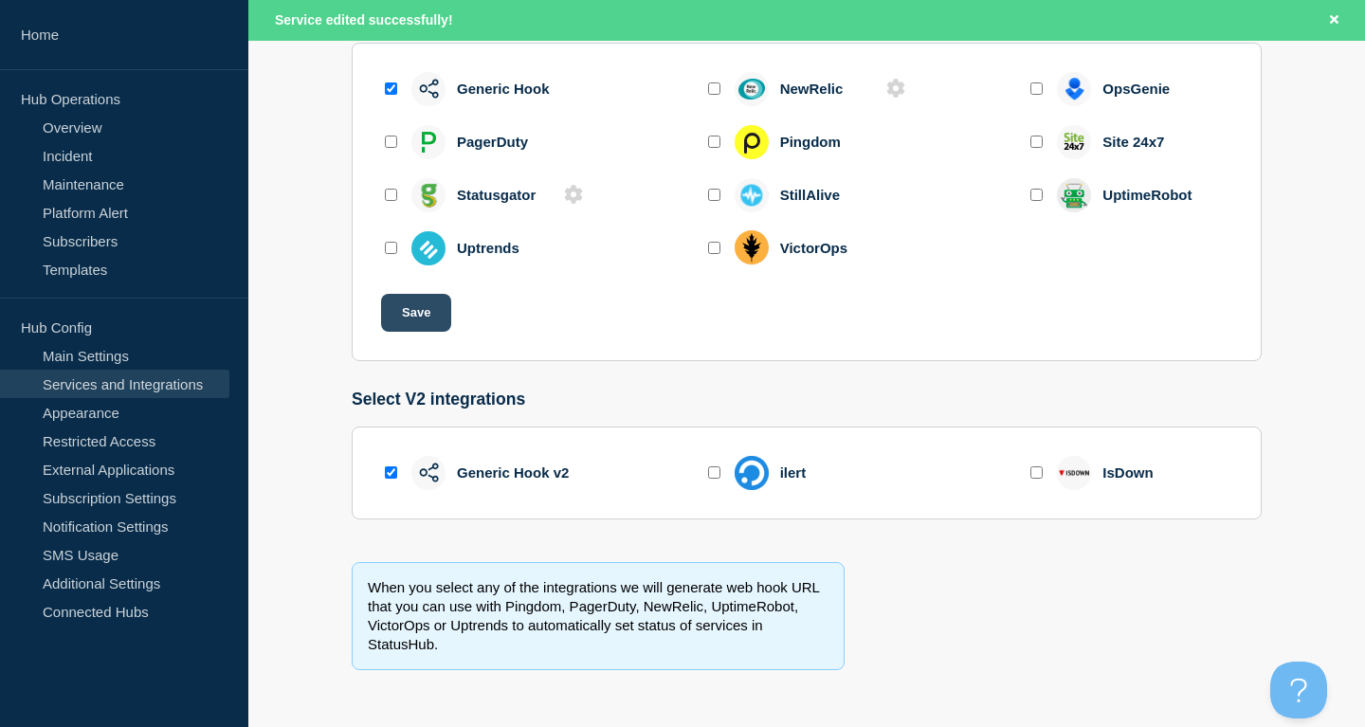
click at [426, 317] on button "Save" at bounding box center [416, 313] width 70 height 38
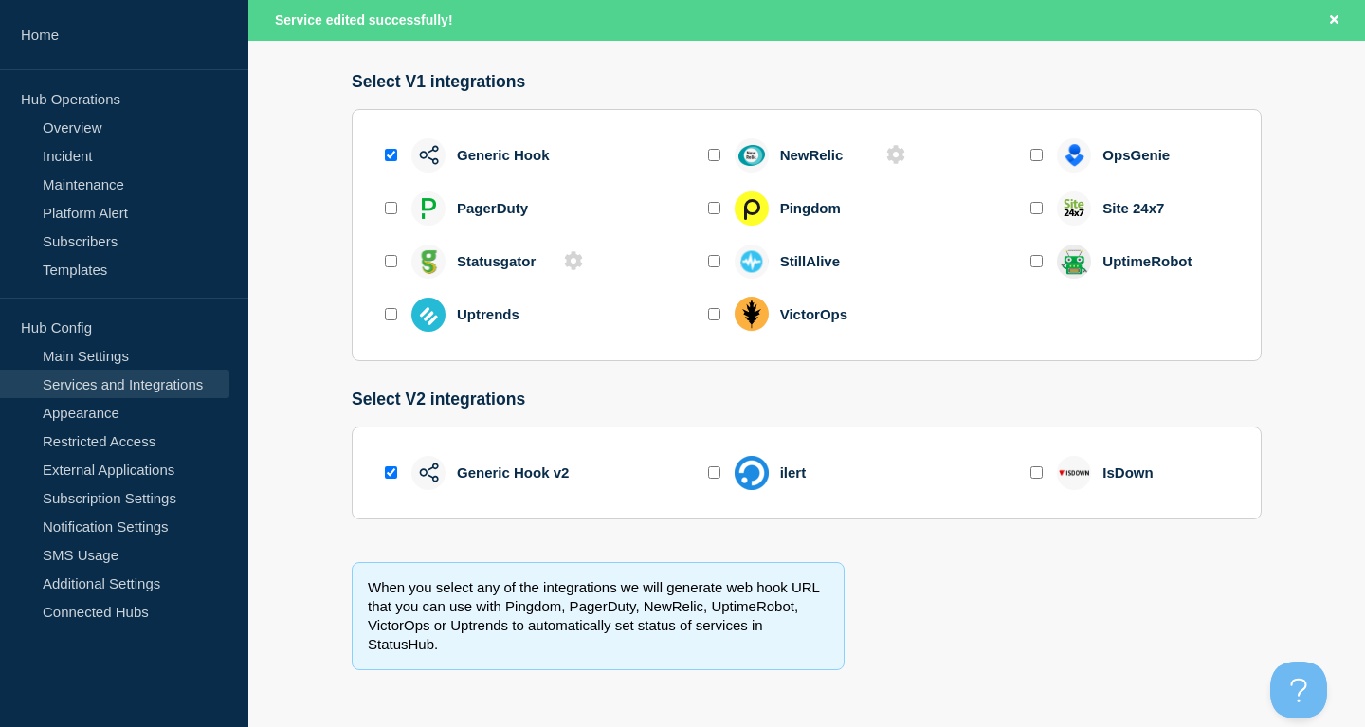
scroll to position [0, 0]
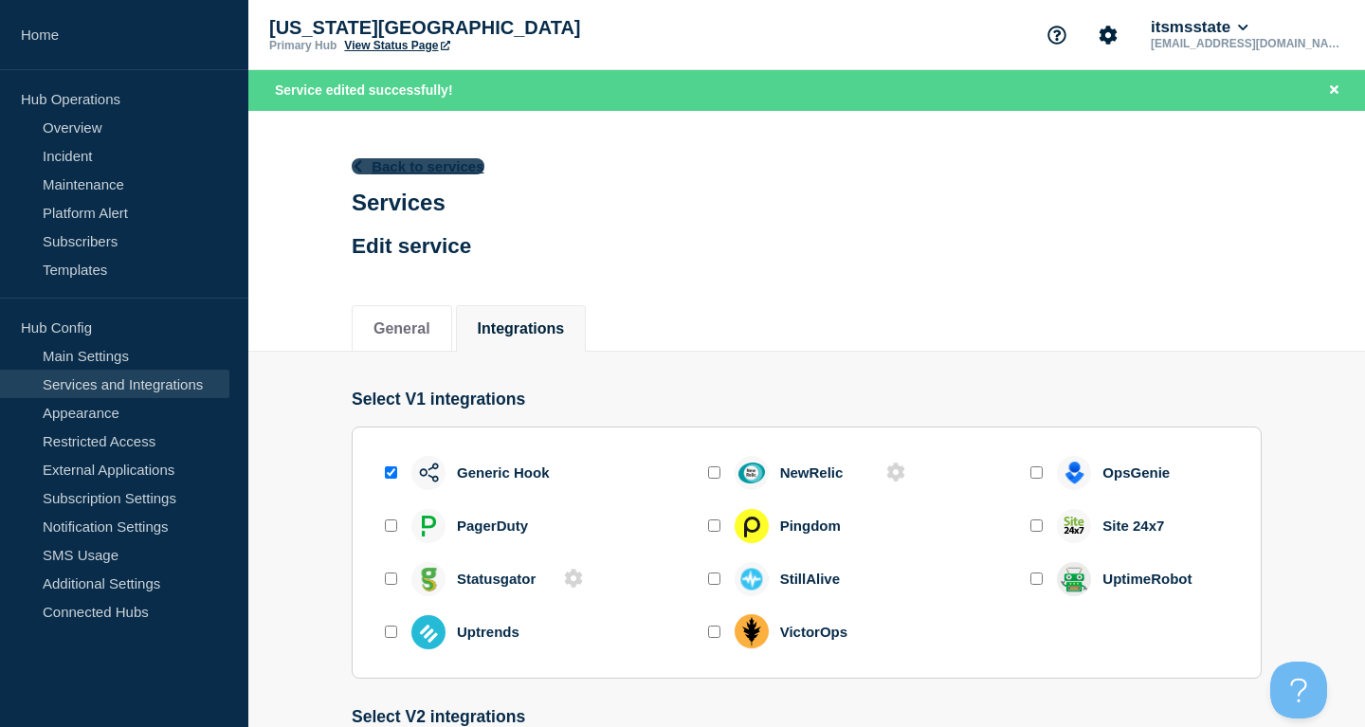
click at [447, 170] on link "Back to services" at bounding box center [418, 166] width 133 height 16
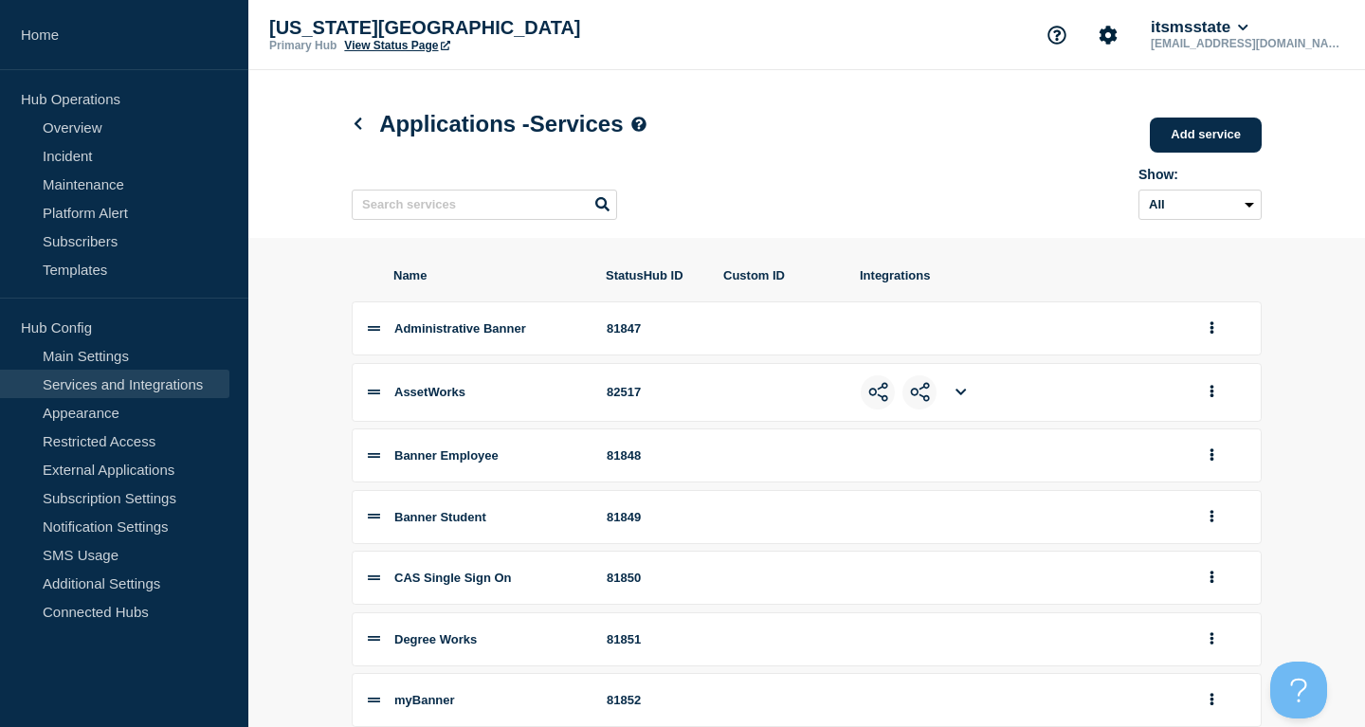
click at [959, 398] on icon at bounding box center [961, 392] width 10 height 12
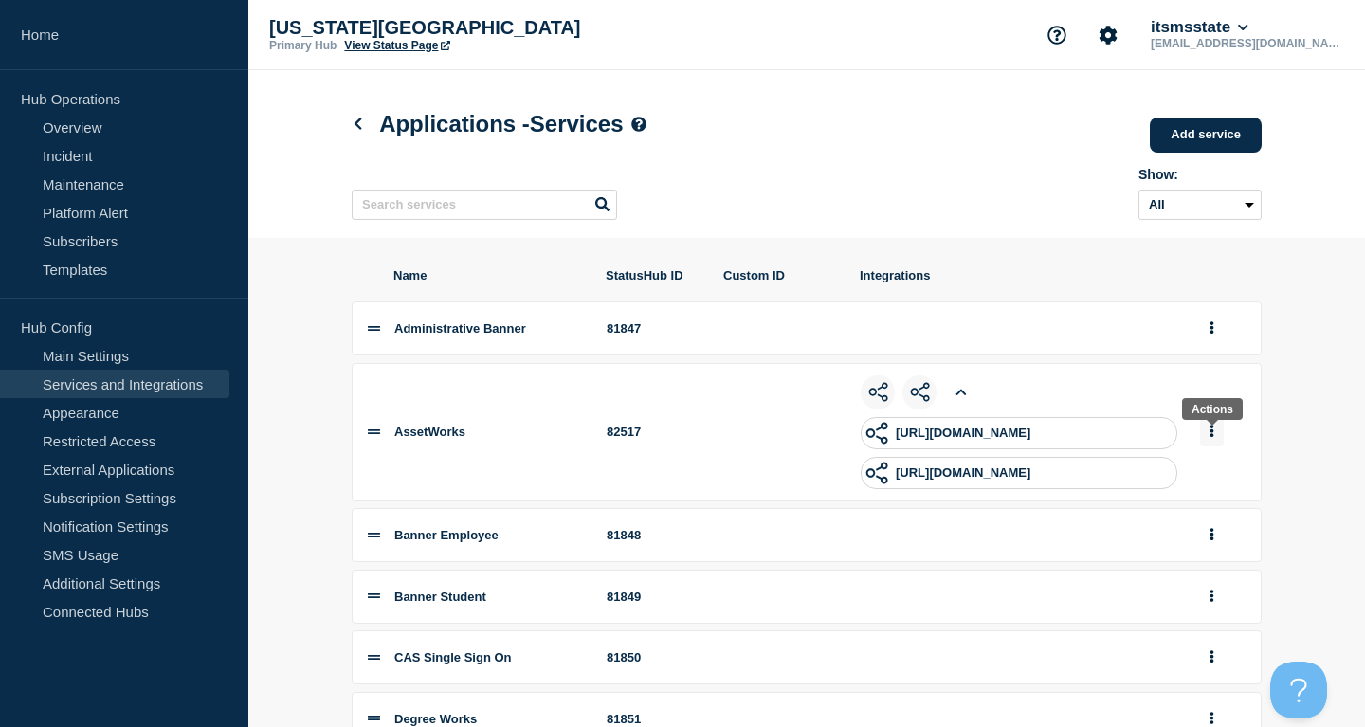
click at [1213, 447] on button "group actions" at bounding box center [1212, 431] width 24 height 29
click at [1210, 471] on button "Edit" at bounding box center [1223, 466] width 95 height 29
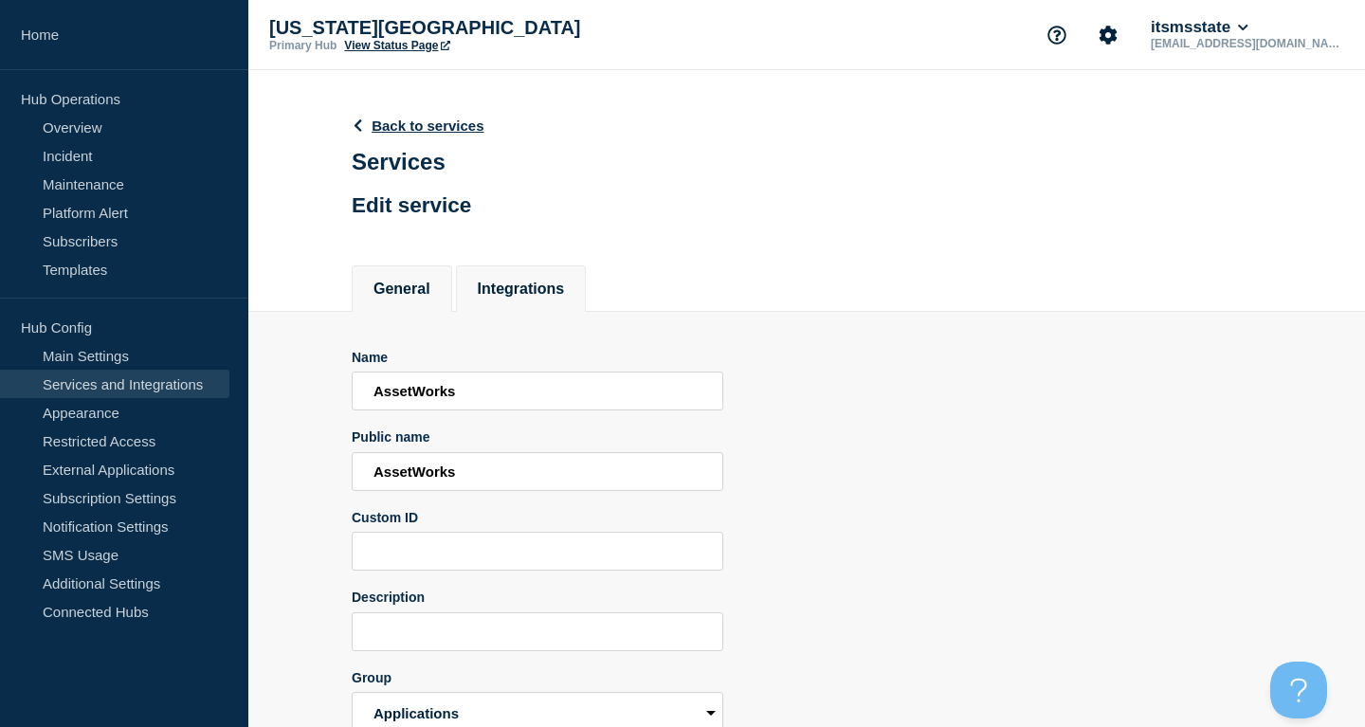
click at [514, 288] on button "Integrations" at bounding box center [521, 289] width 87 height 17
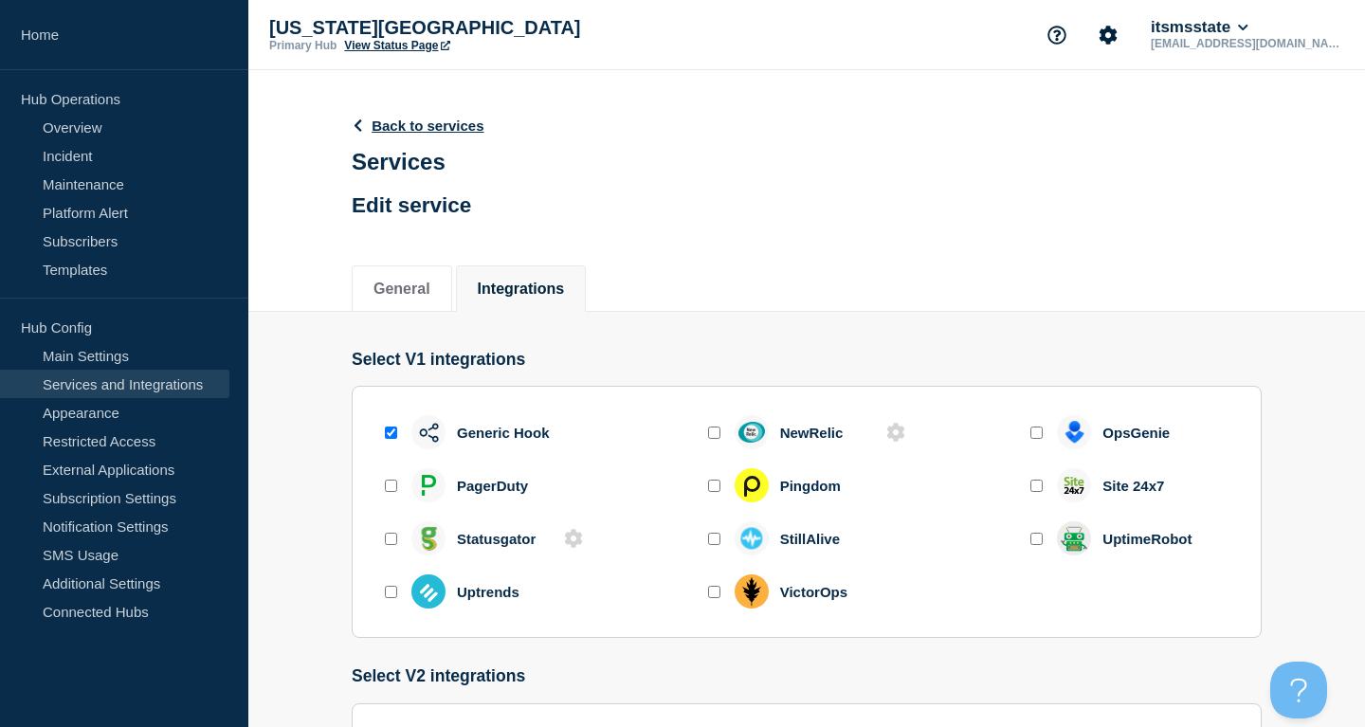
click at [392, 439] on input "enable generic_hook" at bounding box center [391, 433] width 12 height 12
checkbox input "false"
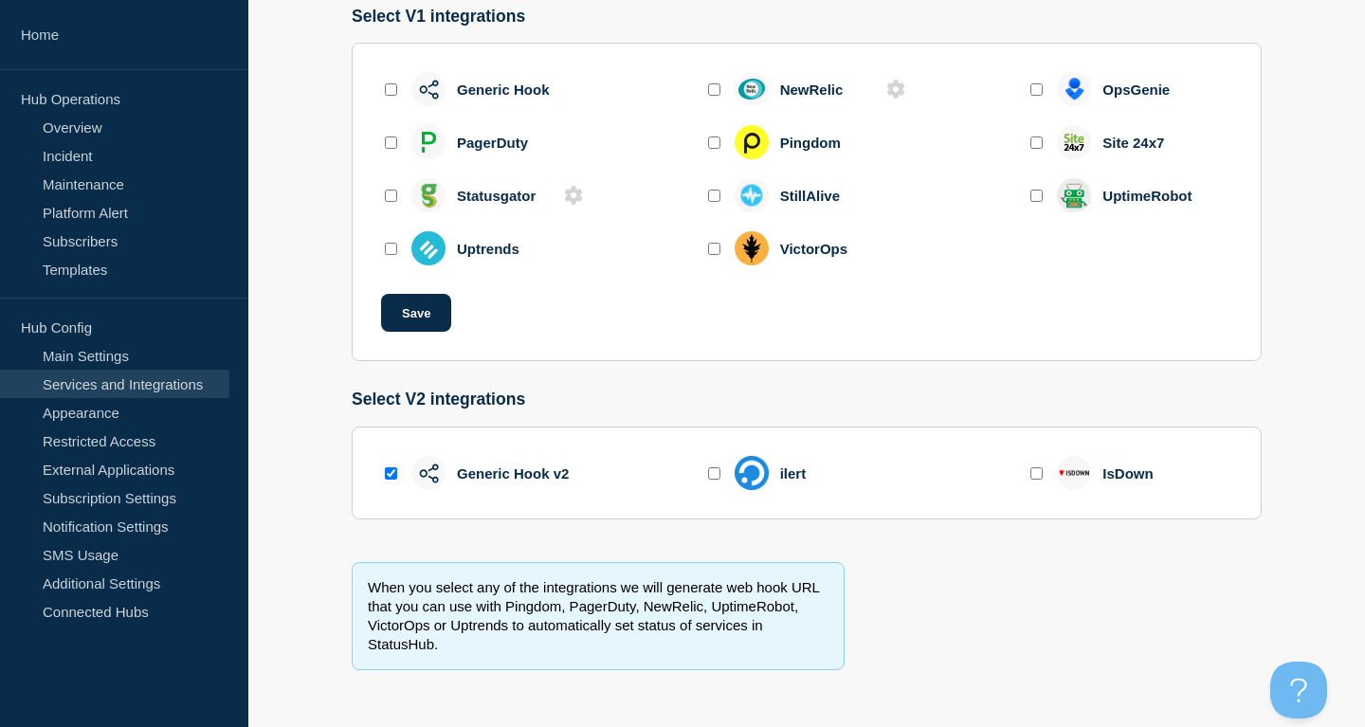
click at [392, 474] on input "enable generic_hook_v2" at bounding box center [391, 473] width 12 height 12
checkbox input "false"
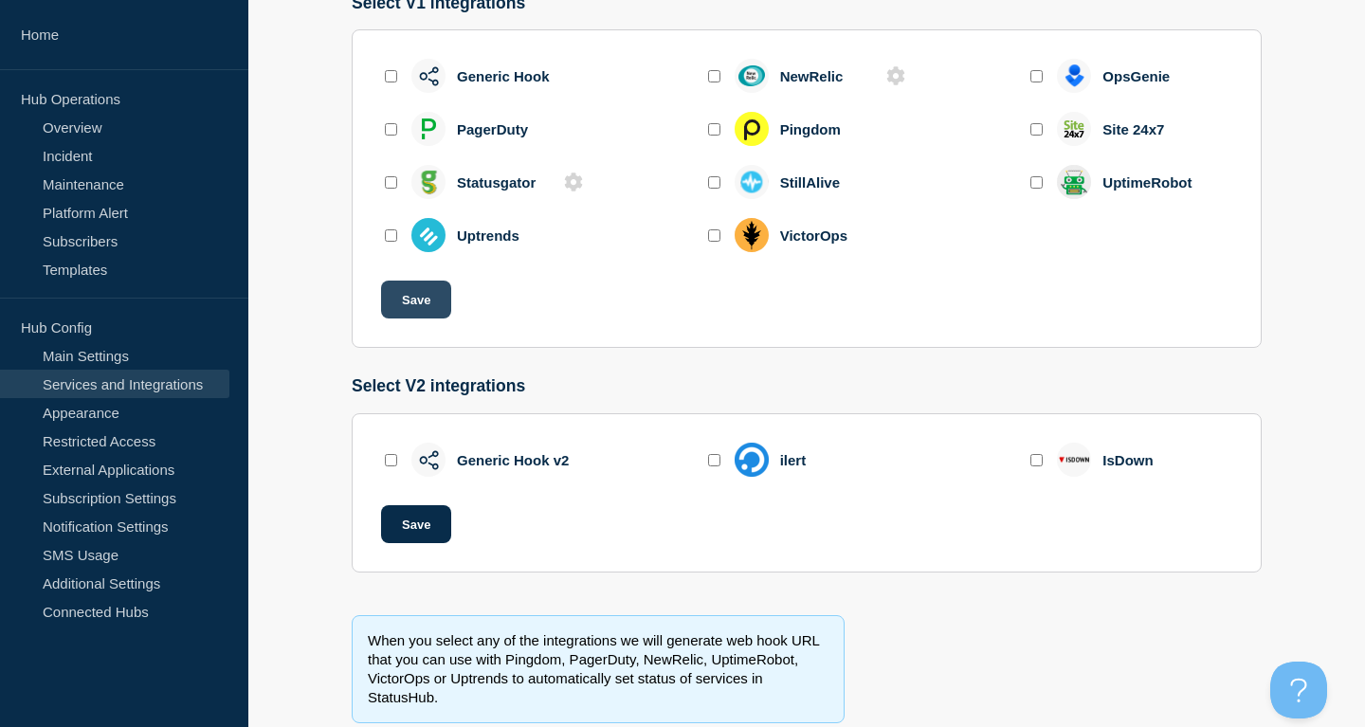
click at [417, 307] on button "Save" at bounding box center [416, 300] width 70 height 38
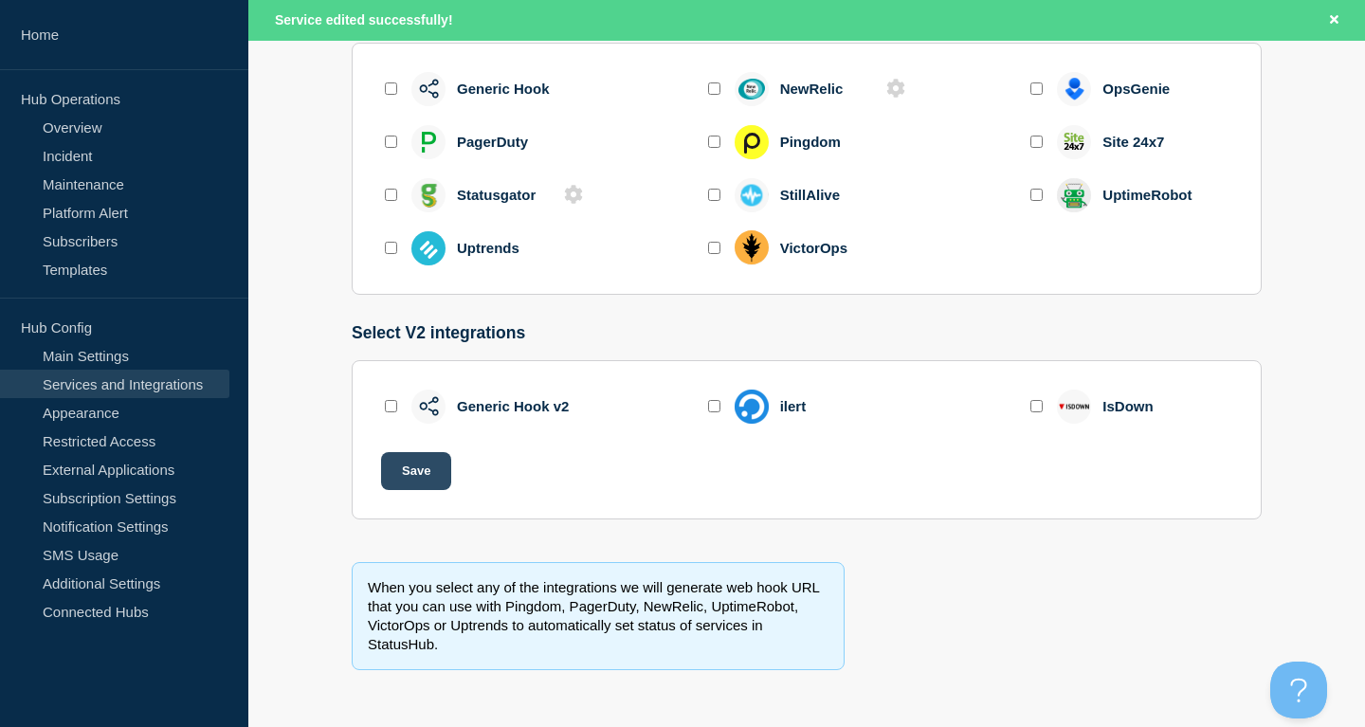
click at [431, 467] on button "Save" at bounding box center [416, 471] width 70 height 38
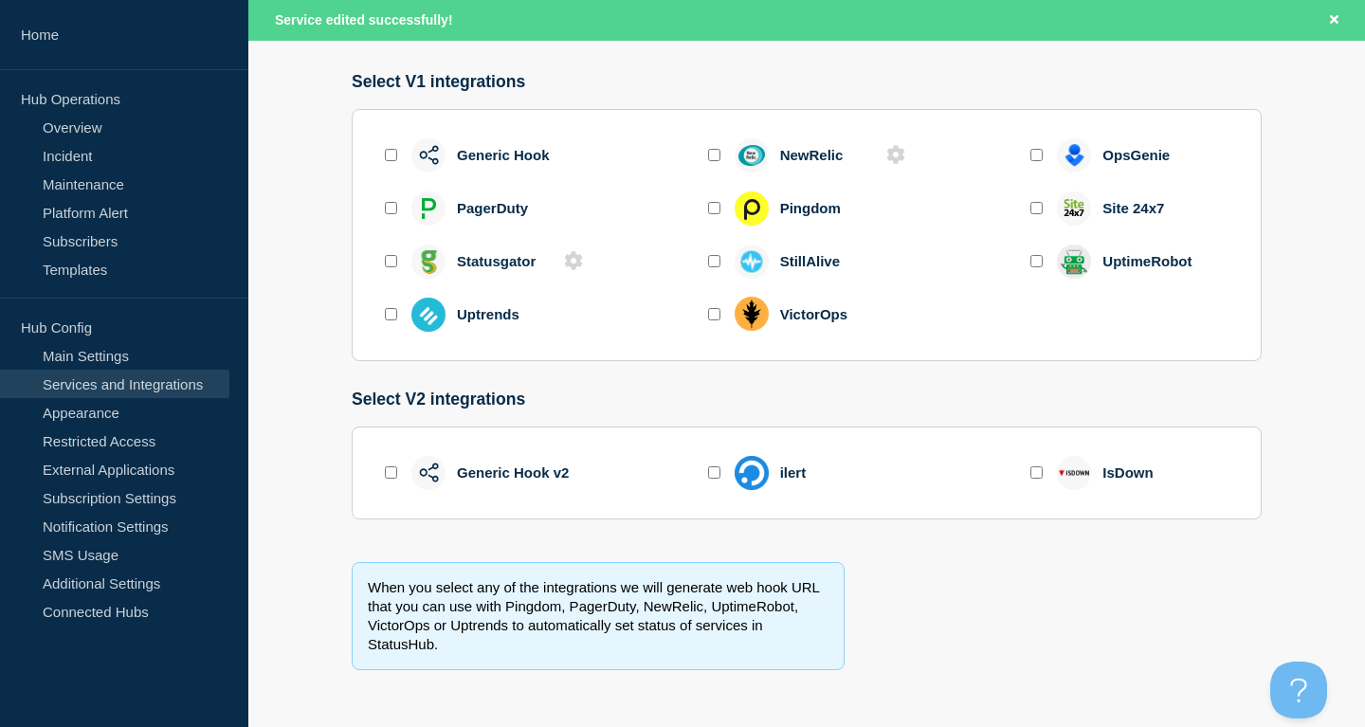
scroll to position [0, 0]
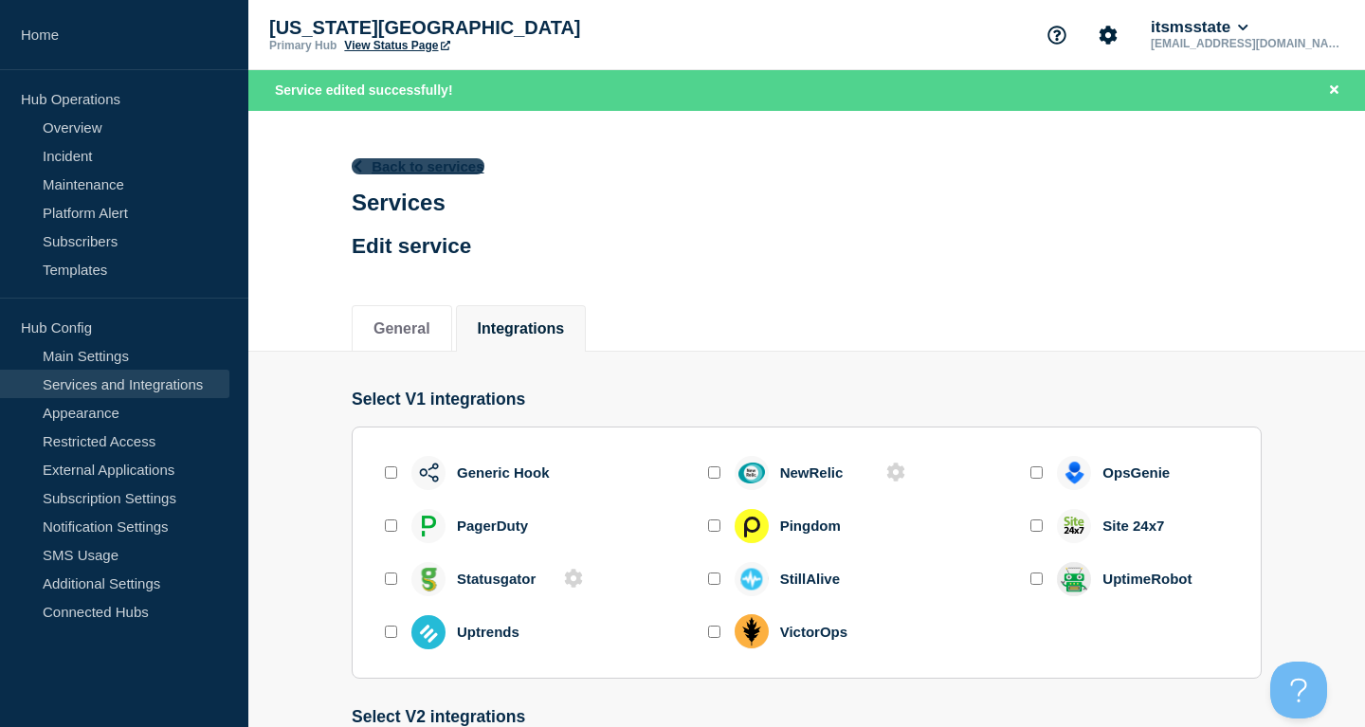
click at [407, 169] on link "Back to services" at bounding box center [418, 166] width 133 height 16
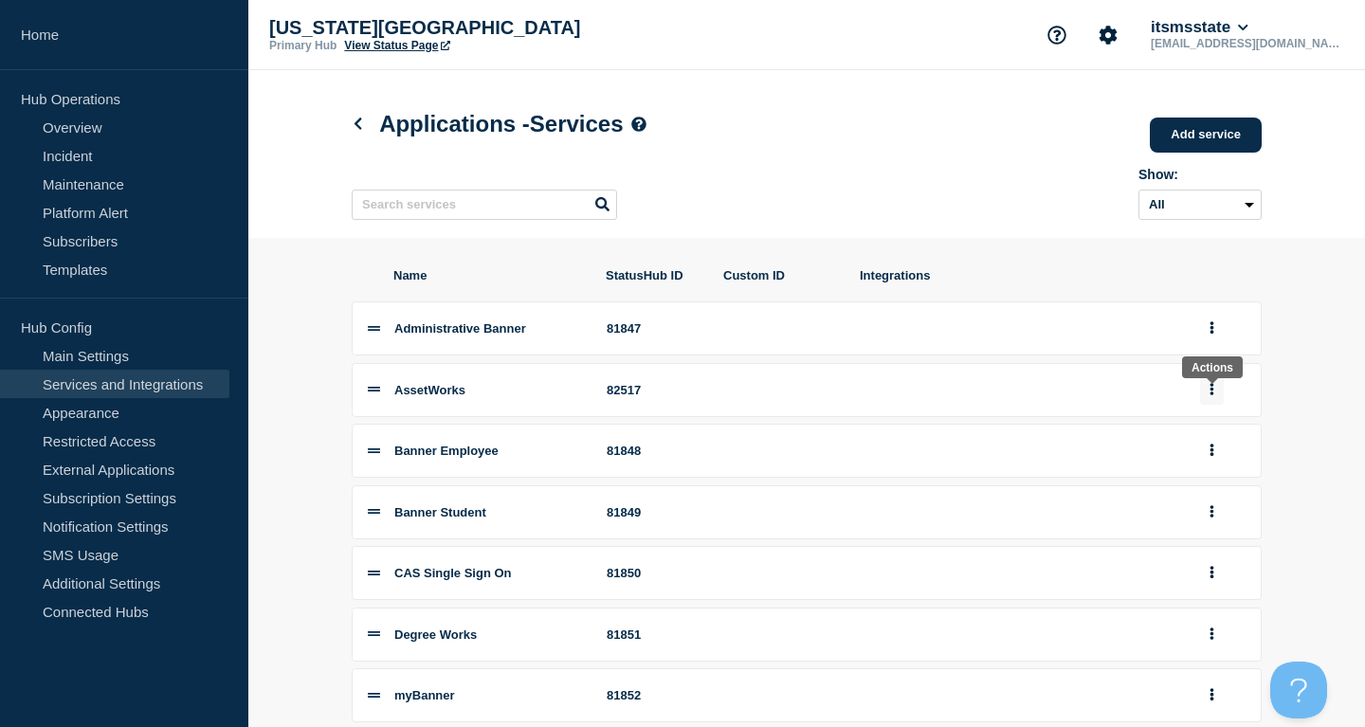
click at [1212, 405] on button "group actions" at bounding box center [1212, 389] width 24 height 29
click at [1213, 530] on button "Top" at bounding box center [1223, 515] width 95 height 29
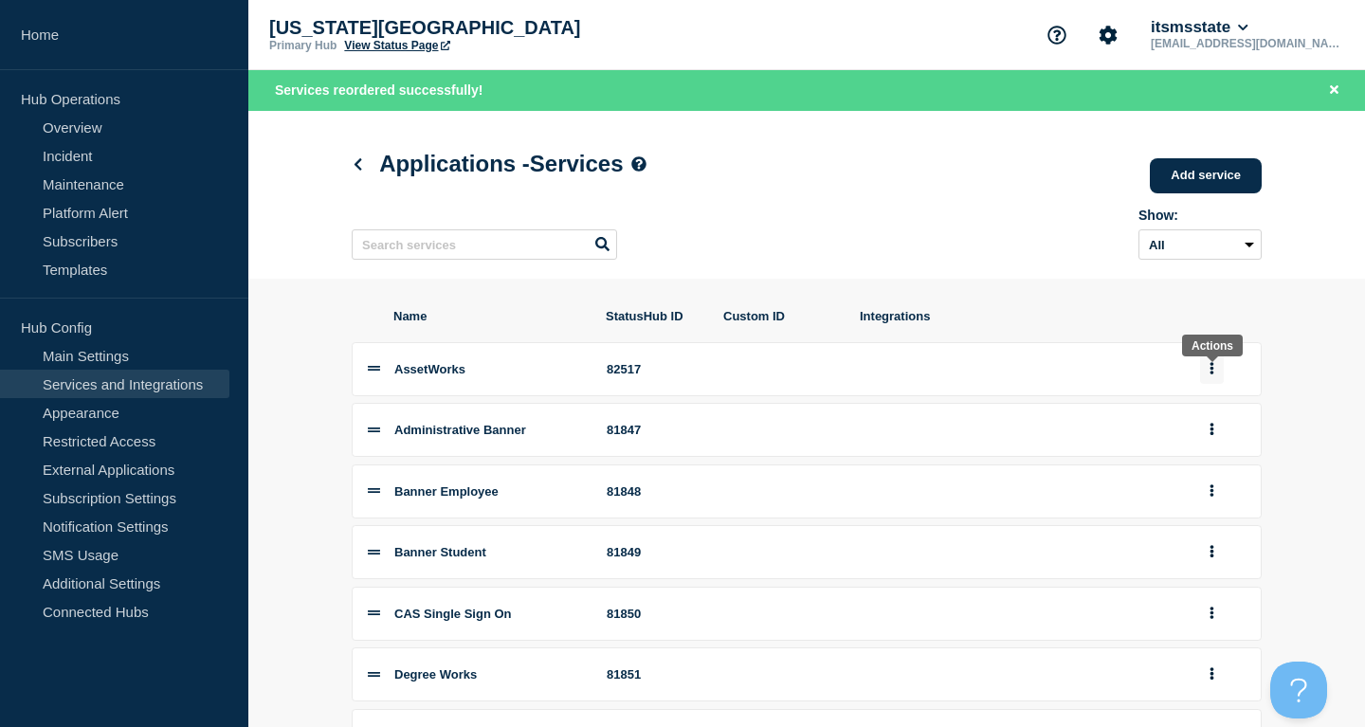
click at [1215, 382] on button "group actions" at bounding box center [1212, 369] width 24 height 29
click at [1209, 509] on button "Top" at bounding box center [1223, 494] width 95 height 29
click at [1210, 435] on icon "group actions" at bounding box center [1212, 429] width 5 height 12
click at [1217, 570] on button "Top" at bounding box center [1223, 554] width 95 height 29
click at [122, 261] on link "Templates" at bounding box center [114, 269] width 229 height 28
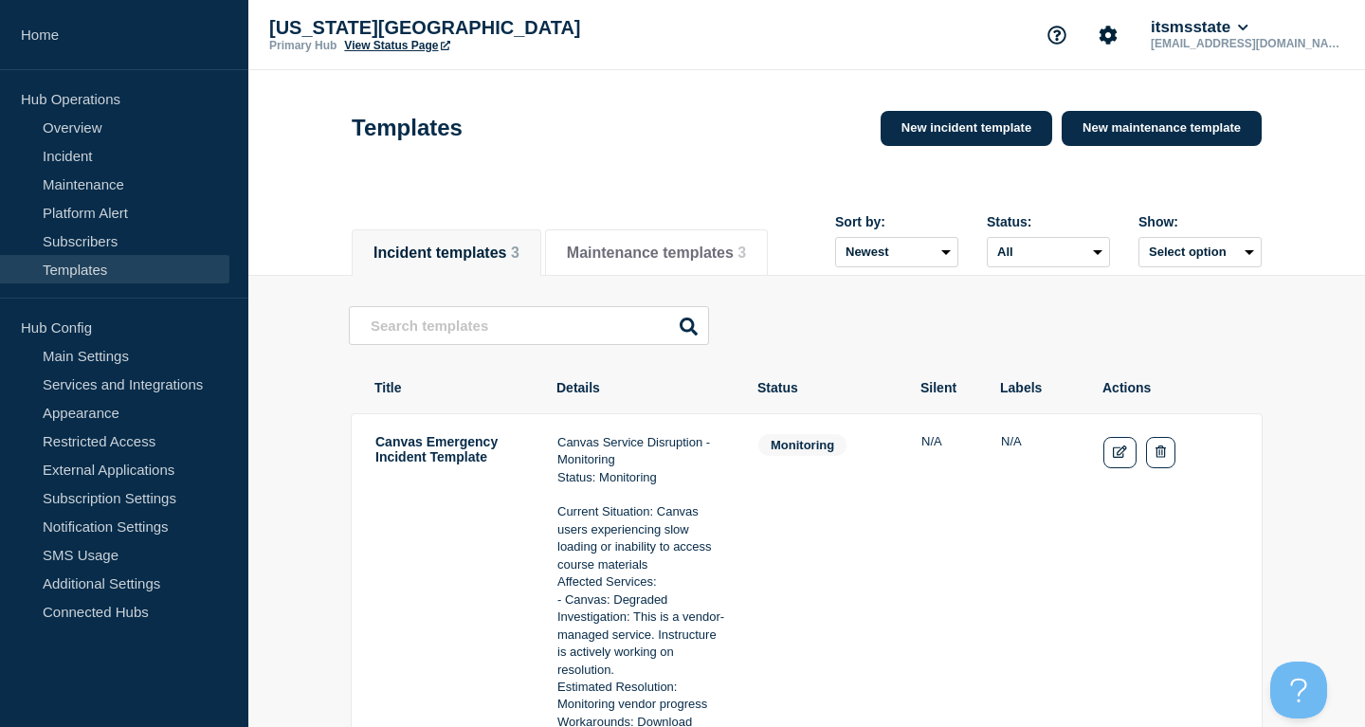
scroll to position [193, 0]
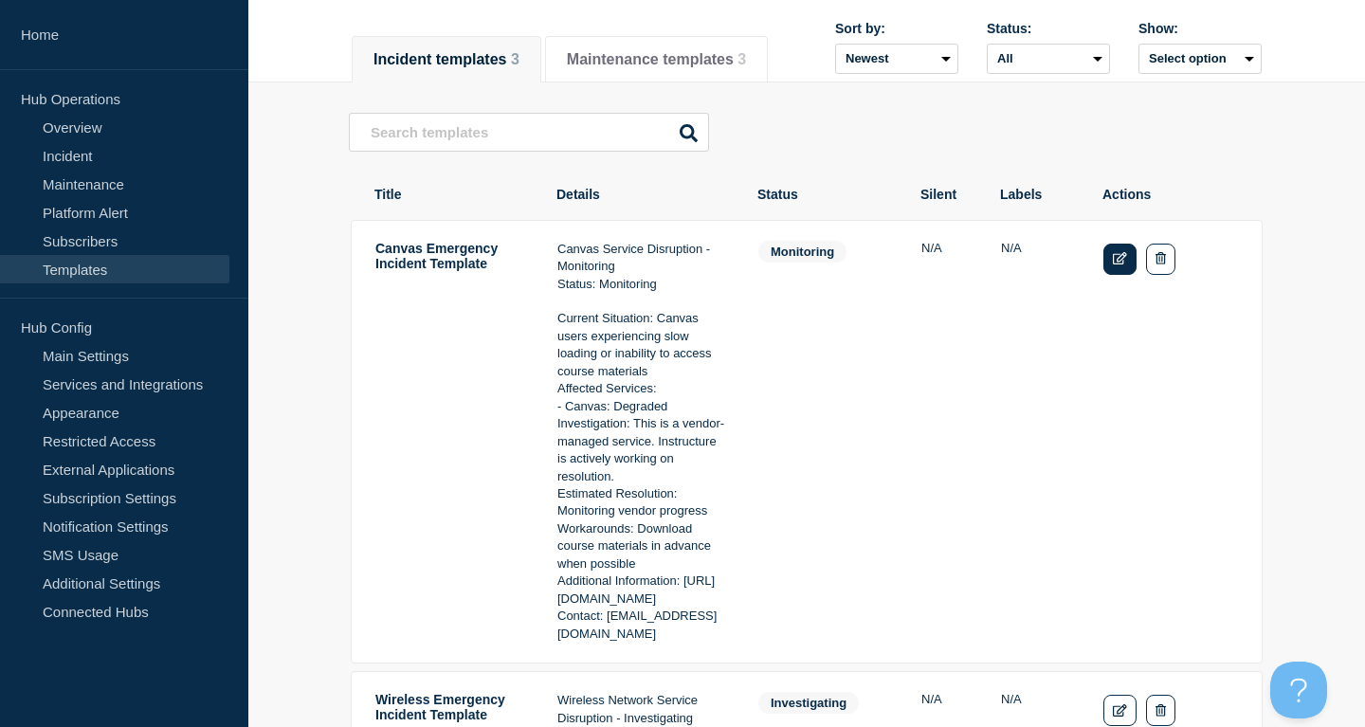
click at [1115, 272] on link "Edit" at bounding box center [1120, 259] width 33 height 31
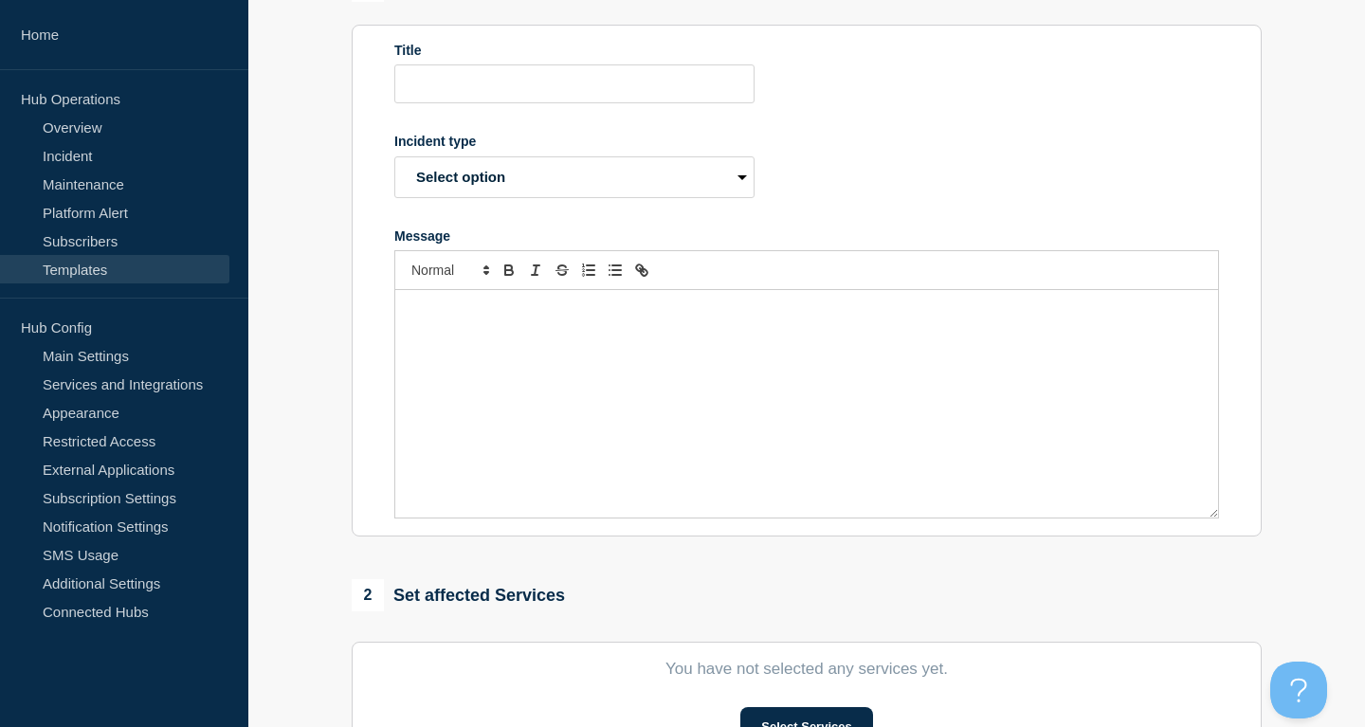
type input "Canvas Emergency Incident Template"
select select "monitoring"
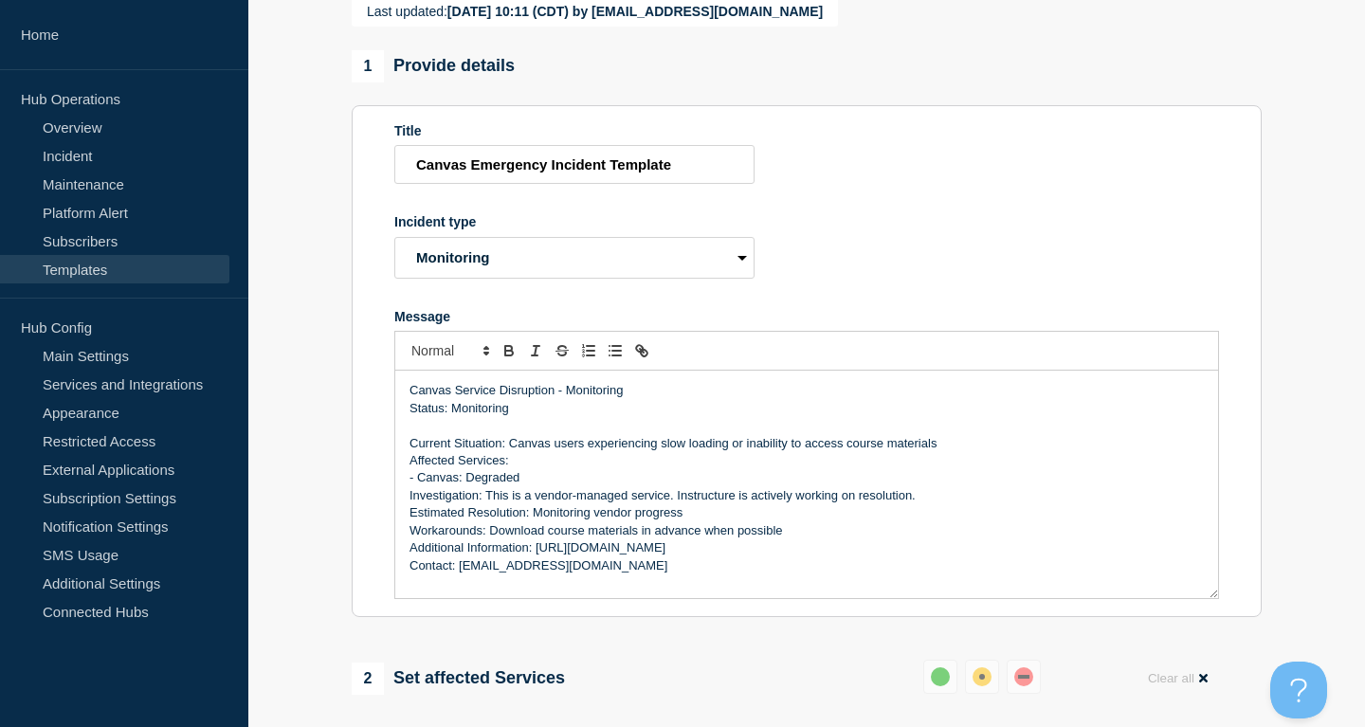
scroll to position [280, 0]
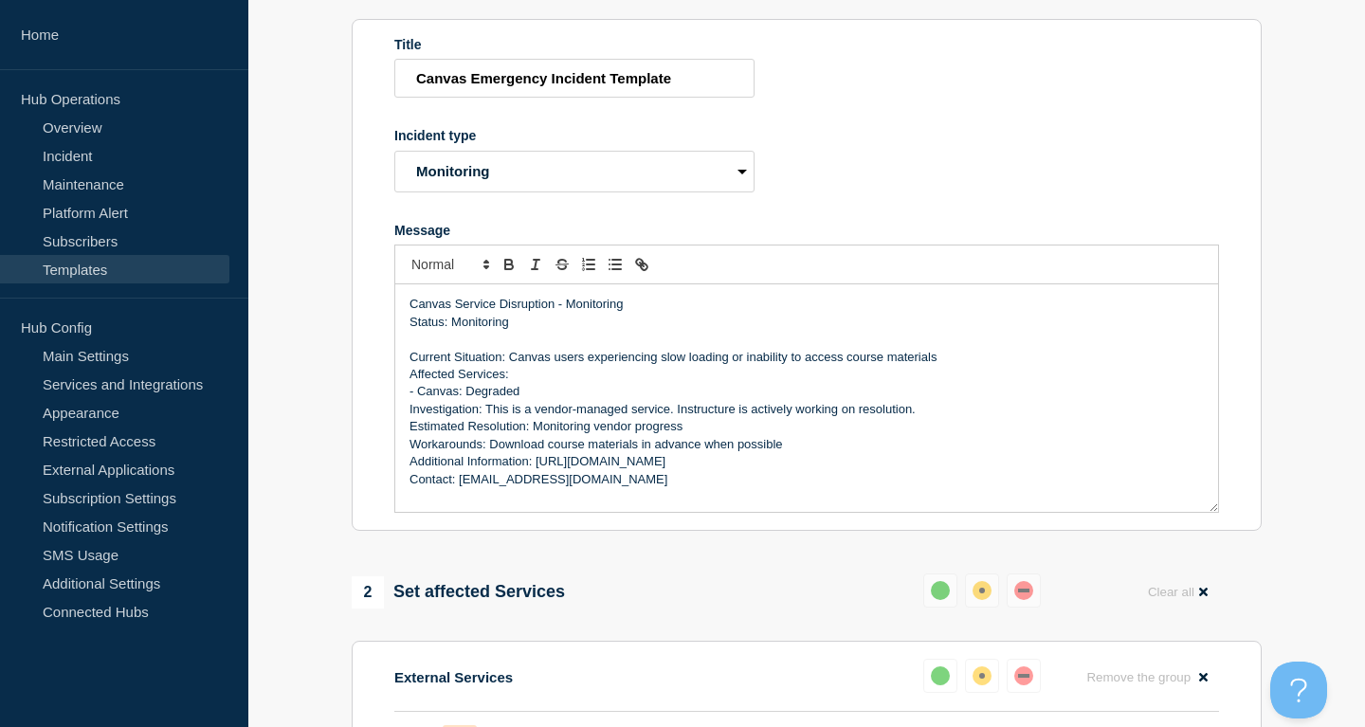
click at [687, 418] on p "Investigation: This is a vendor-managed service. Instructure is actively workin…" at bounding box center [807, 409] width 794 height 17
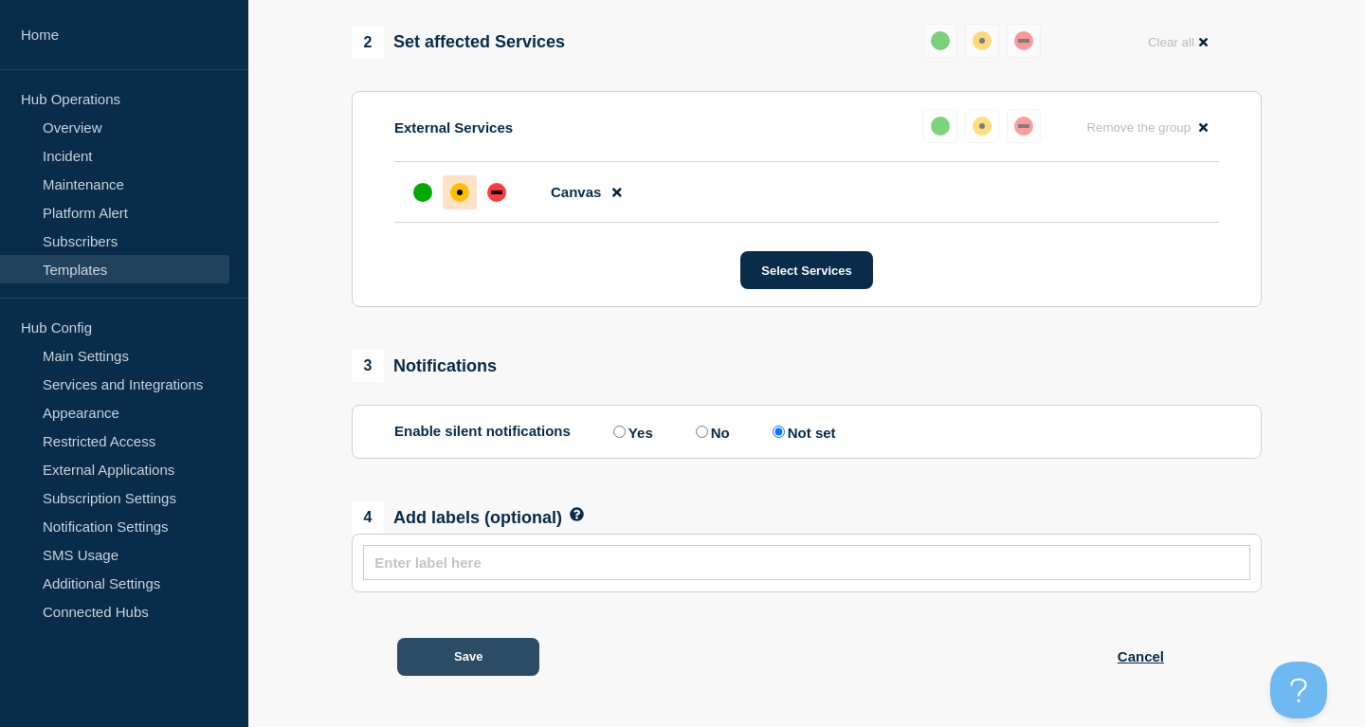
click at [472, 666] on button "Save" at bounding box center [468, 657] width 142 height 38
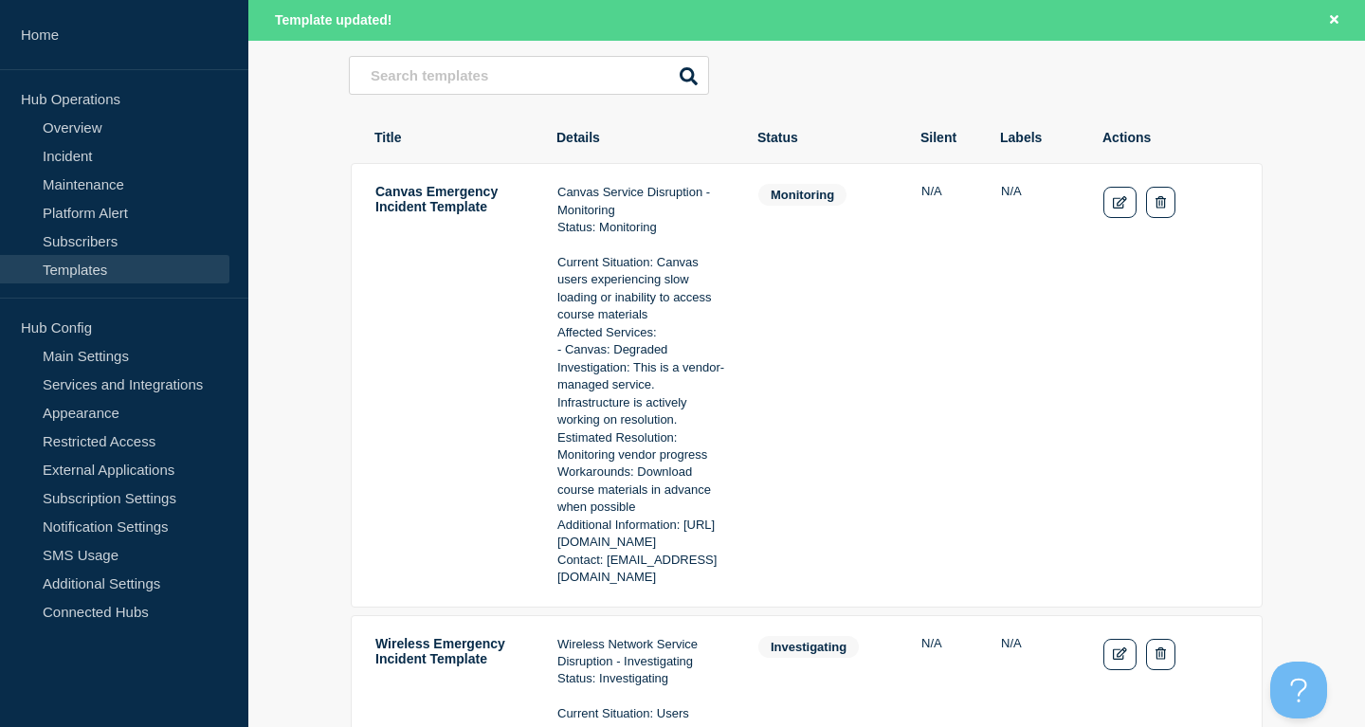
scroll to position [484, 0]
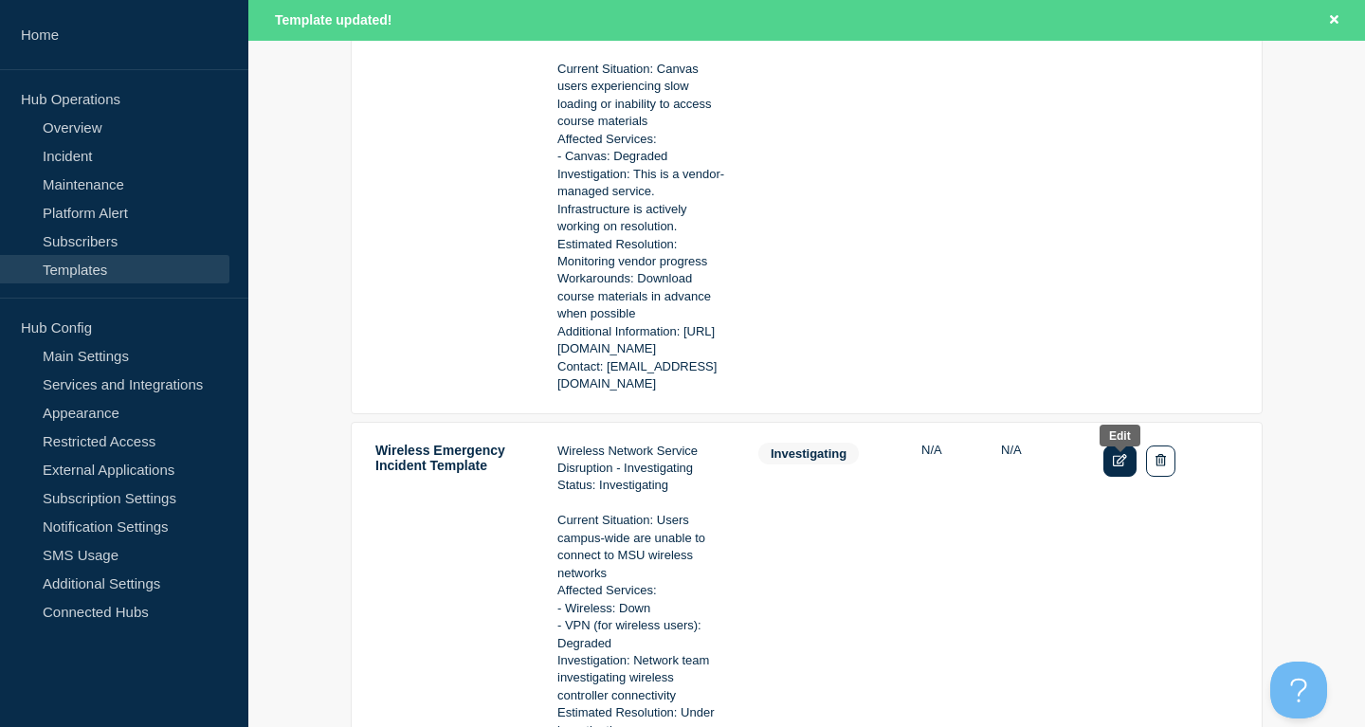
click at [1120, 477] on link "Edit" at bounding box center [1120, 461] width 33 height 31
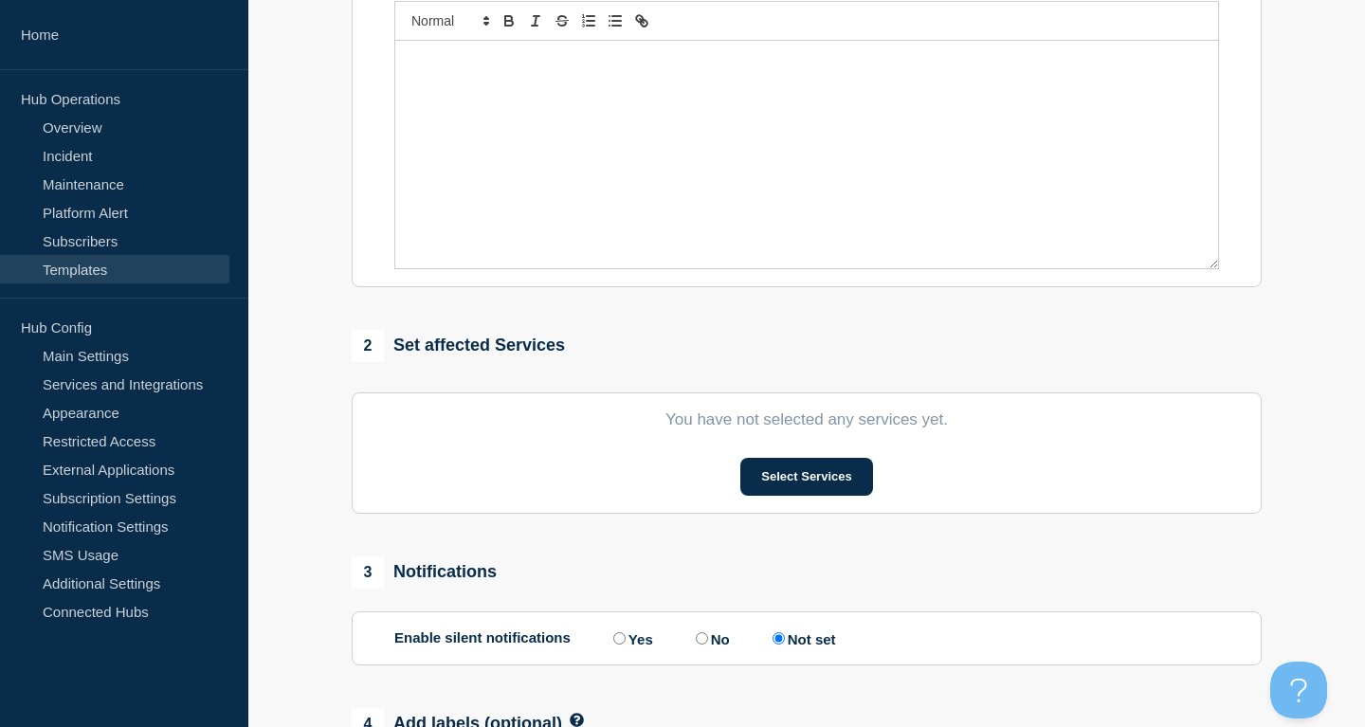
type input "Wireless Emergency Incident Template"
select select "investigating"
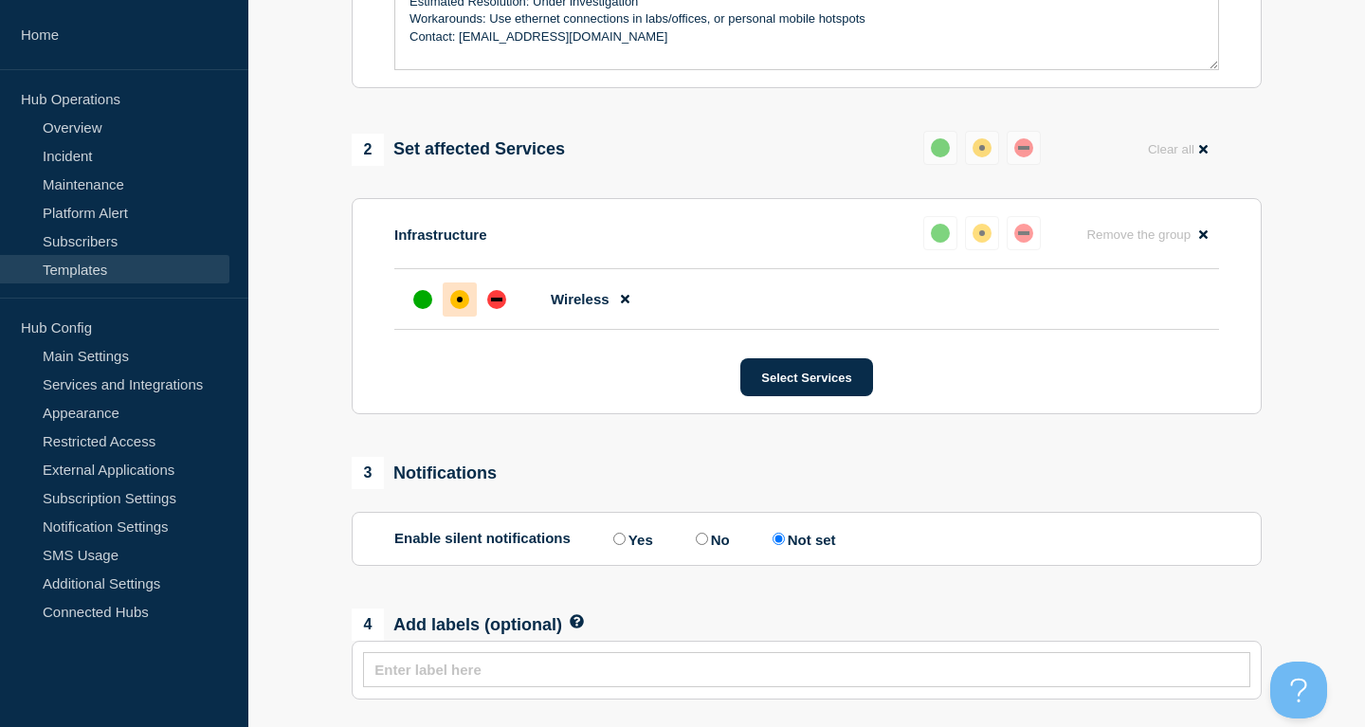
scroll to position [848, 0]
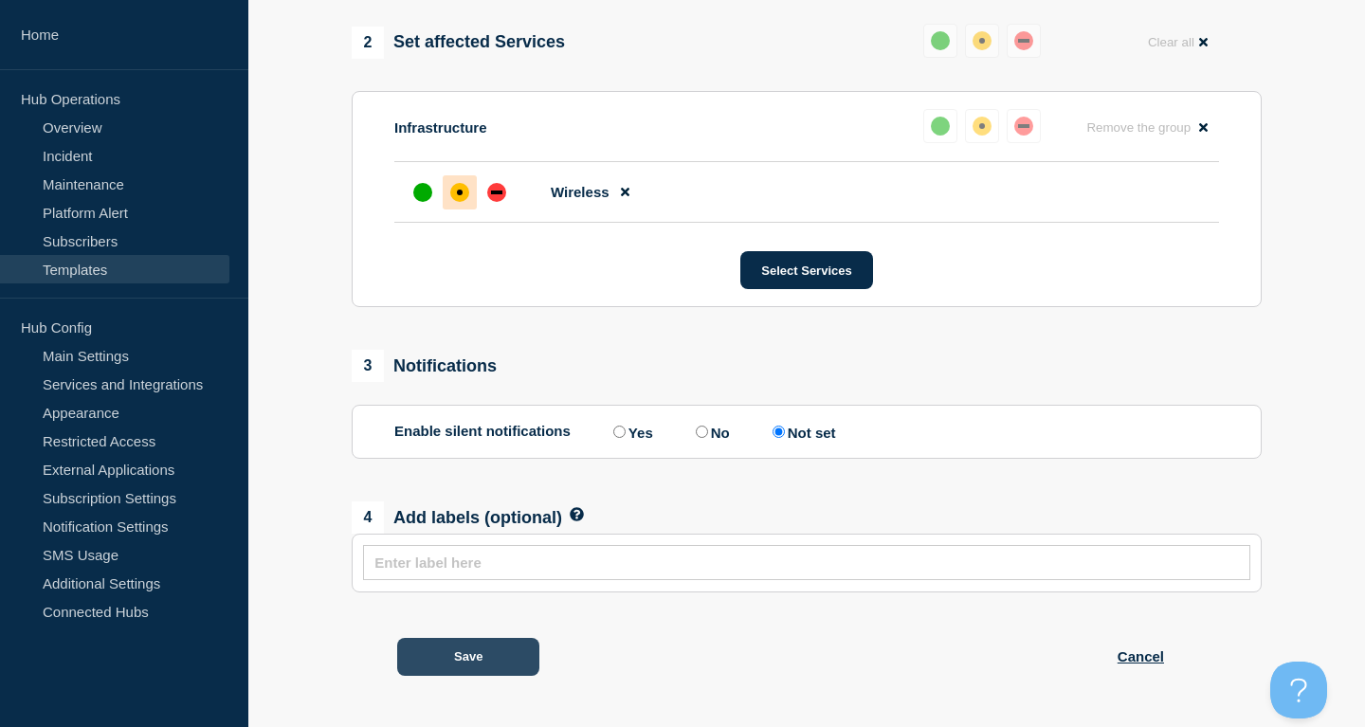
click at [468, 659] on button "Save" at bounding box center [468, 657] width 142 height 38
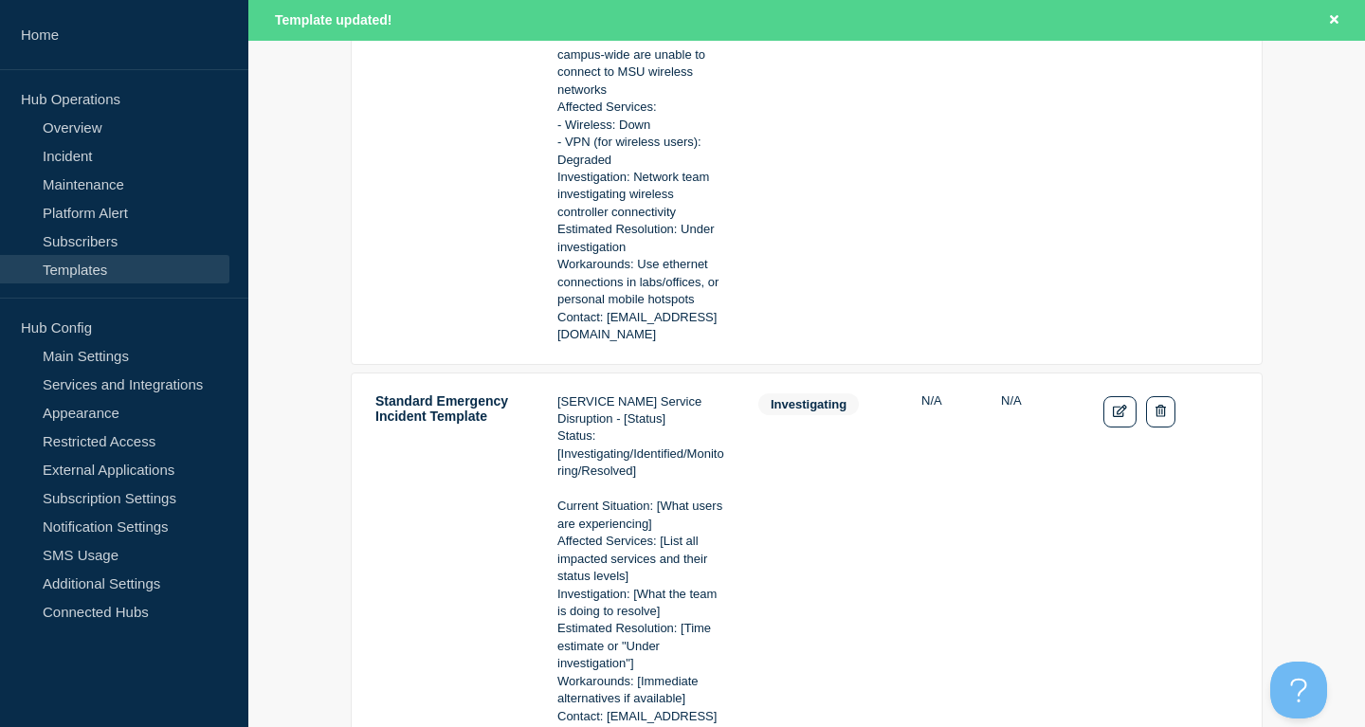
scroll to position [1064, 0]
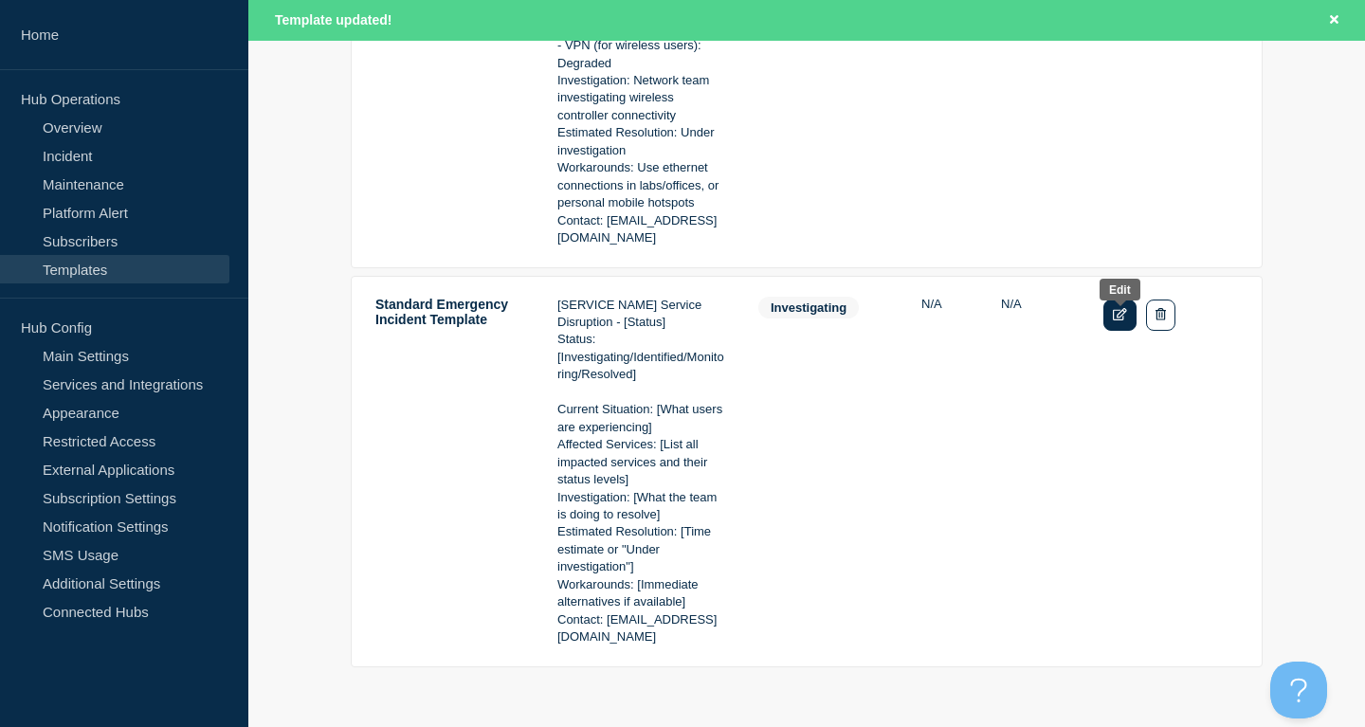
click at [1125, 320] on icon "Edit" at bounding box center [1120, 314] width 14 height 12
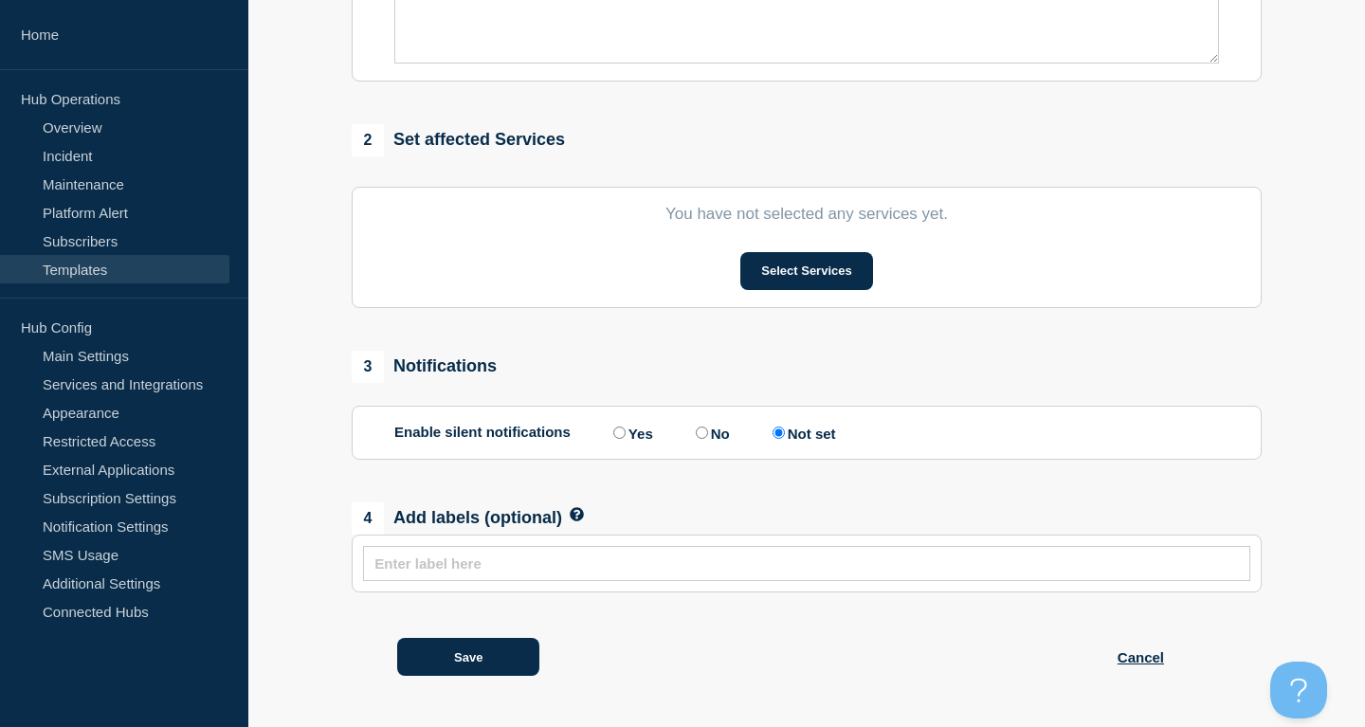
type input "Standard Emergency Incident Template"
select select "investigating"
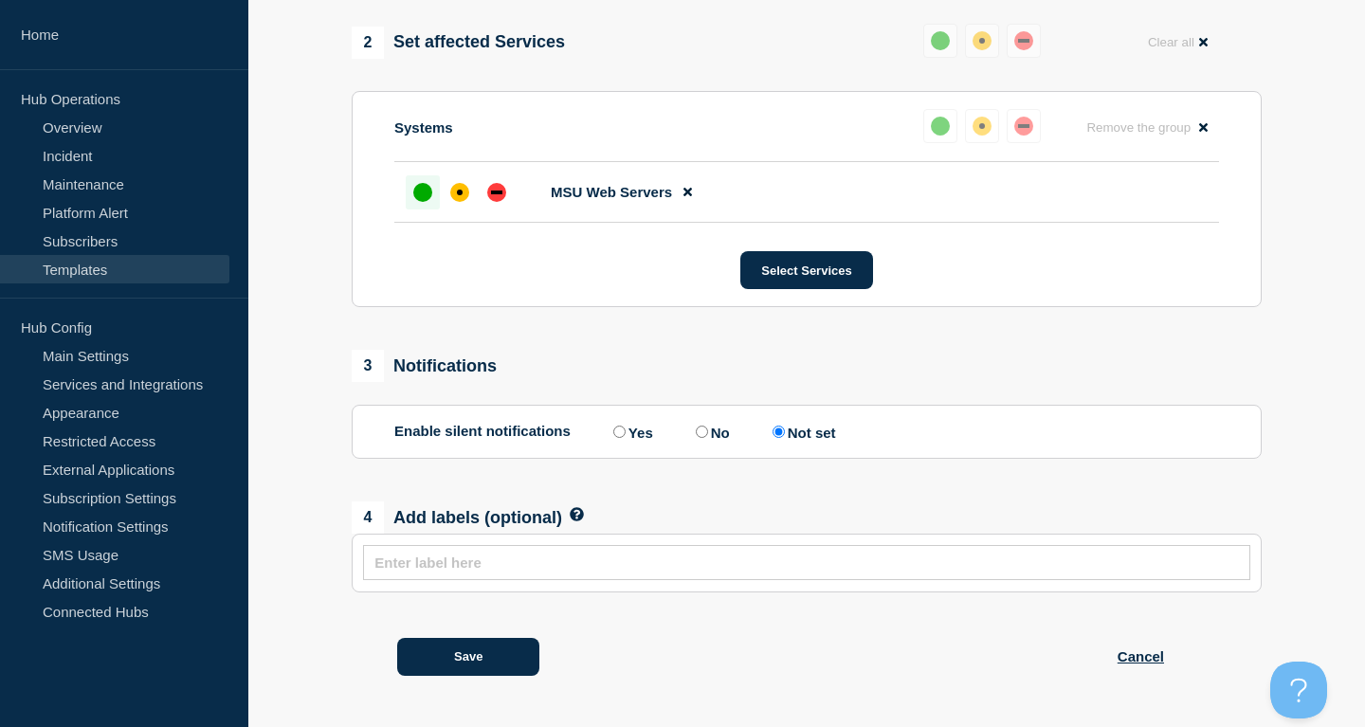
scroll to position [848, 0]
click at [504, 661] on button "Save" at bounding box center [468, 657] width 142 height 38
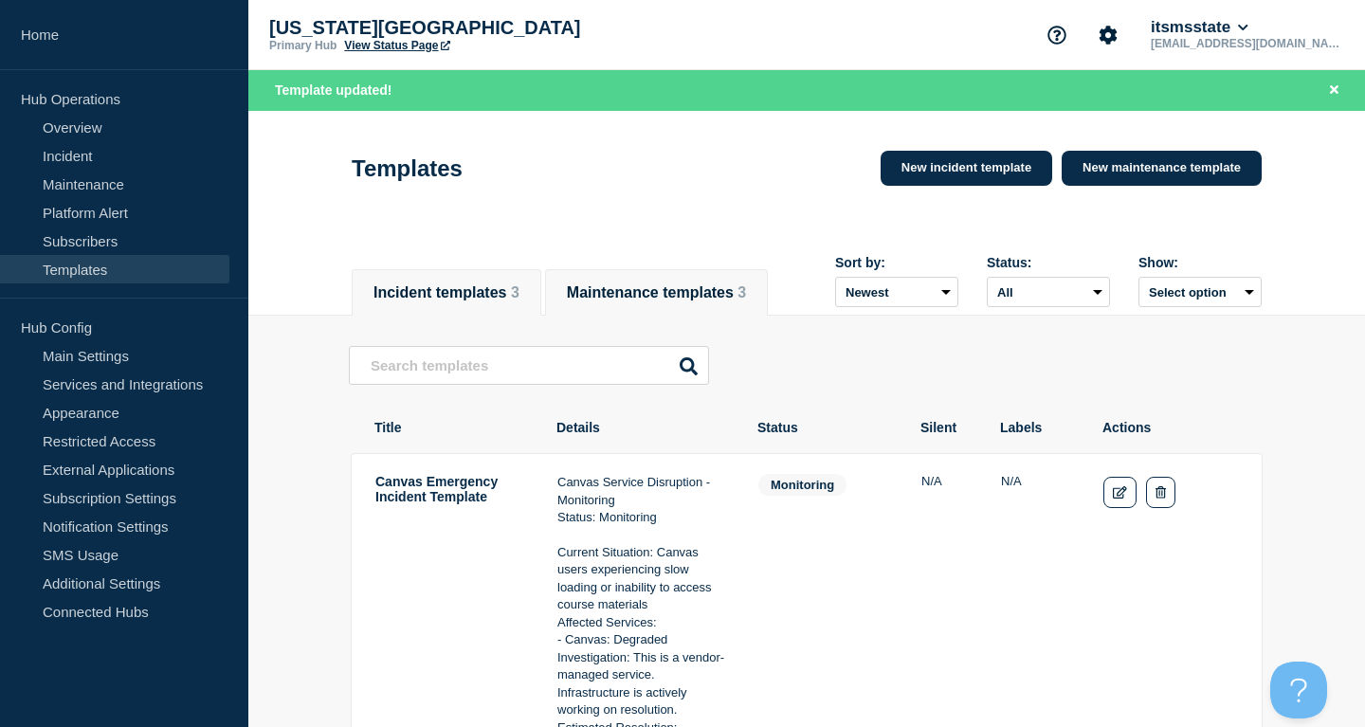
click at [702, 295] on button "Maintenance templates 3" at bounding box center [656, 292] width 179 height 17
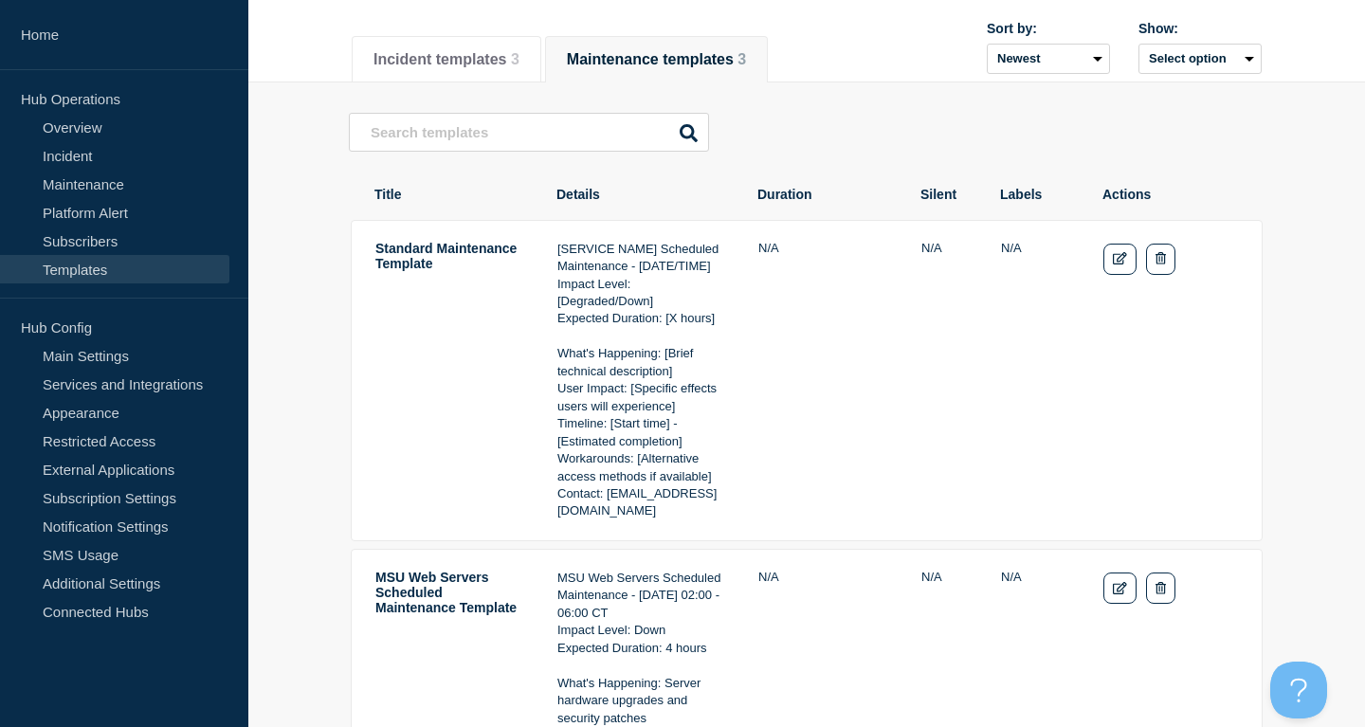
scroll to position [484, 0]
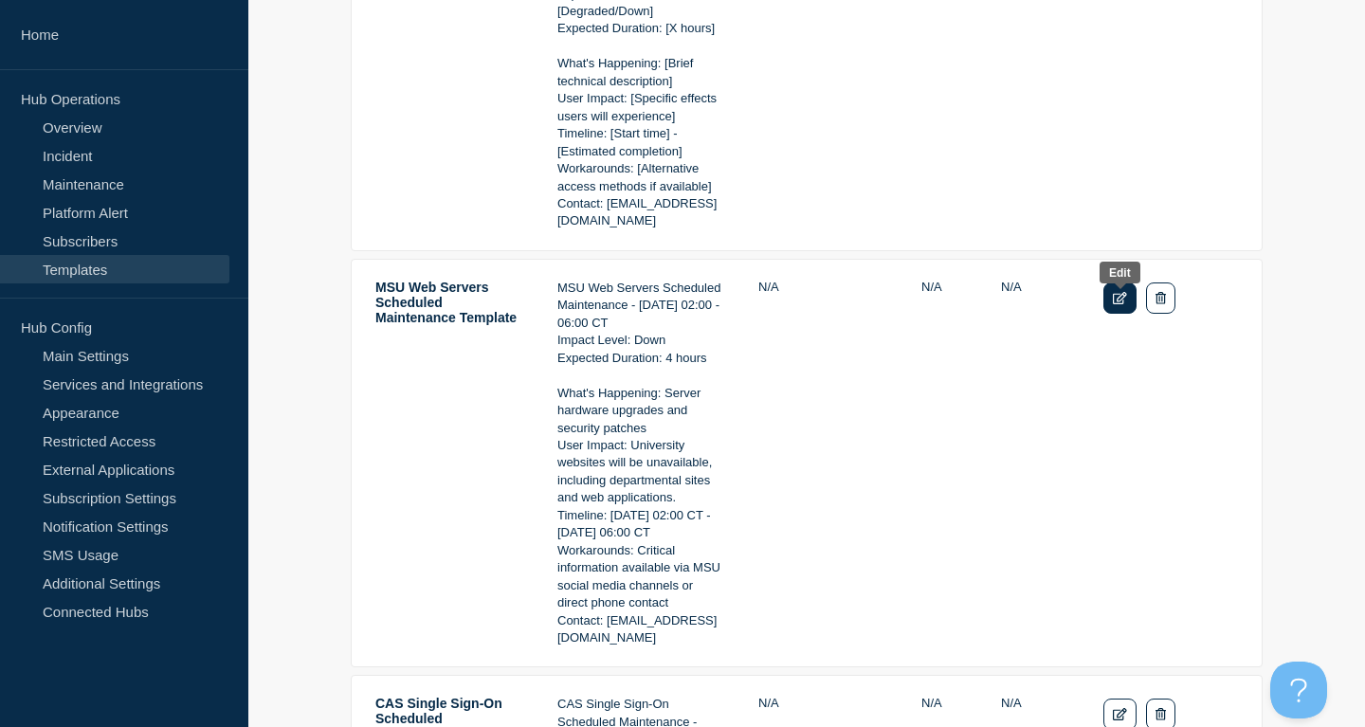
click at [1121, 304] on icon "Edit" at bounding box center [1120, 298] width 14 height 12
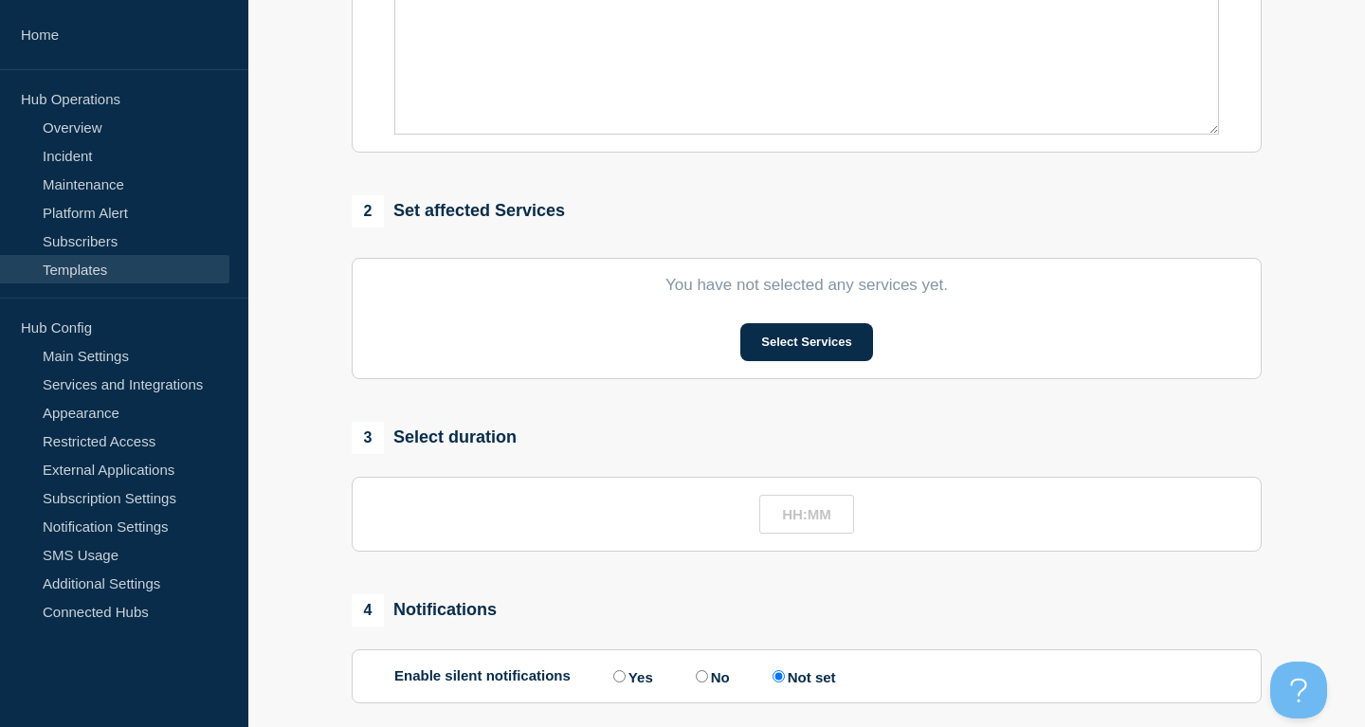
type input "MSU Web Servers Scheduled Maintenance Template"
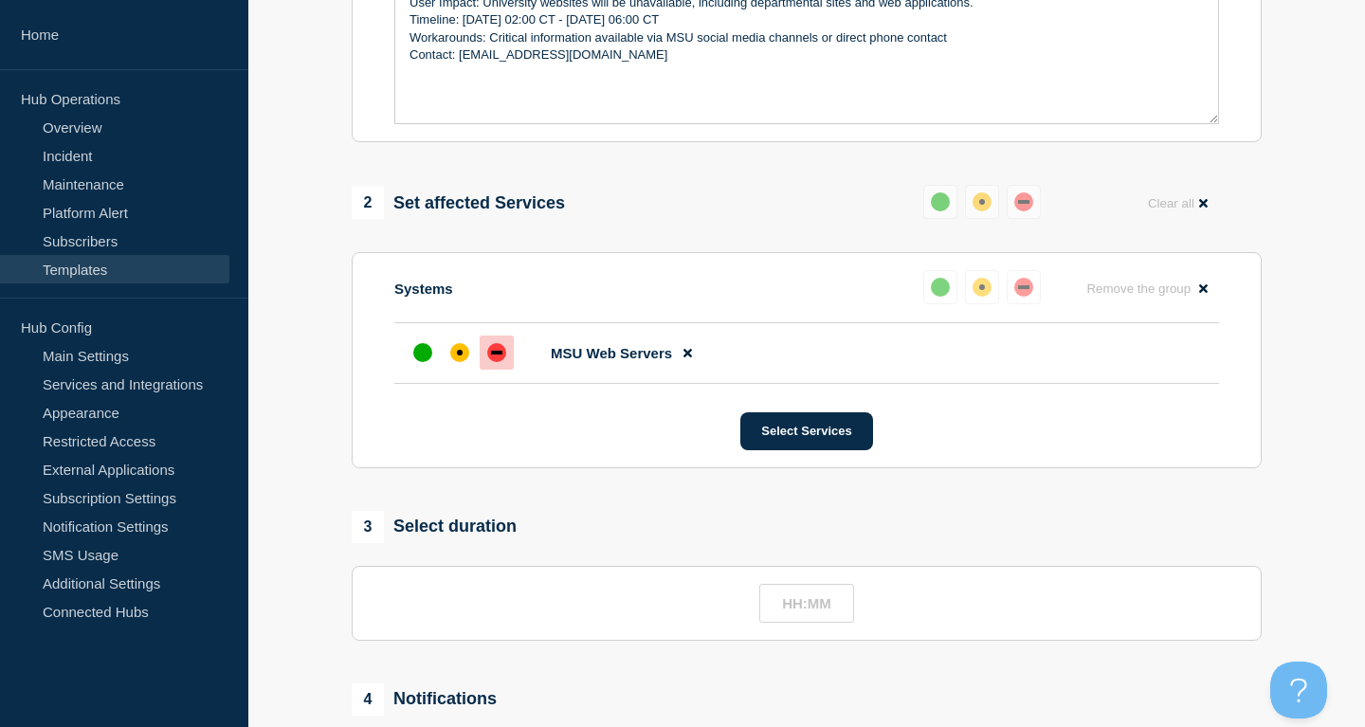
scroll to position [958, 0]
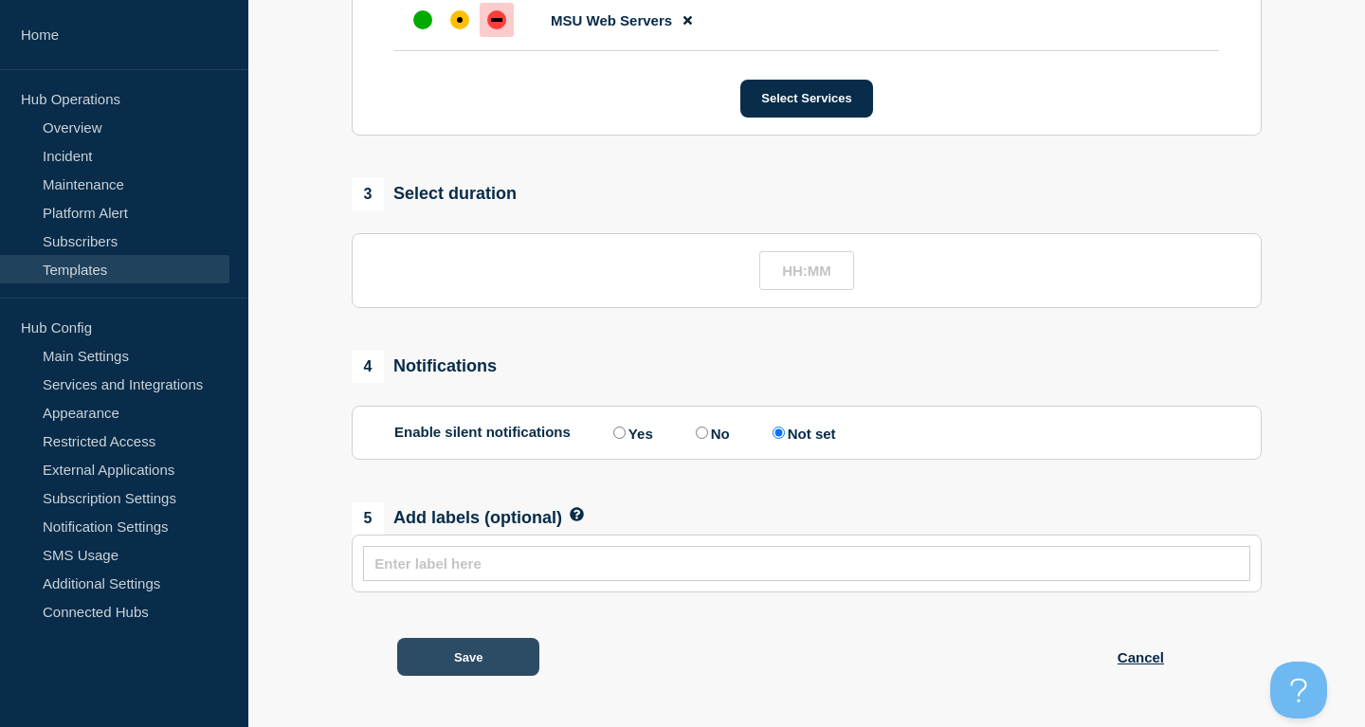
click at [503, 657] on button "Save" at bounding box center [468, 657] width 142 height 38
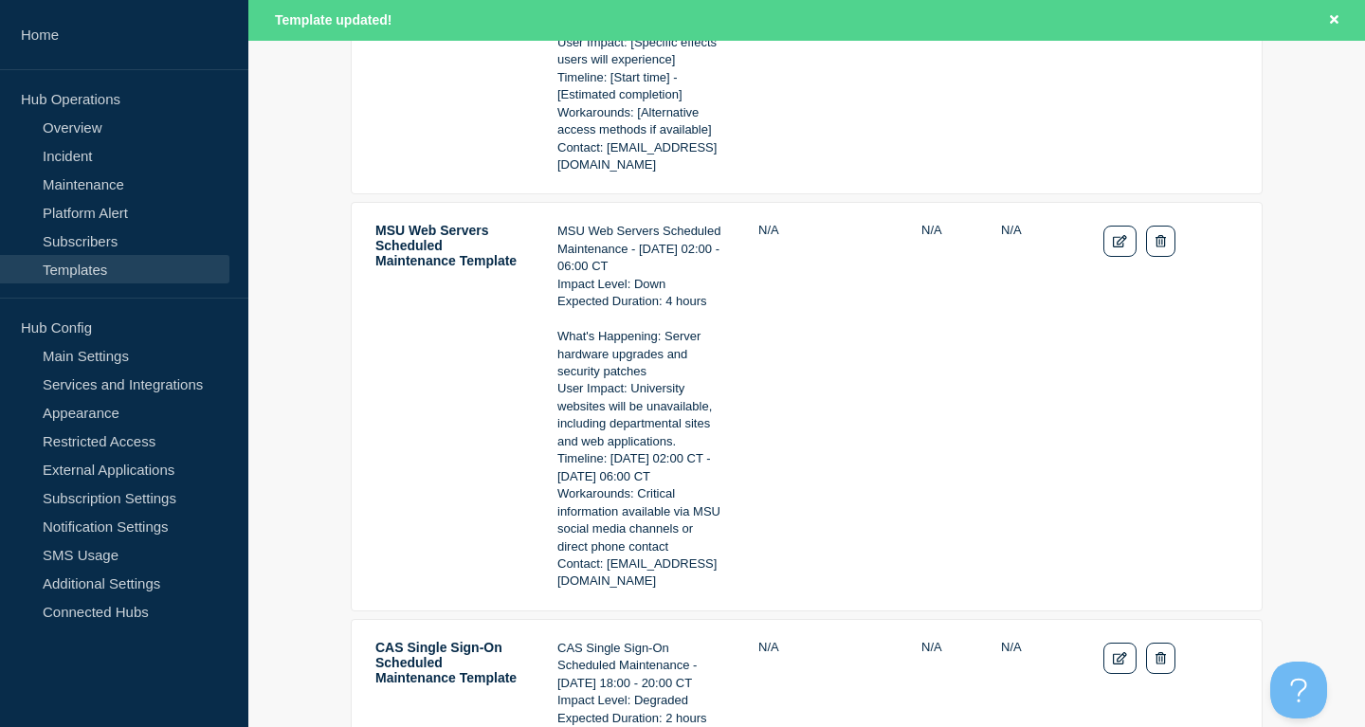
scroll to position [967, 0]
